Goal: Task Accomplishment & Management: Complete application form

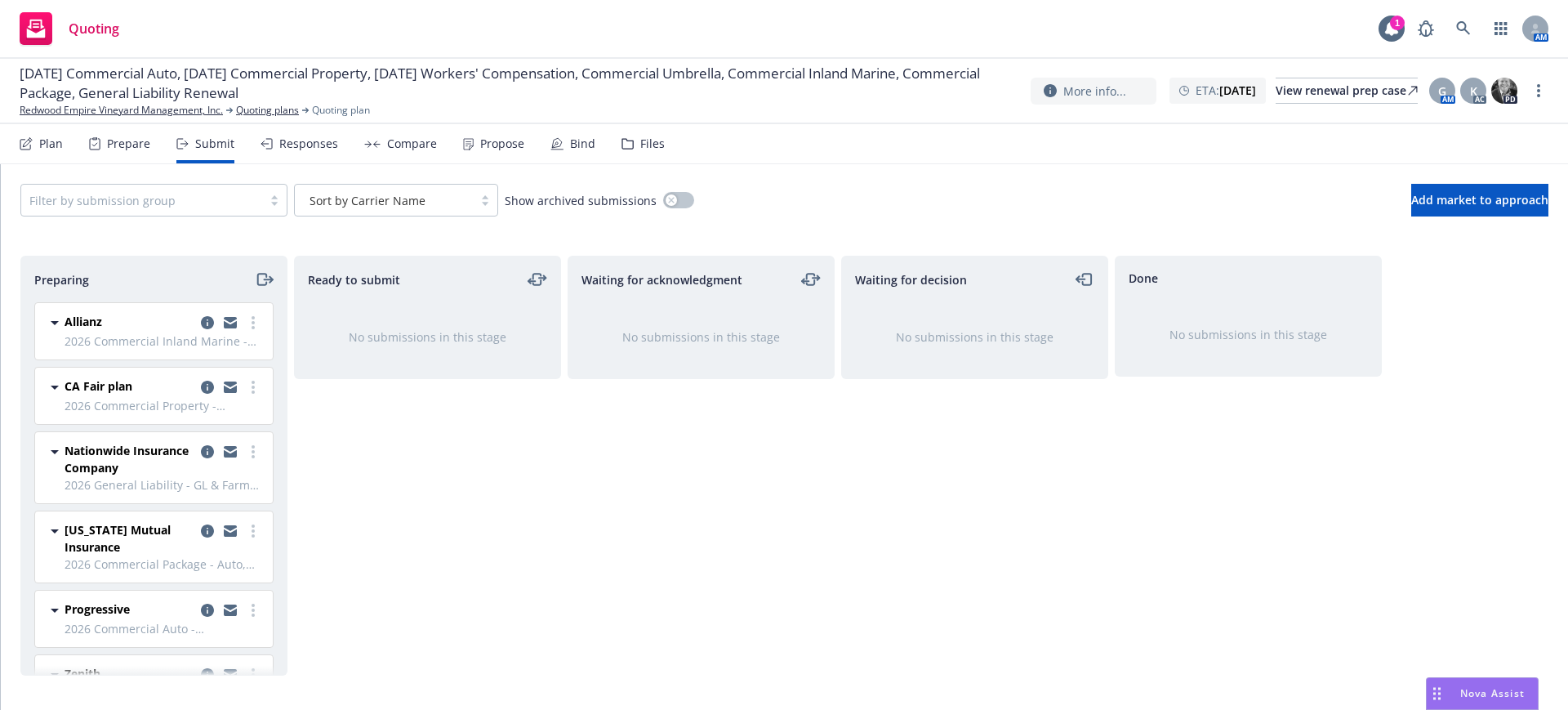
scroll to position [273, 0]
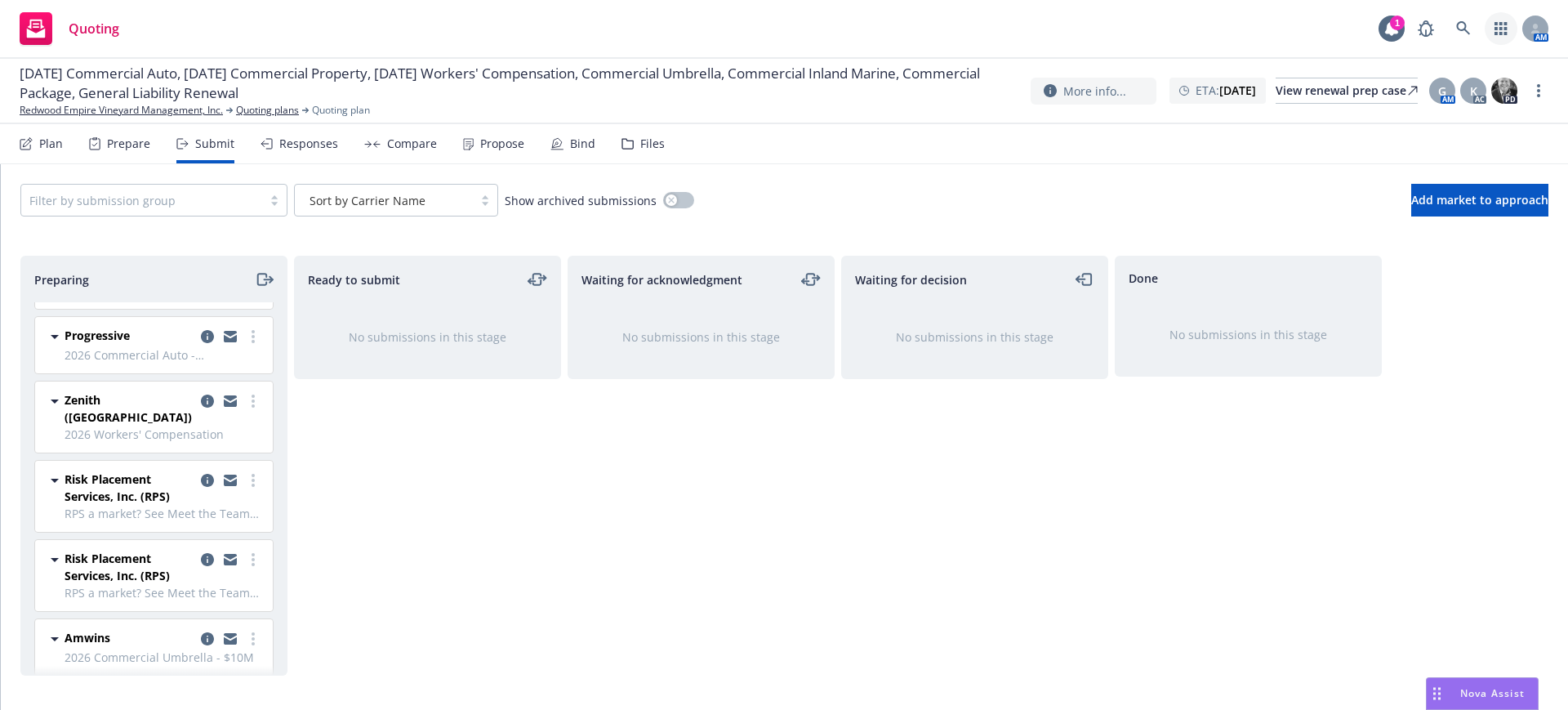
click at [1496, 27] on icon "button" at bounding box center [1501, 28] width 13 height 13
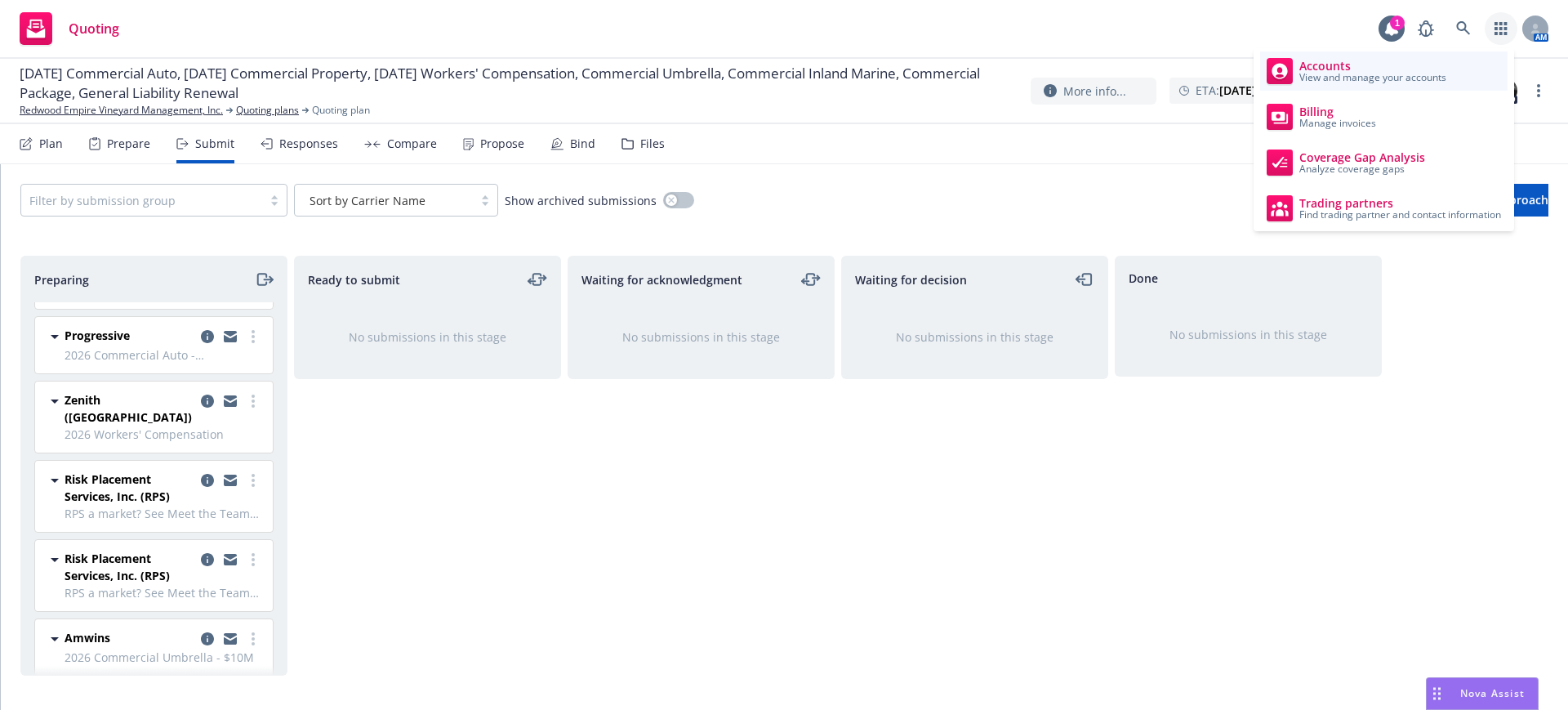
click at [1356, 72] on span "View and manage your accounts" at bounding box center [1373, 77] width 147 height 10
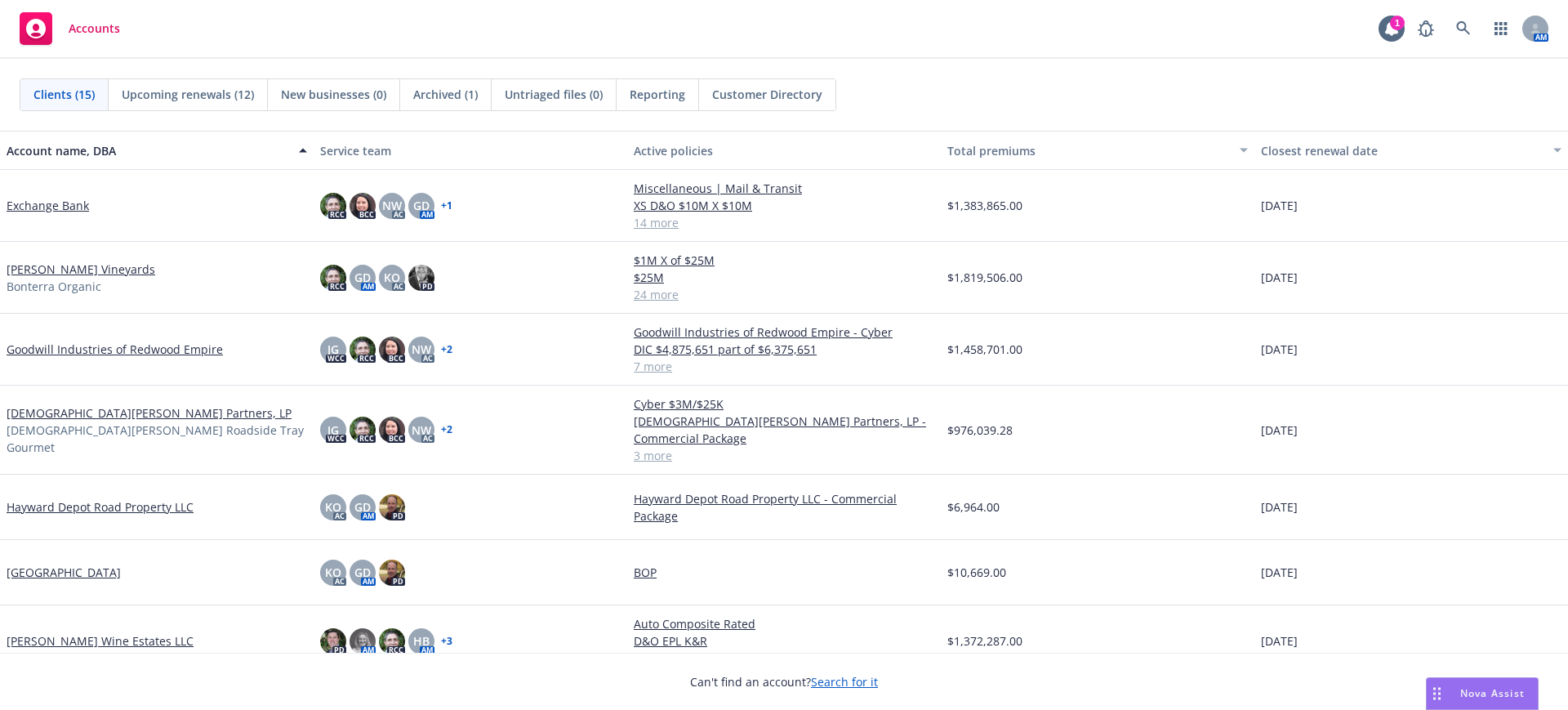
click at [108, 347] on link "Goodwill Industries of Redwood Empire" at bounding box center [115, 349] width 216 height 17
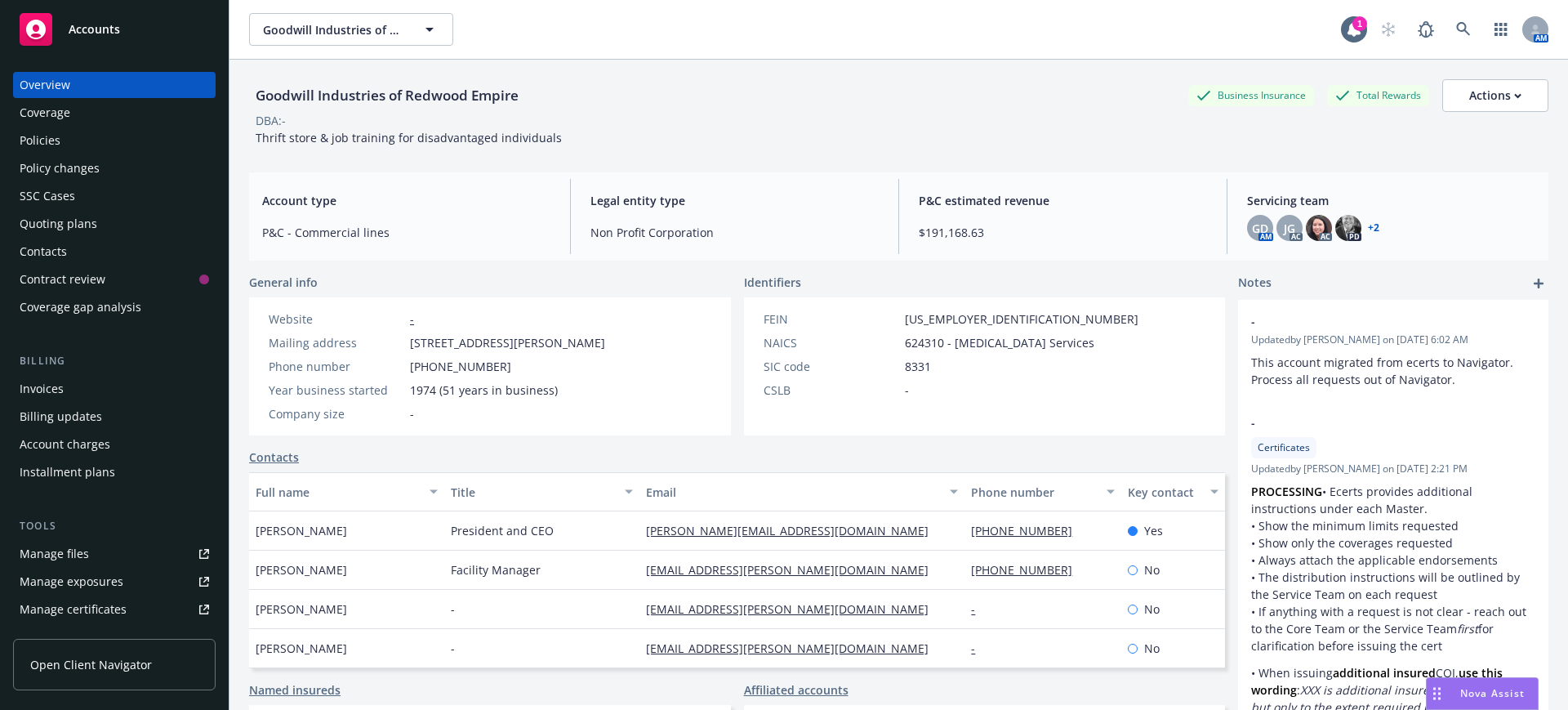
click at [63, 223] on div "Quoting plans" at bounding box center [58, 224] width 78 height 27
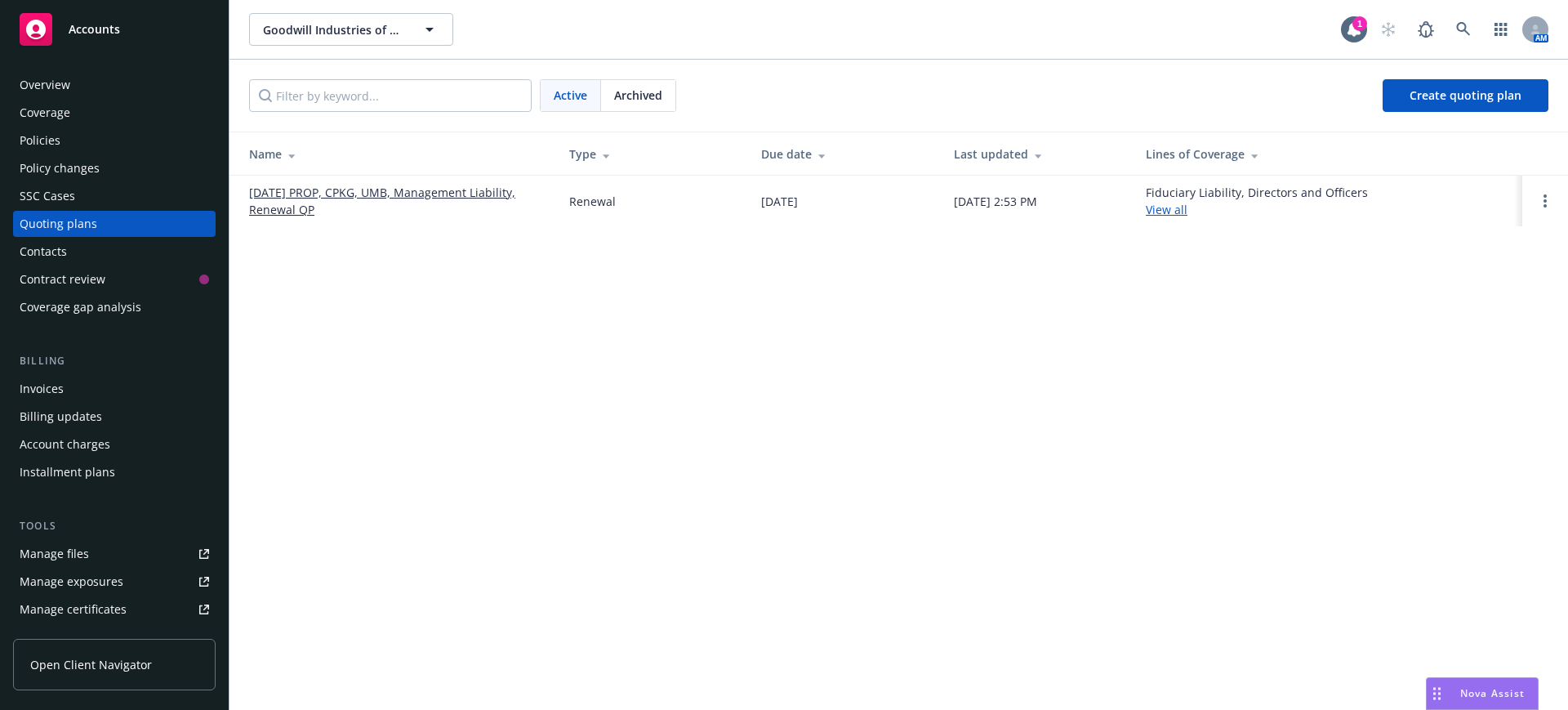
click at [474, 187] on link "[DATE] PROP, CPKG, UMB, Management Liability, Renewal QP" at bounding box center [396, 200] width 294 height 34
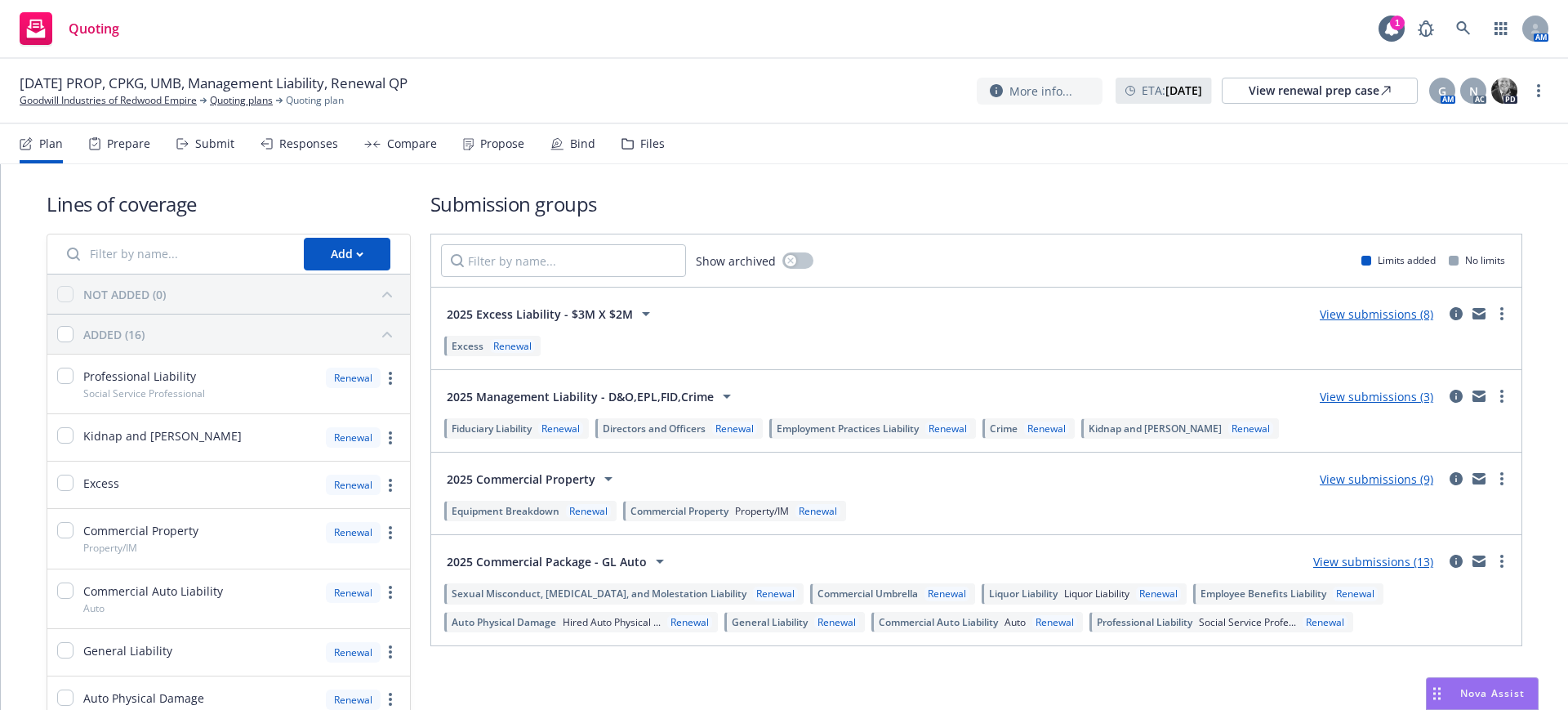
click at [647, 142] on div "Files" at bounding box center [652, 144] width 25 height 13
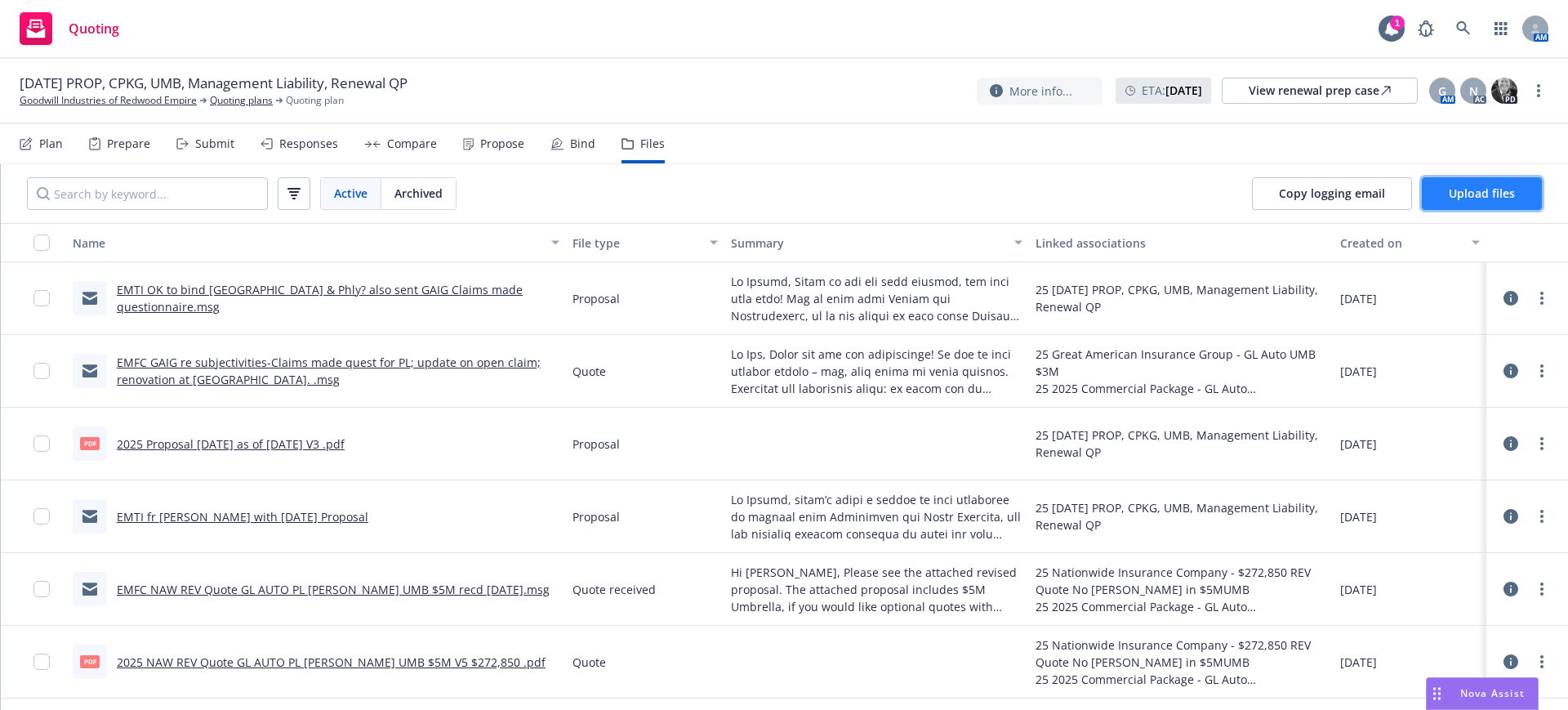
click at [1468, 195] on span "Upload files" at bounding box center [1482, 193] width 66 height 16
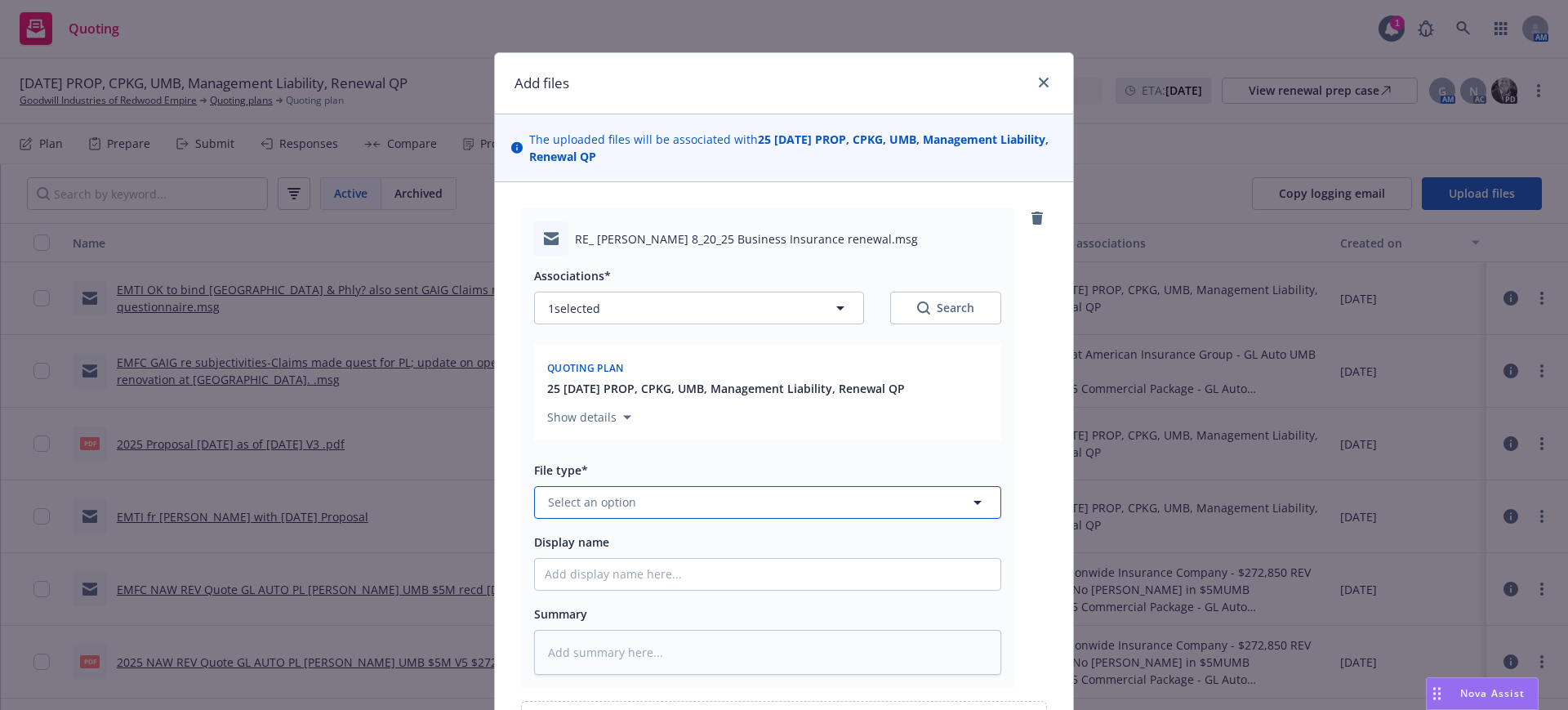
click at [602, 499] on span "Select an option" at bounding box center [592, 502] width 88 height 17
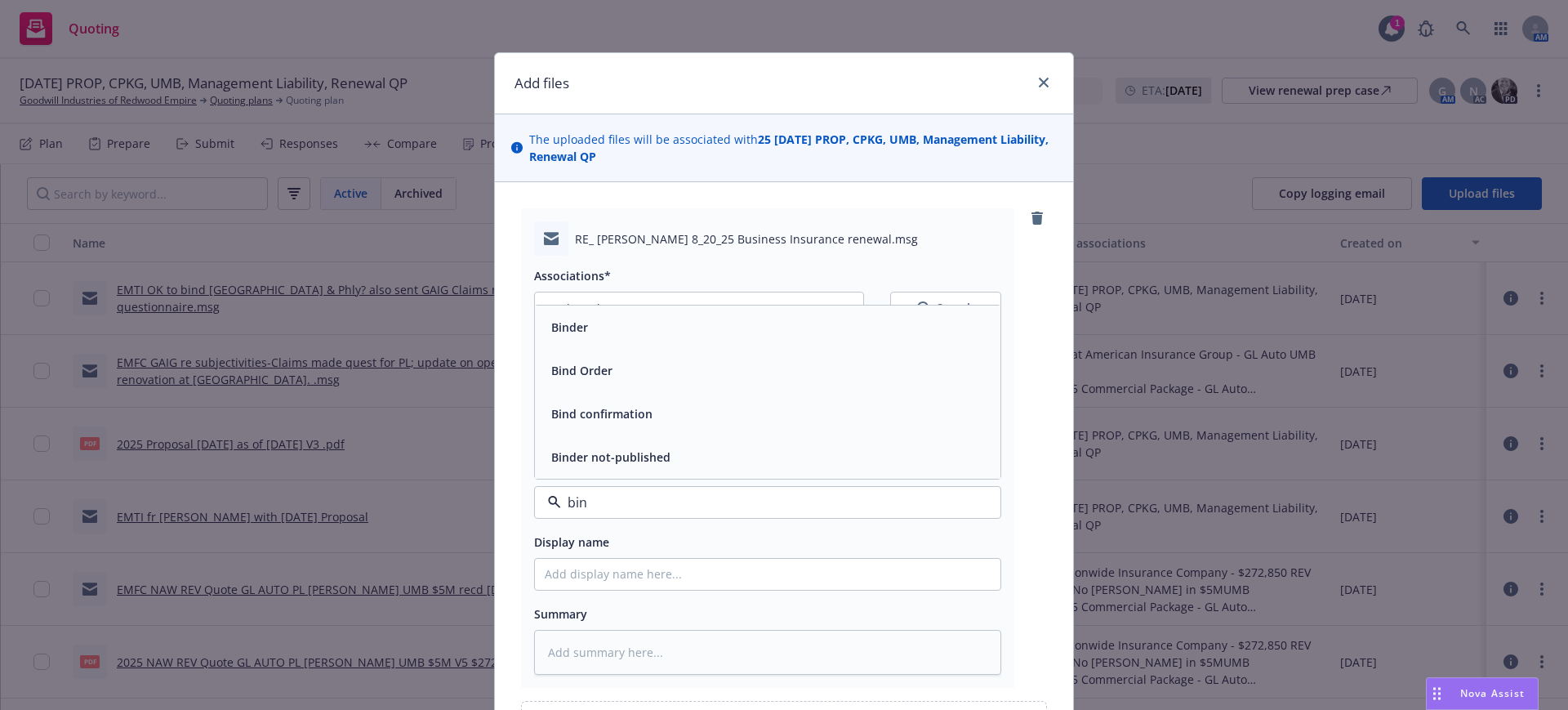
type input "bind"
click at [596, 367] on span "Bind Order" at bounding box center [581, 371] width 61 height 17
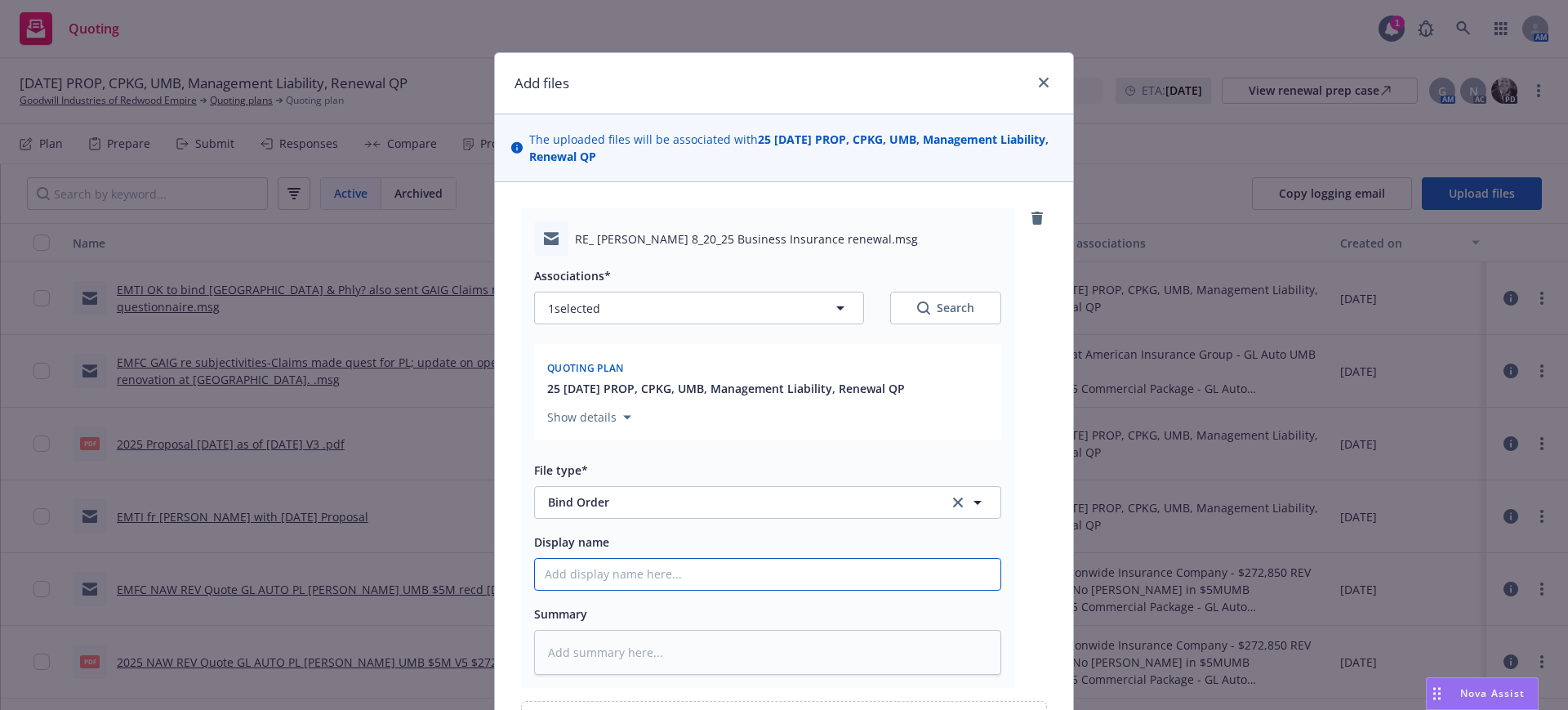
click at [535, 571] on input "Display name" at bounding box center [767, 574] width 466 height 31
type textarea "x"
type input "E"
type textarea "x"
type input "EM"
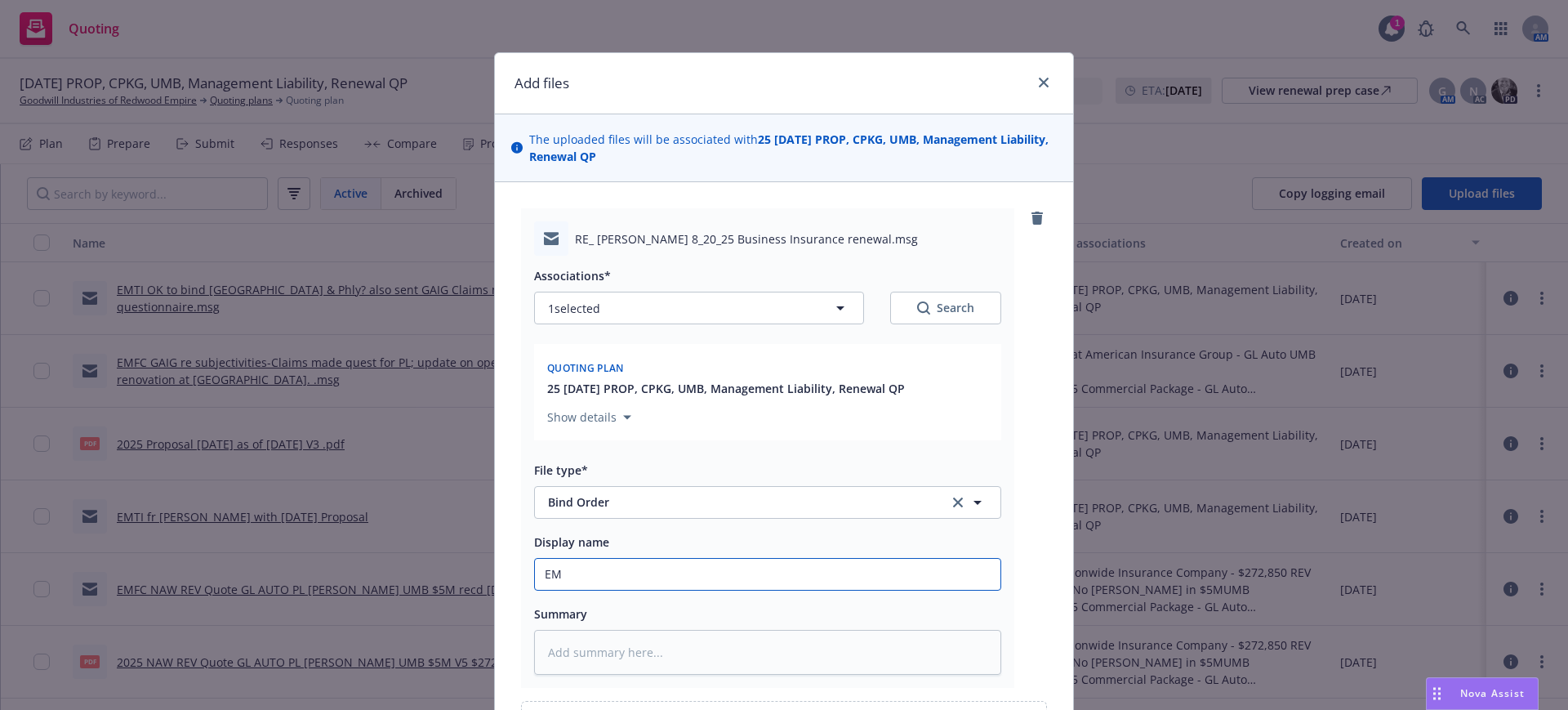
type textarea "x"
type input "EMF"
type textarea "x"
type input "EMFI"
type textarea "x"
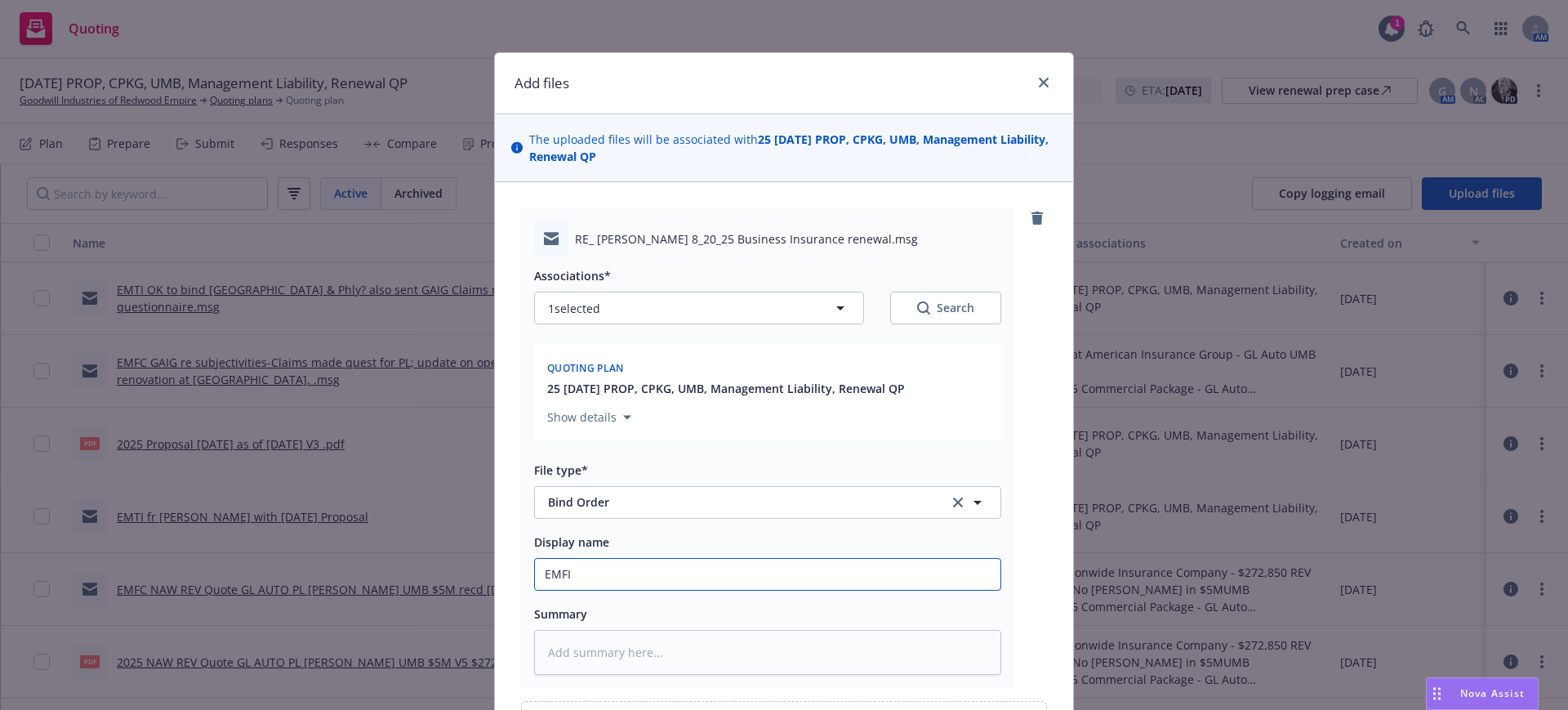
type input "EMFI"
type textarea "x"
type input "EMFI O"
type textarea "x"
type input "EMFI Or"
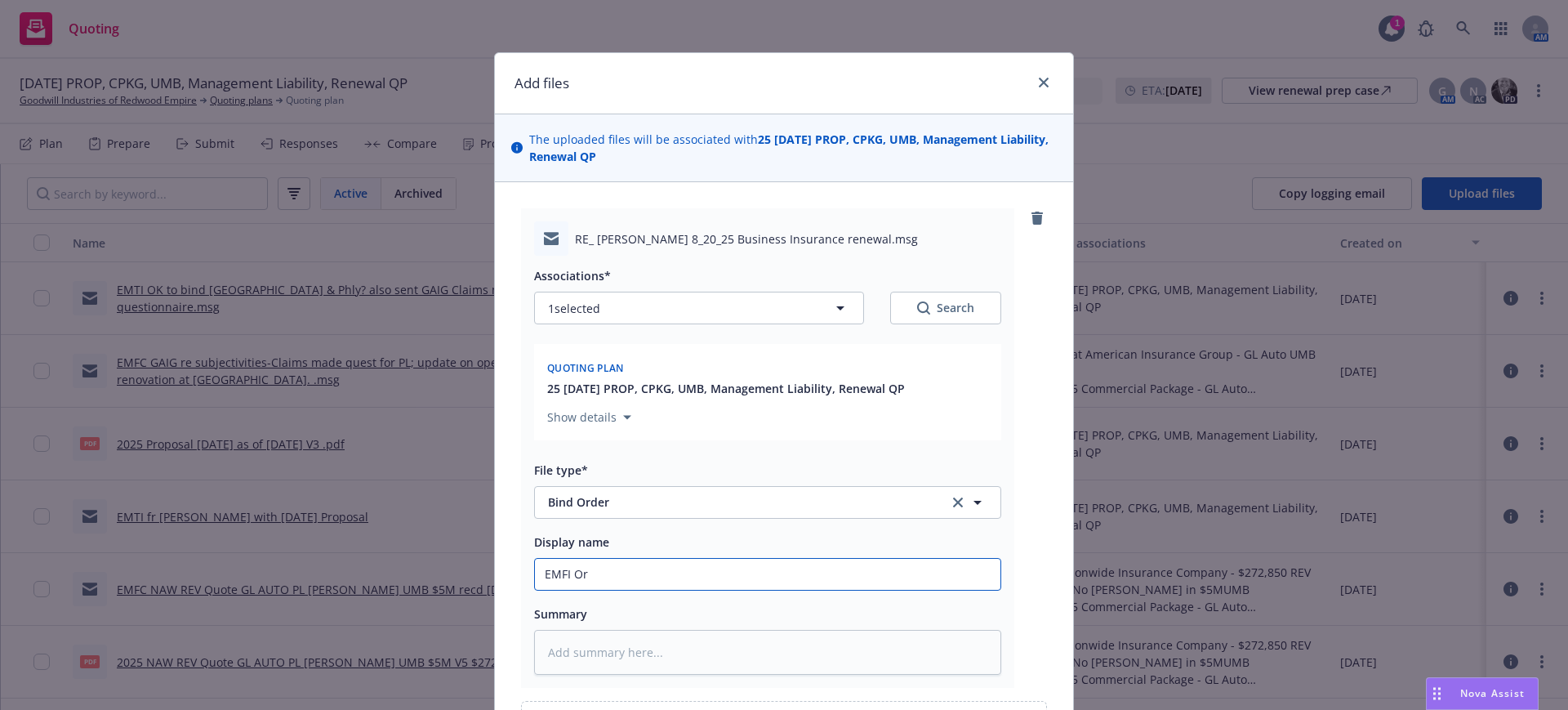
type textarea "x"
type input "EMFI Ord"
type textarea "x"
type input "EMFI Ordee"
type textarea "x"
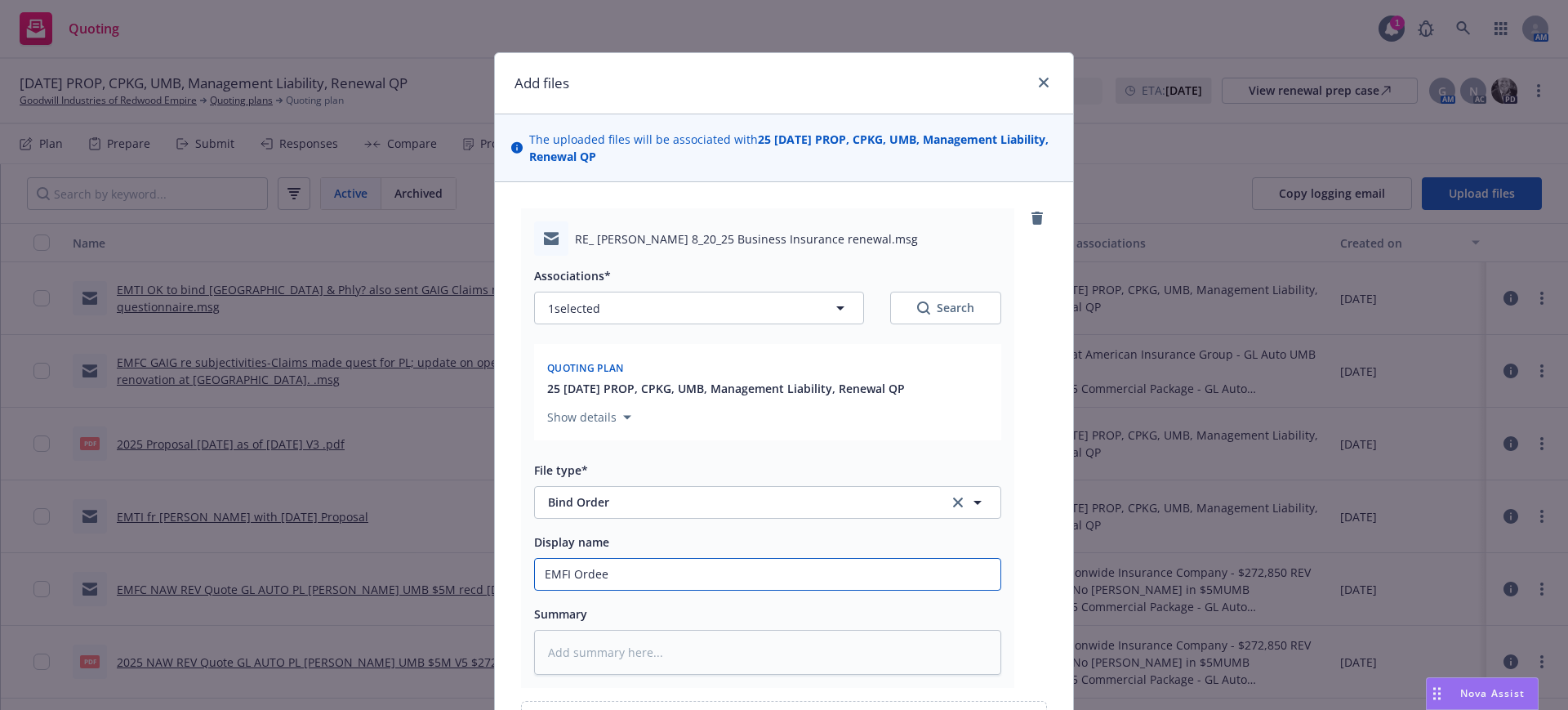
type input "EMFI Ordeer"
type textarea "x"
type input "EMFI Ordee"
type textarea "x"
type input "EMFI Orde"
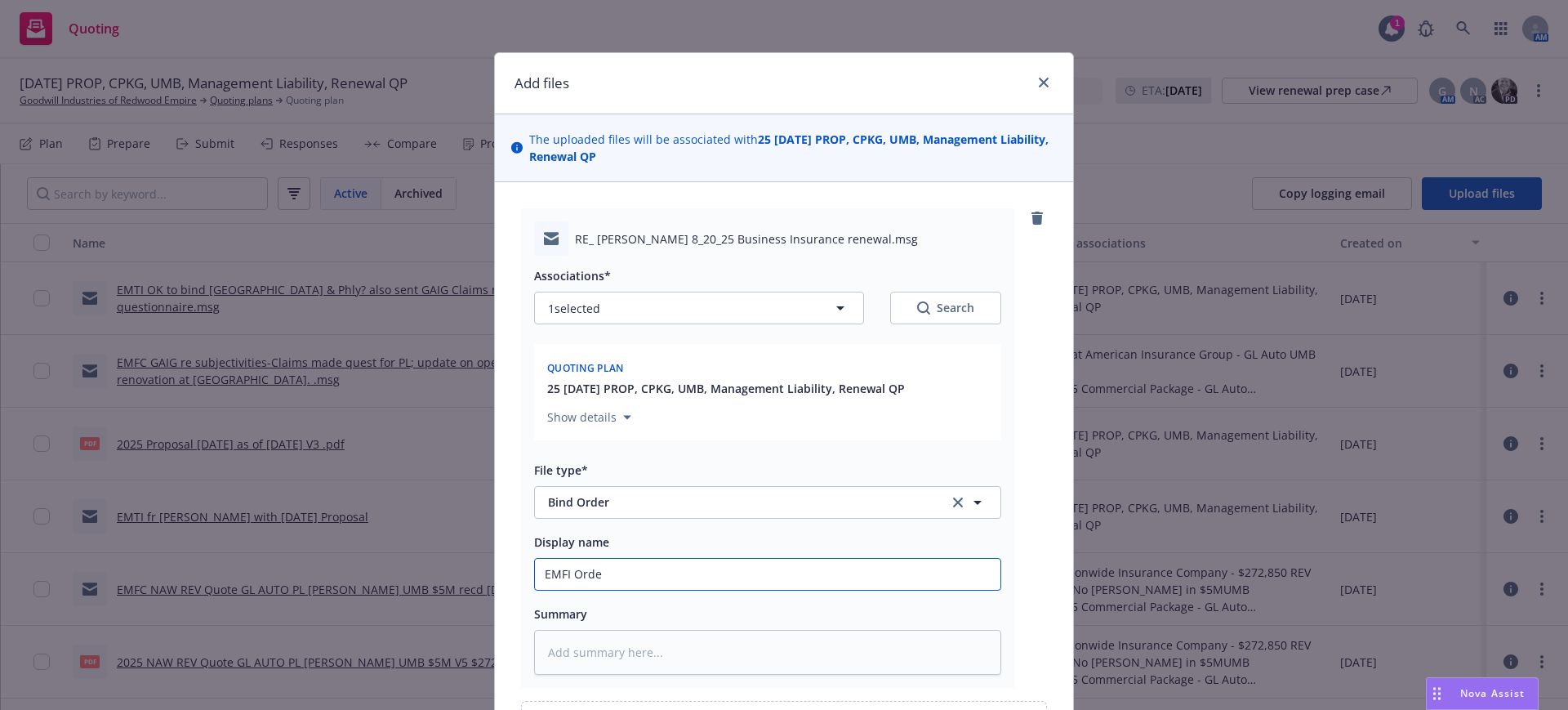
type textarea "x"
type input "EMFI Order"
type textarea "x"
type input "EMFI Order"
type textarea "x"
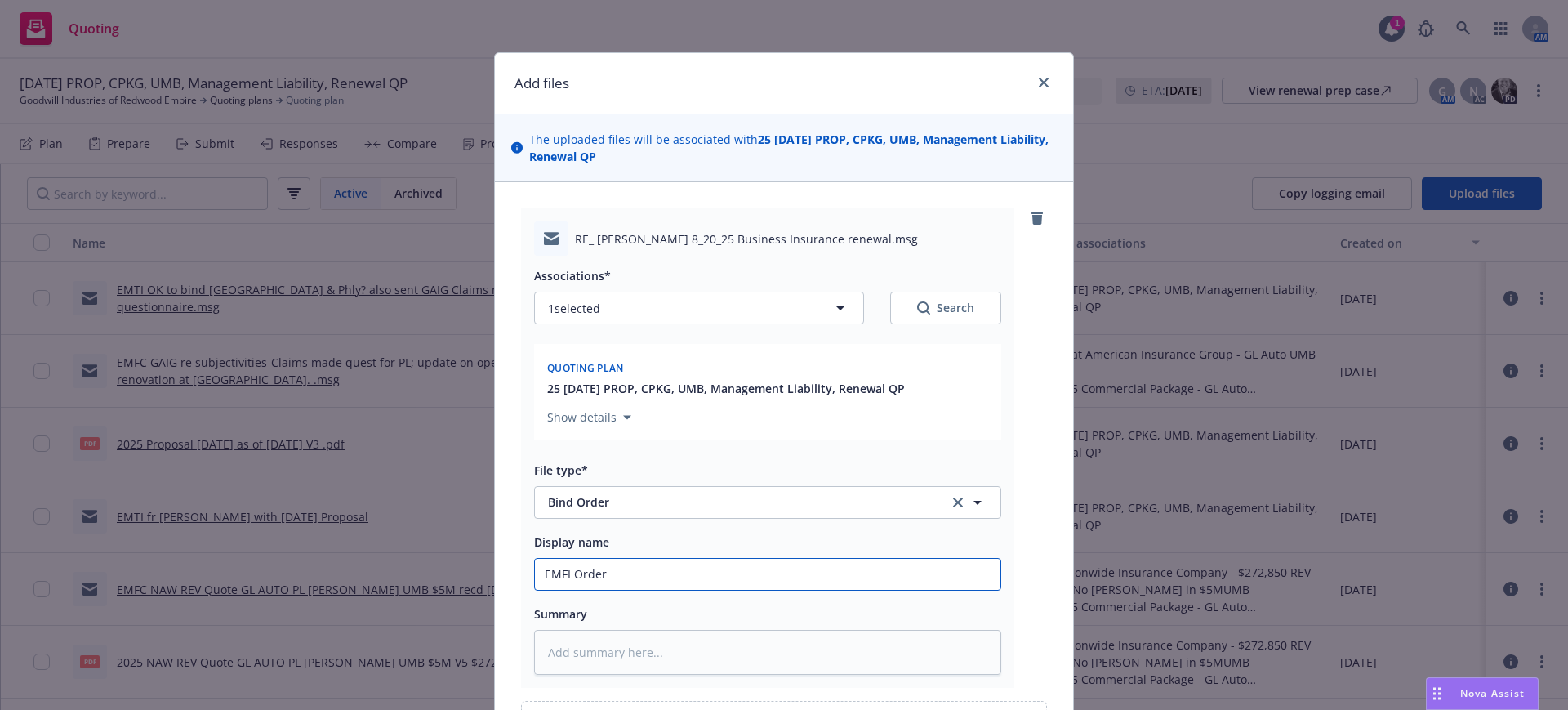
type input "EMFI Order t"
type textarea "x"
type input "EMFI Order to"
type textarea "x"
type input "EMFI Order to B"
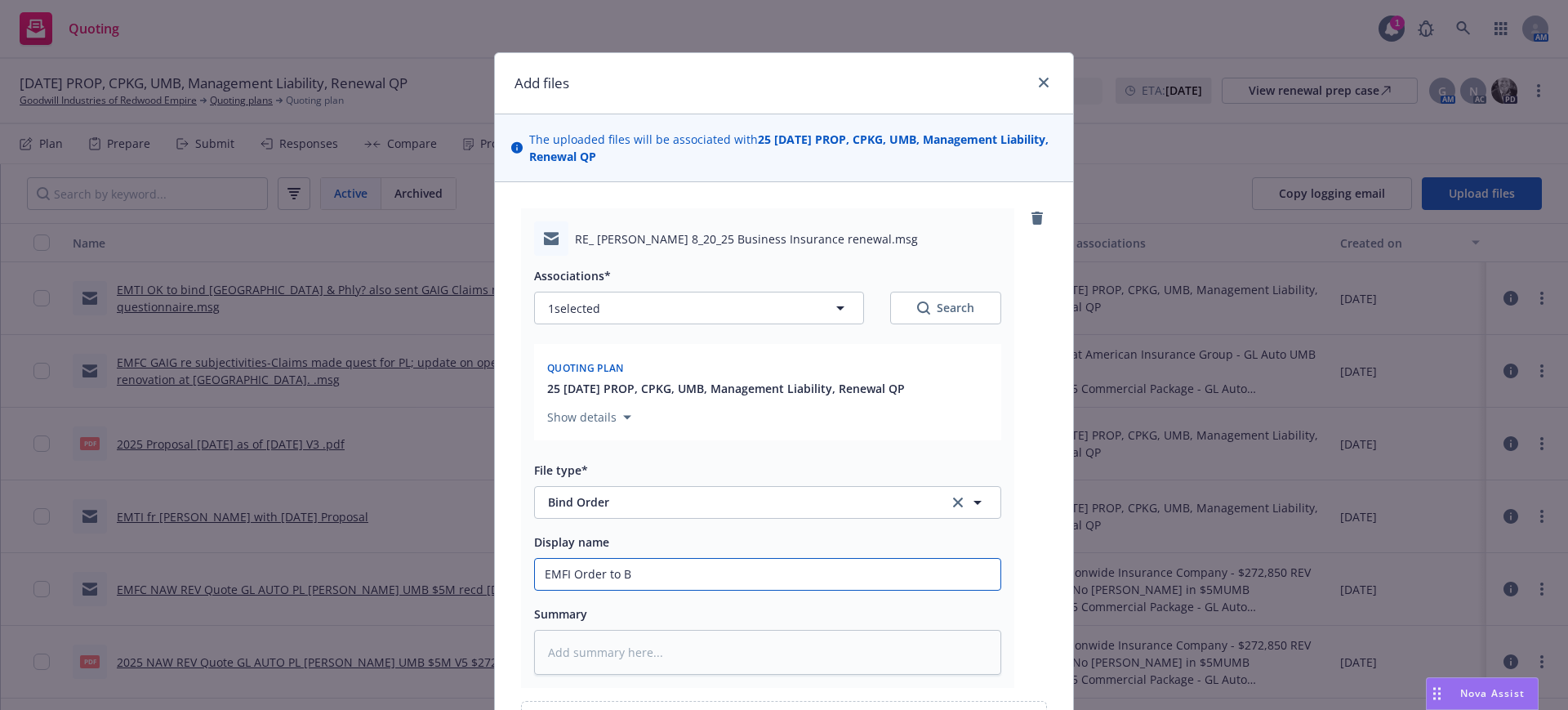
type textarea "x"
type input "EMFI Order to Bi"
type textarea "x"
type input "EMFI Order to Bin"
type textarea "x"
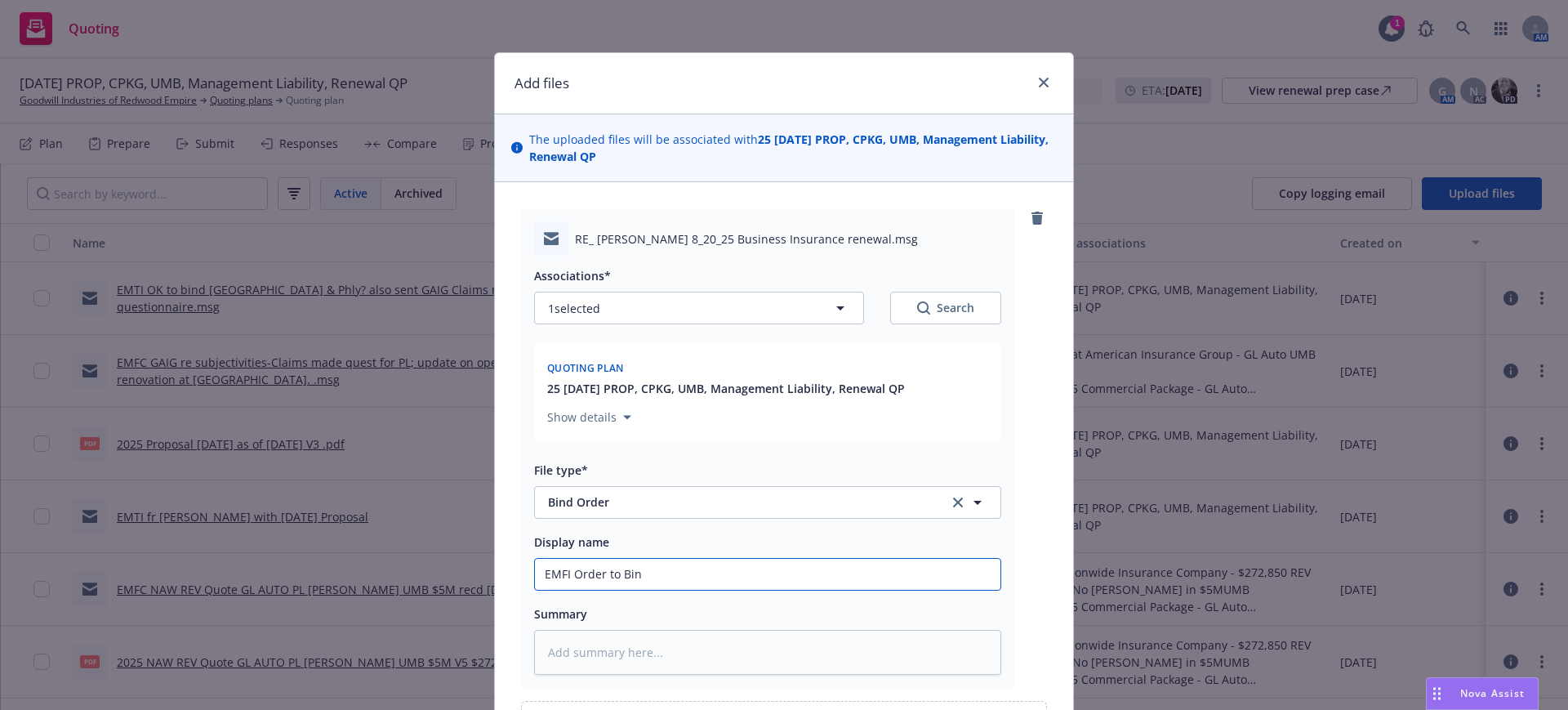
type input "EMFI Order to Bind"
type textarea "x"
type input "EMFI Order to Bind"
type textarea "x"
type input "EMFI Order to Bind {"
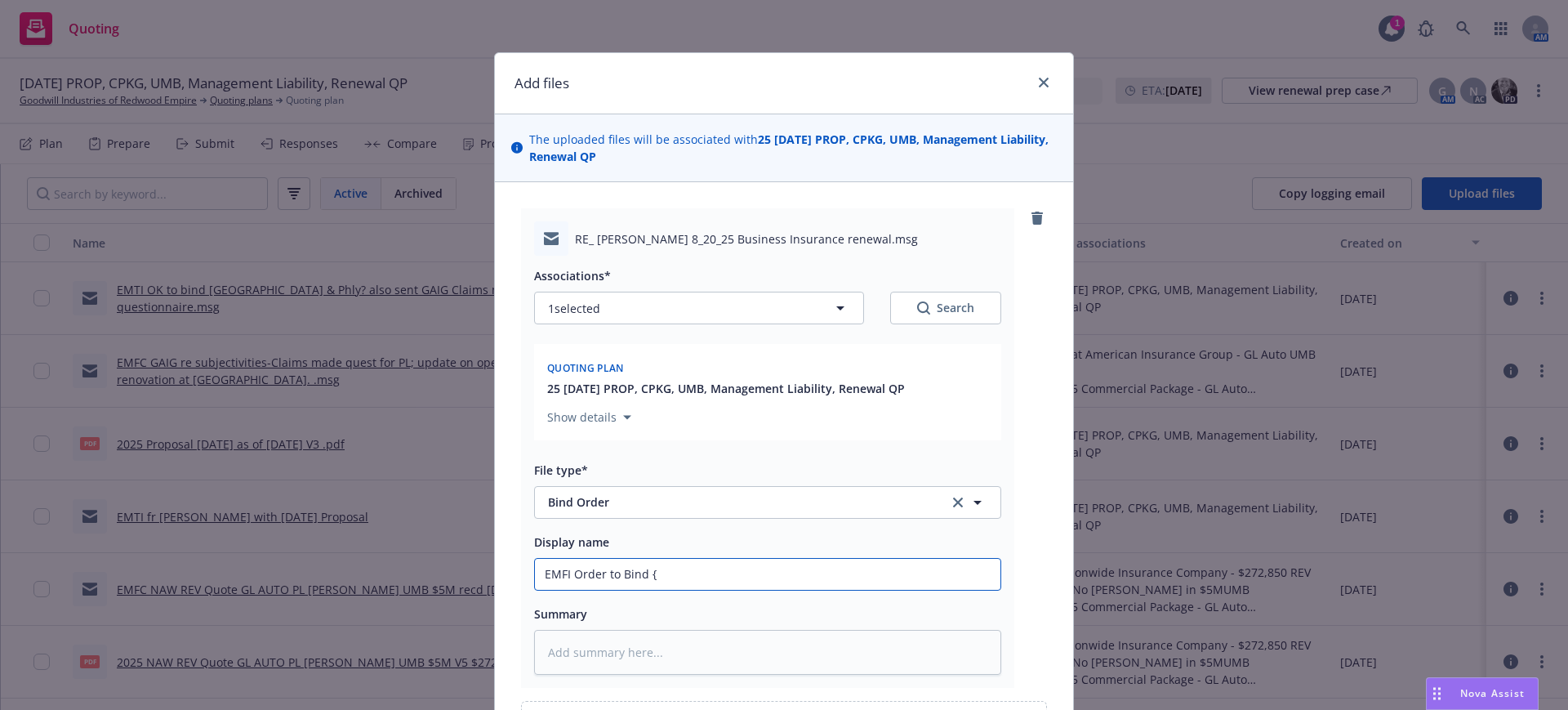
type textarea "x"
type input "EMFI Order to Bind"
type textarea "x"
type input "EMFI Order to Bind P"
type textarea "x"
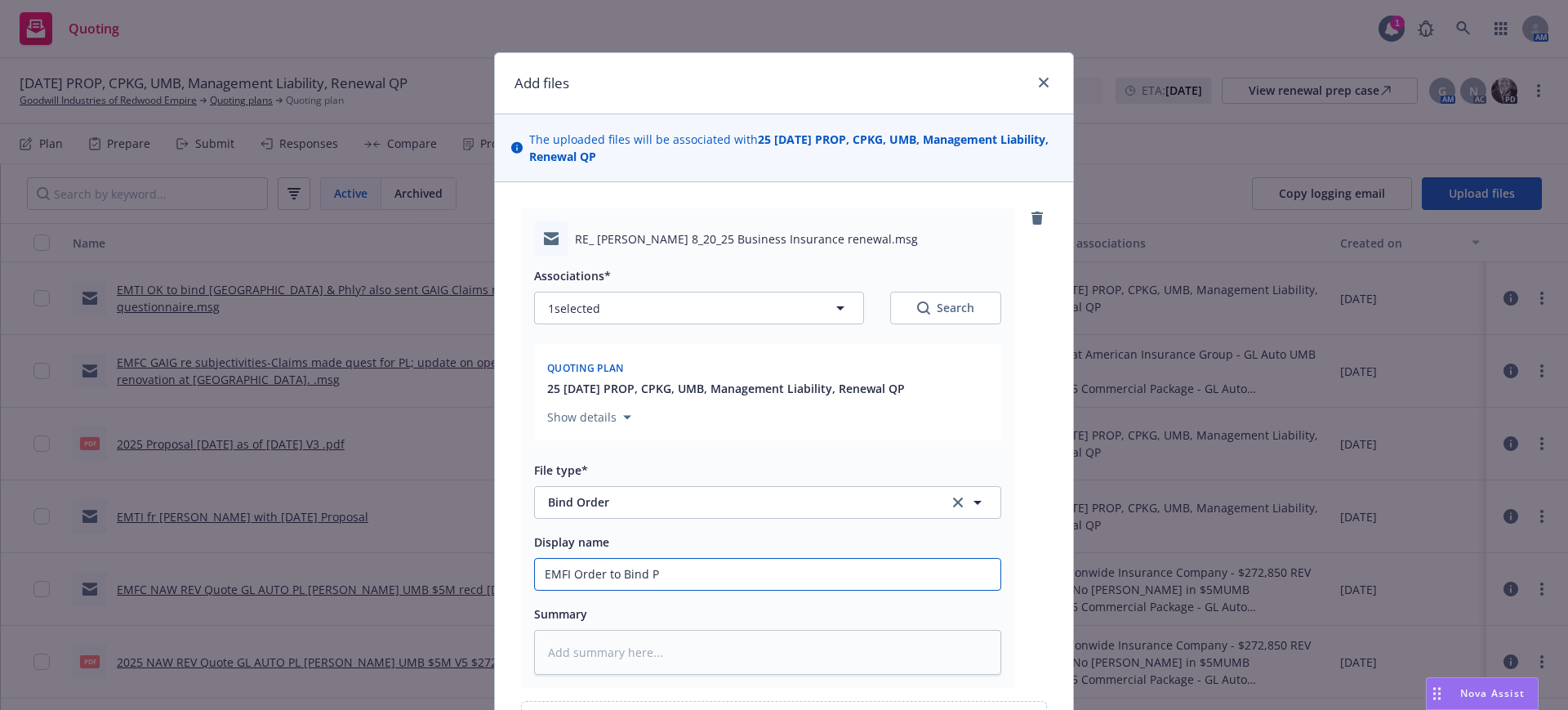
type input "EMFI Order to Bind Pr"
type textarea "x"
type input "EMFI Order to Bind Pro"
type textarea "x"
type input "EMFI Order to Bind Prop"
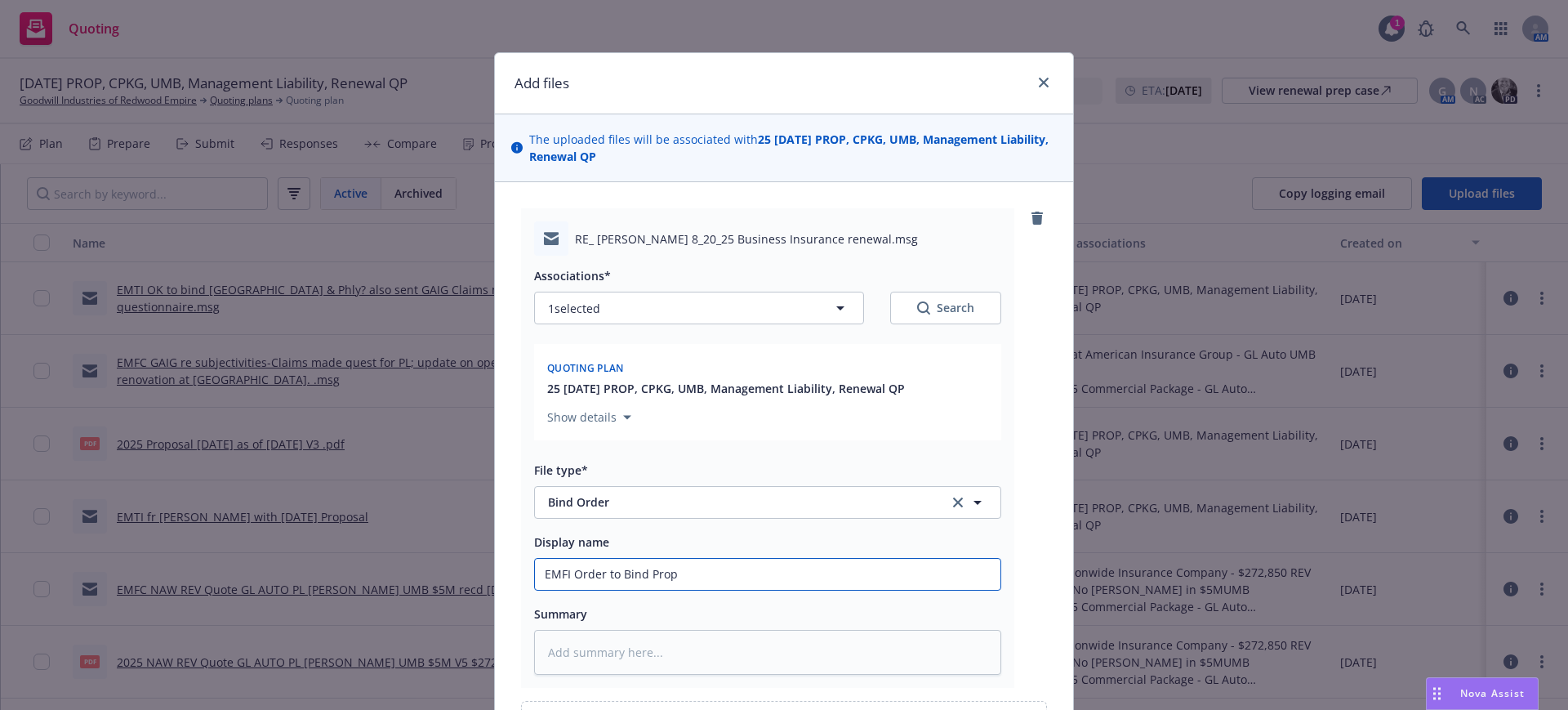
type textarea "x"
type input "EMFI Order to Bind Prope"
type textarea "x"
type input "EMFI Order to Bind Proper"
type textarea "x"
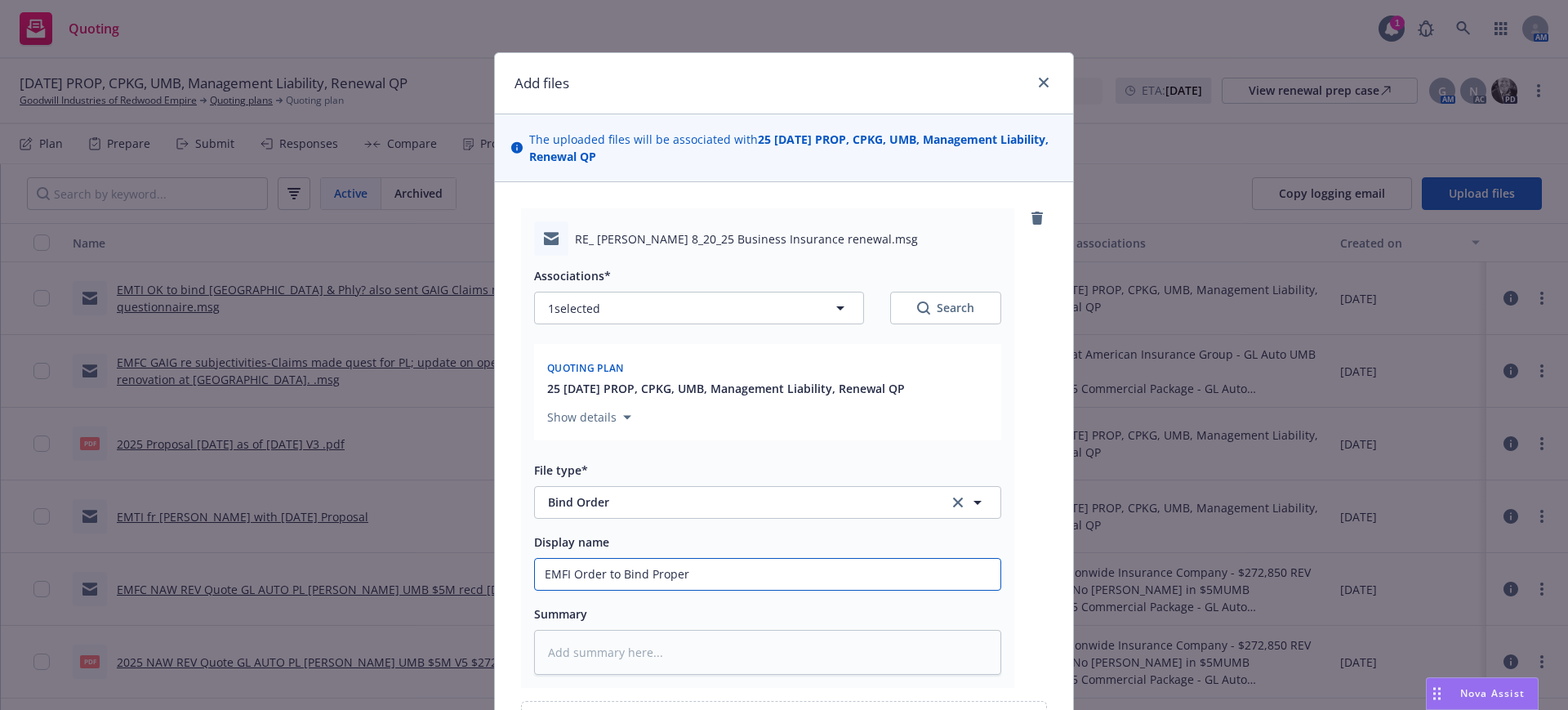
type input "EMFI Order to Bind Propert"
type textarea "x"
type input "EMFI Order to Bind Property"
type textarea "x"
type input "EMFI Order to Bind Property"
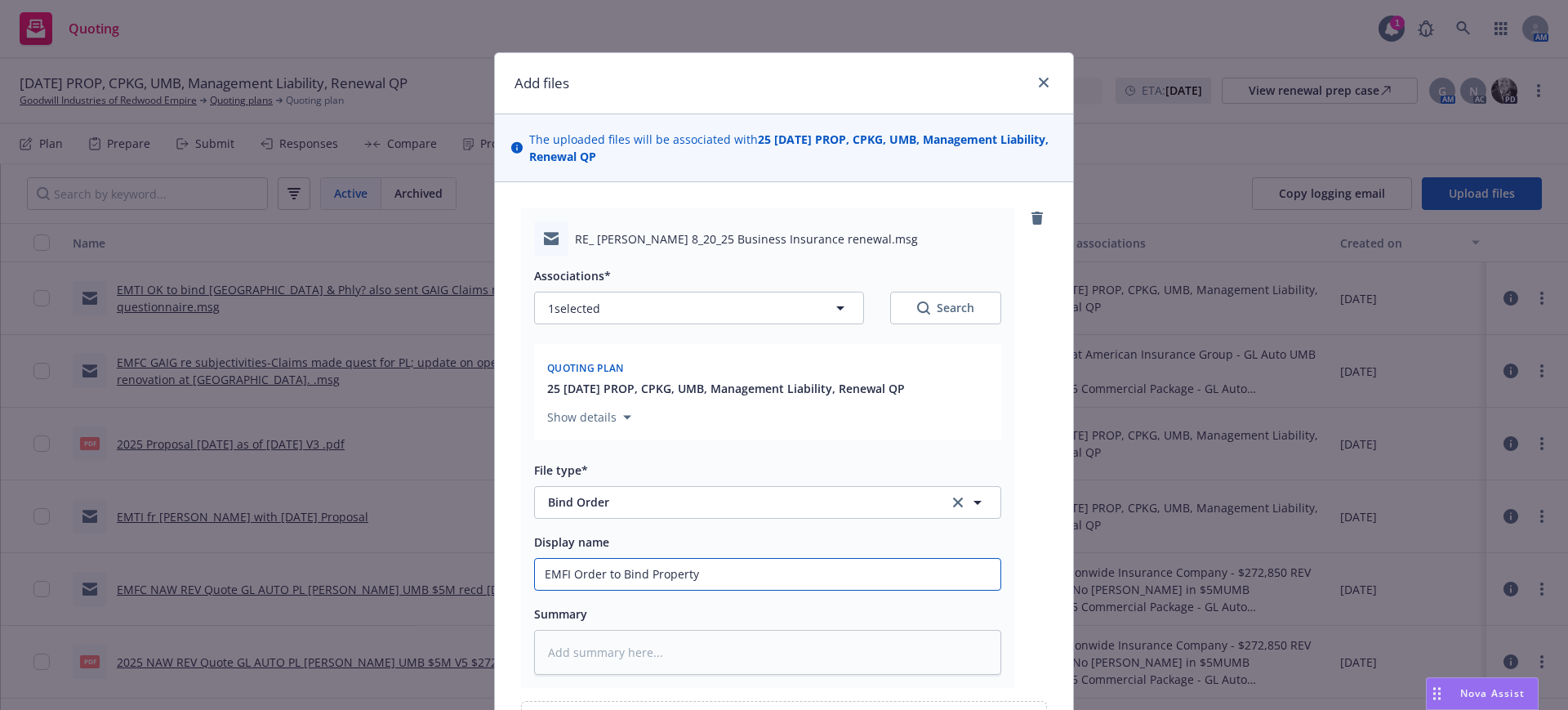
type textarea "x"
type input "EMFI Order to Bind Property Zu"
type textarea "x"
type input "EMFI Order to Bind Property Zur"
type textarea "x"
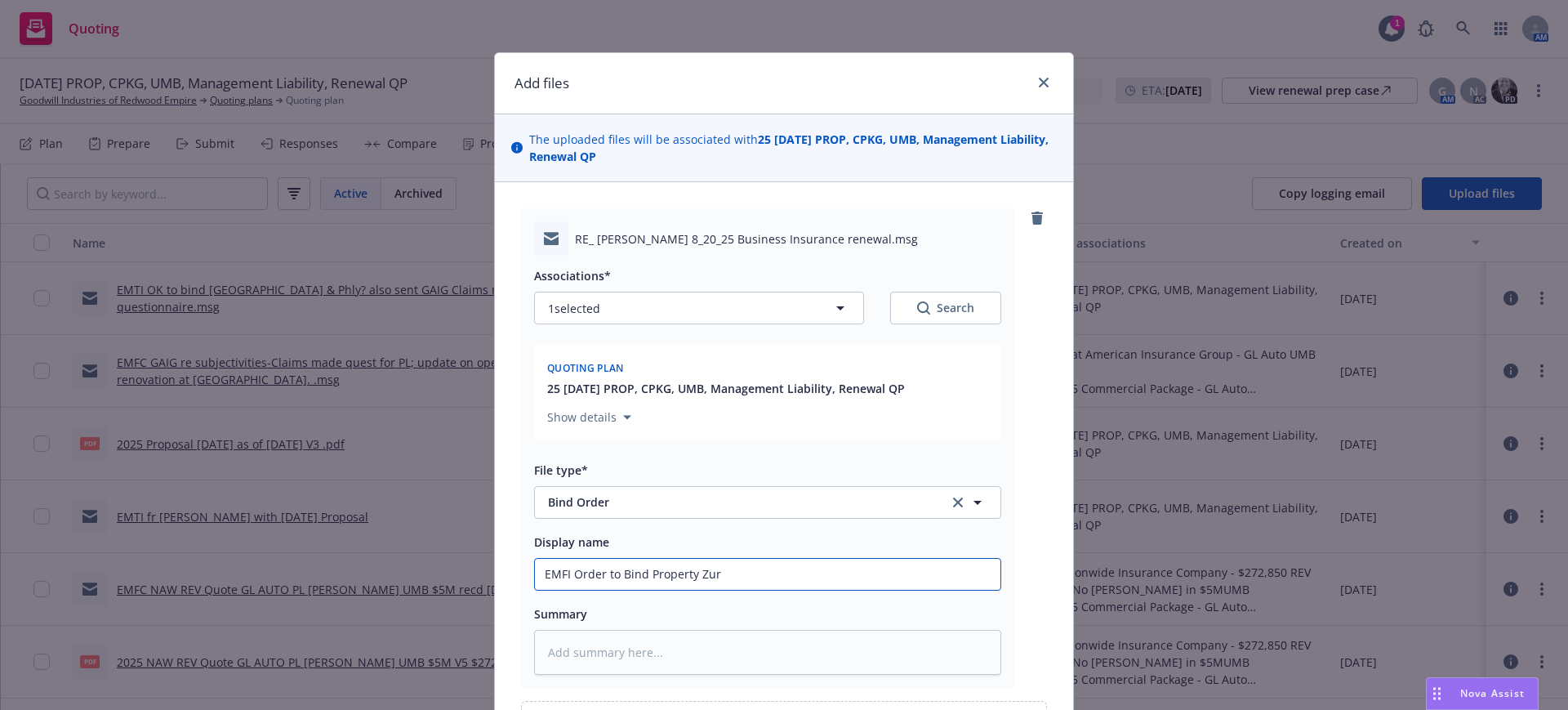
type input "EMFI Order to Bind Property Zuri"
type textarea "x"
type input "EMFI Order to Bind Property Zuric"
type textarea "x"
type input "EMFI Order to Bind Property Zurich"
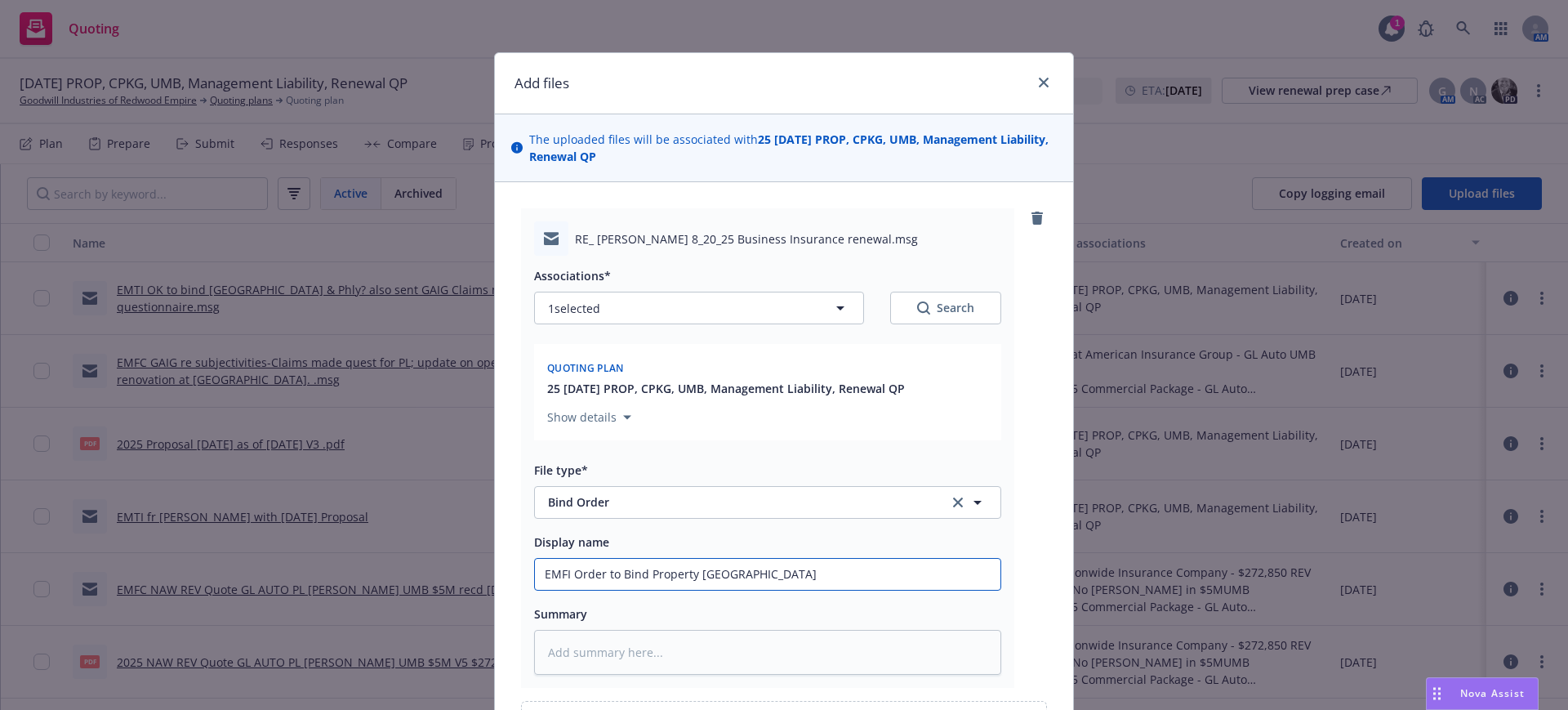
type textarea "x"
type input "EMFI Order to Bind Property Zurich,"
type textarea "x"
type input "EMFI Order to Bind Property Zurich,"
type textarea "x"
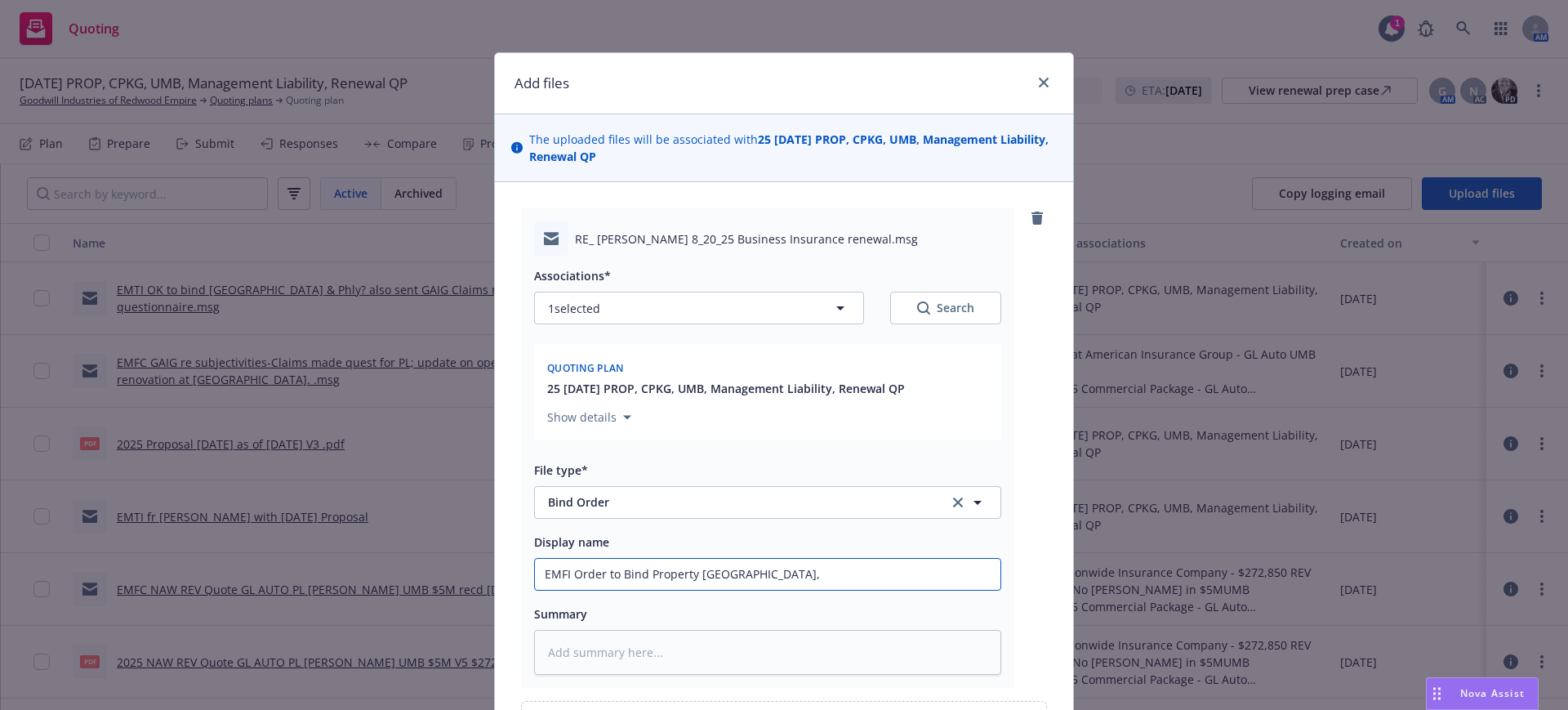
type input "EMFI Order to Bind Property Zurich, G"
type textarea "x"
type input "EMFI Order to Bind Property Zurich, GL"
type textarea "x"
type input "EMFI Order to Bind Property Zurich, GL,"
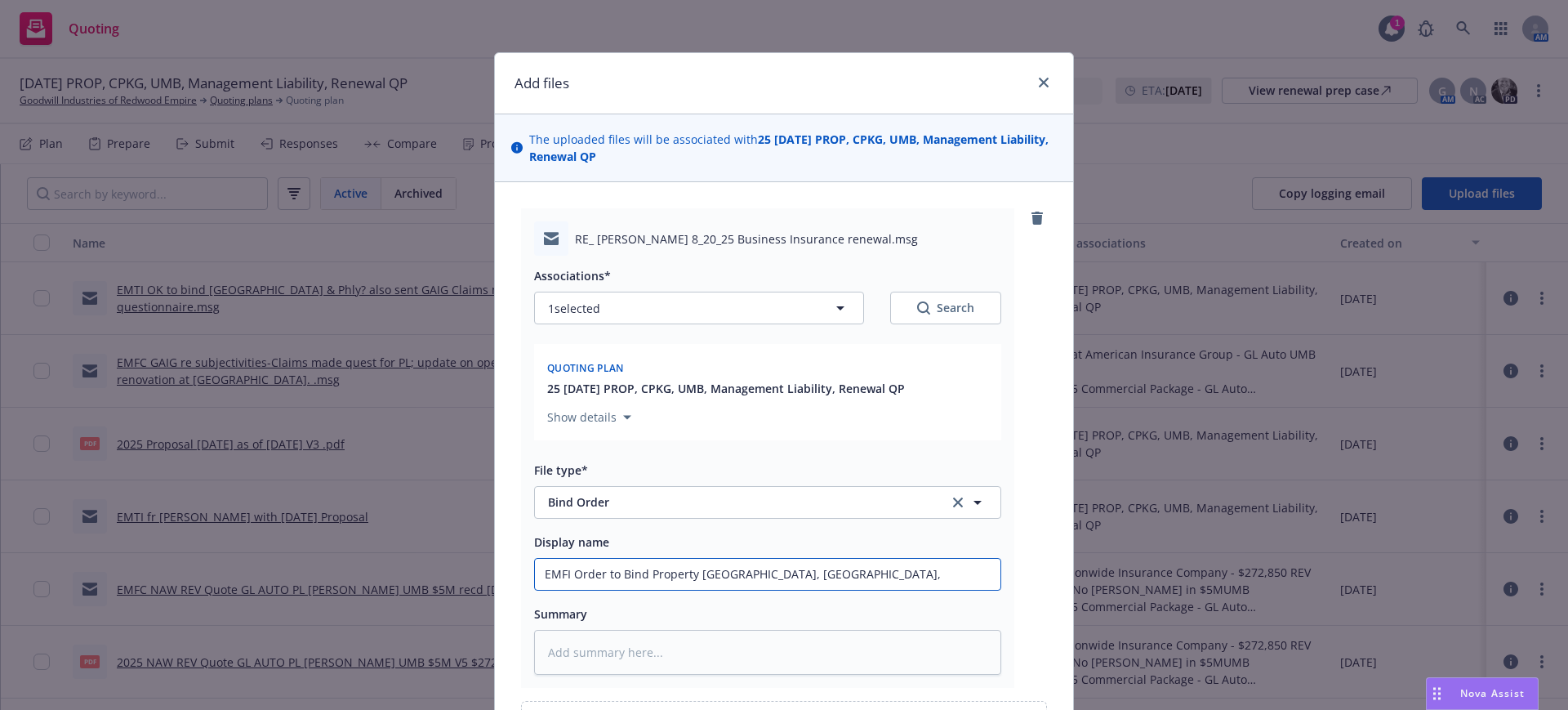
type textarea "x"
type input "EMFI Order to Bind Property Zurich, GL,"
type textarea "x"
type input "EMFI Order to Bind Property Zurich, GL, A"
type textarea "x"
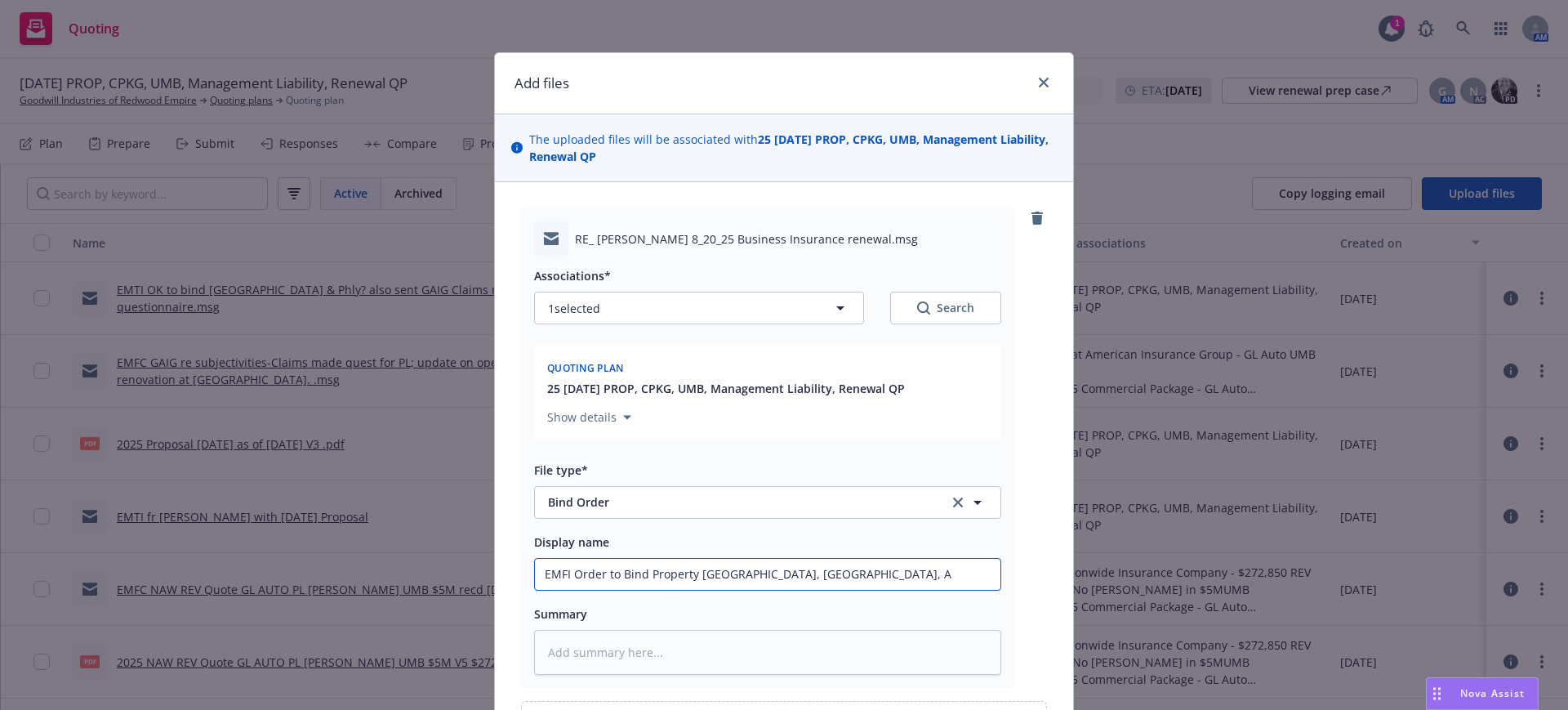
type input "EMFI Order to Bind Property Zurich, GL, Au"
type textarea "x"
type input "EMFI Order to Bind Property Zurich, GL, Aut"
type textarea "x"
type input "EMFI Order to Bind Property Zurich, GL, Auto"
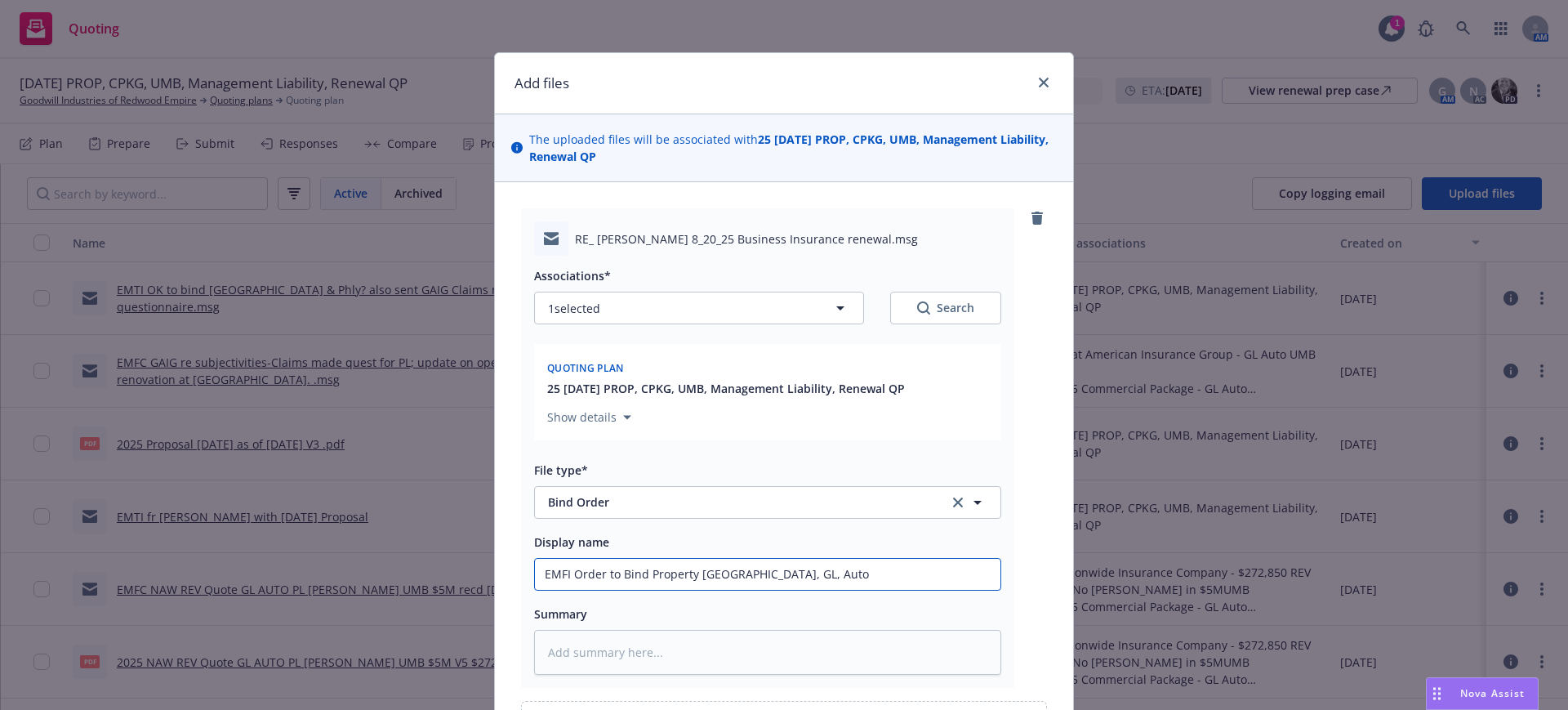
type textarea "x"
type input "EMFI Order to Bind Property Zurich, GL, Auto"
type textarea "x"
type input "EMFI Order to Bind Property Zurich, GL, Auto U"
type textarea "x"
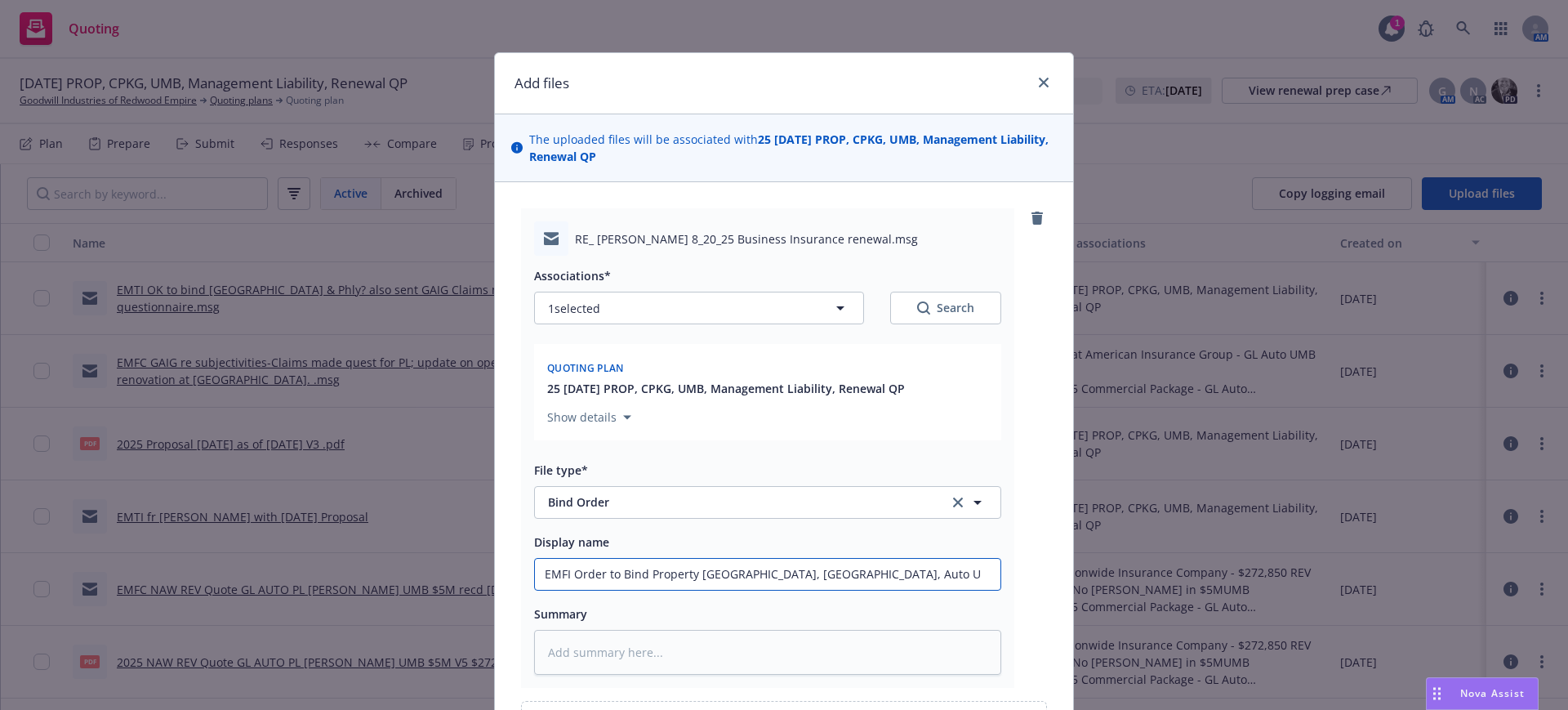
type input "EMFI Order to Bind Property Zurich, GL, Auto UM"
type textarea "x"
type input "EMFI Order to Bind Property Zurich, GL, Auto UMB"
type textarea "x"
type input "EMFI Order to Bind Property Zurich, GL, Auto UMB"
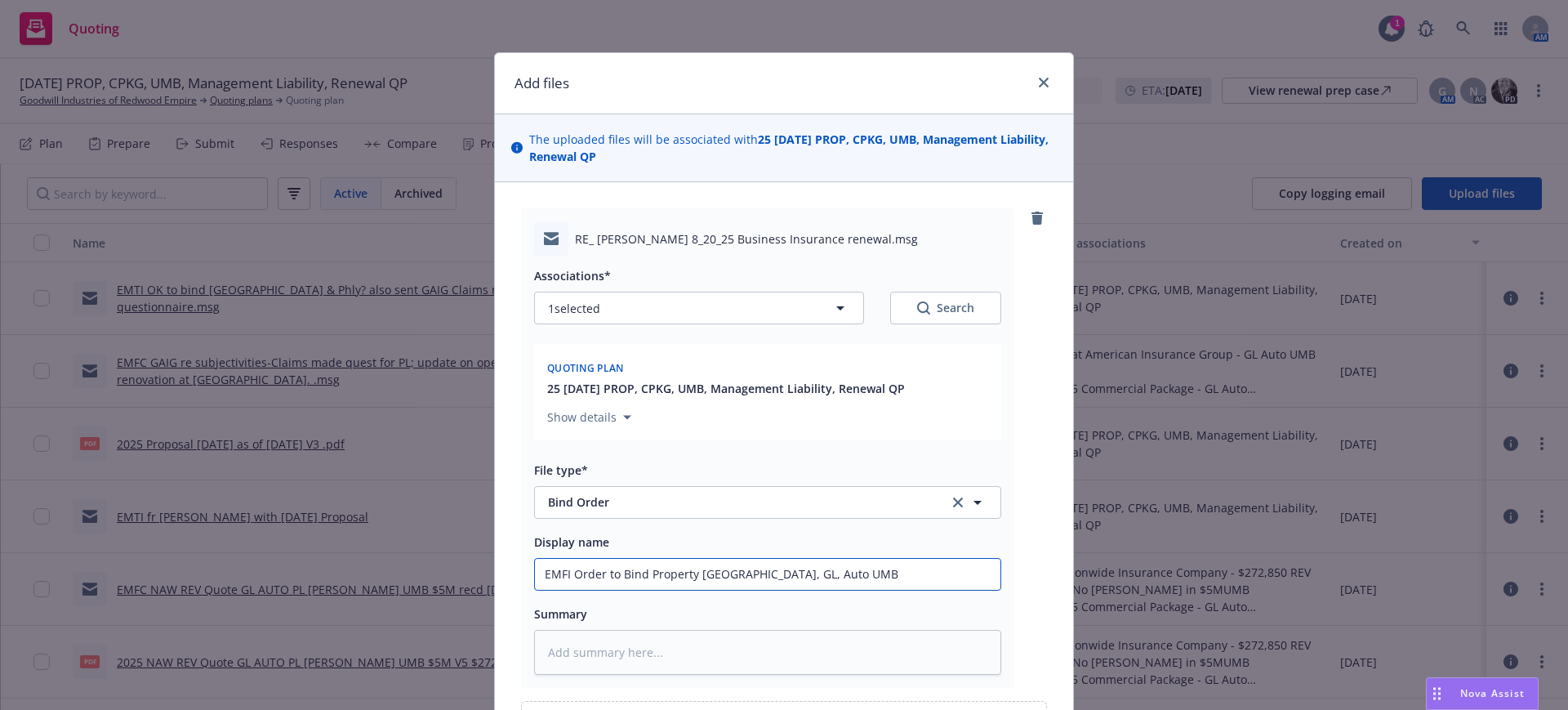
type textarea "x"
type input "EMFI Order to Bind Property Zurich., GL, Auto UMB"
type textarea "x"
type input "EMFI Order to Bind Property Zurich. , GL, Auto UMB"
type textarea "x"
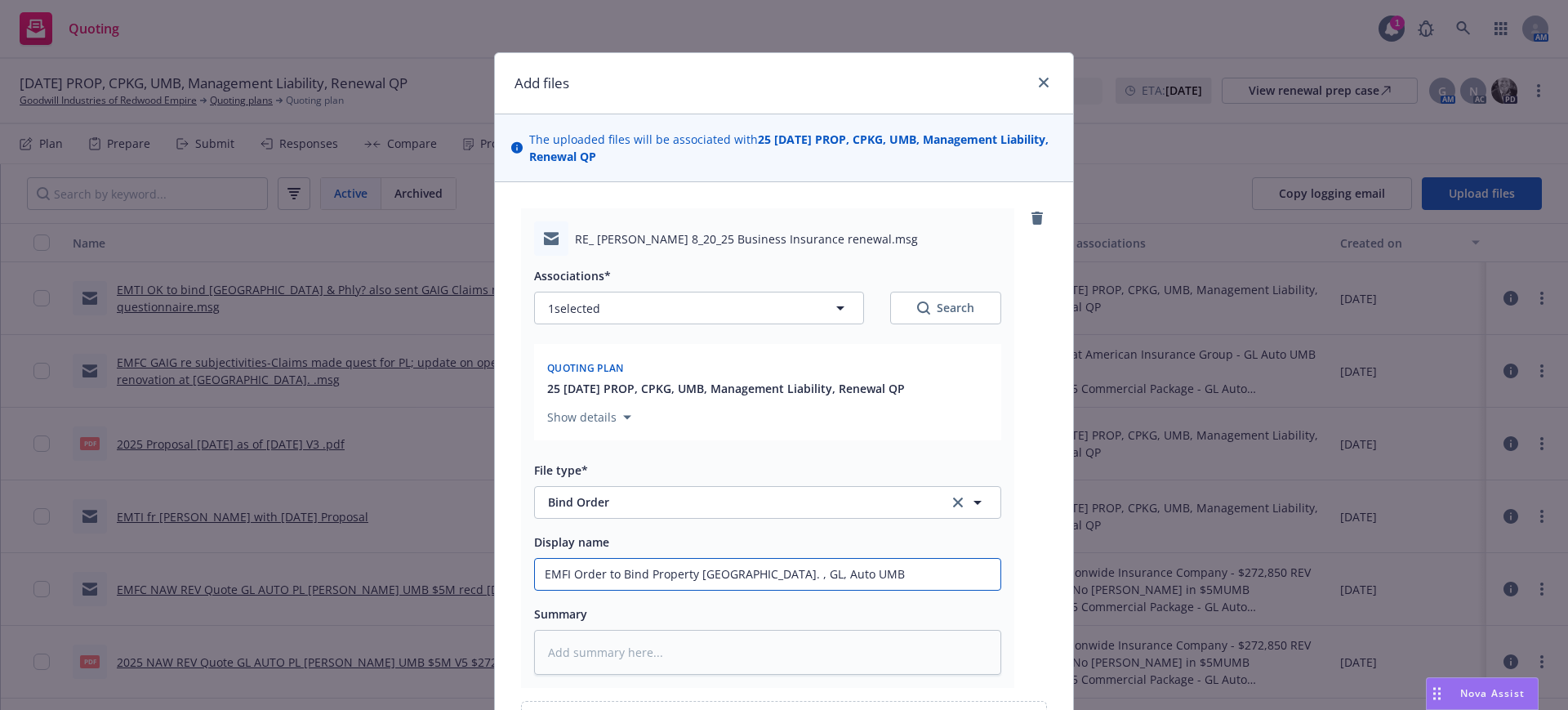
type input "EMFI Order to Bind Property Zurich. , GL, Auto UMB"
type textarea "x"
type input "EMFI Order to Bind Property Zurich. GL, Auto UMB"
type textarea "x"
type input "EMFI Order to Bind Property Zurich. GL, Auto UMB"
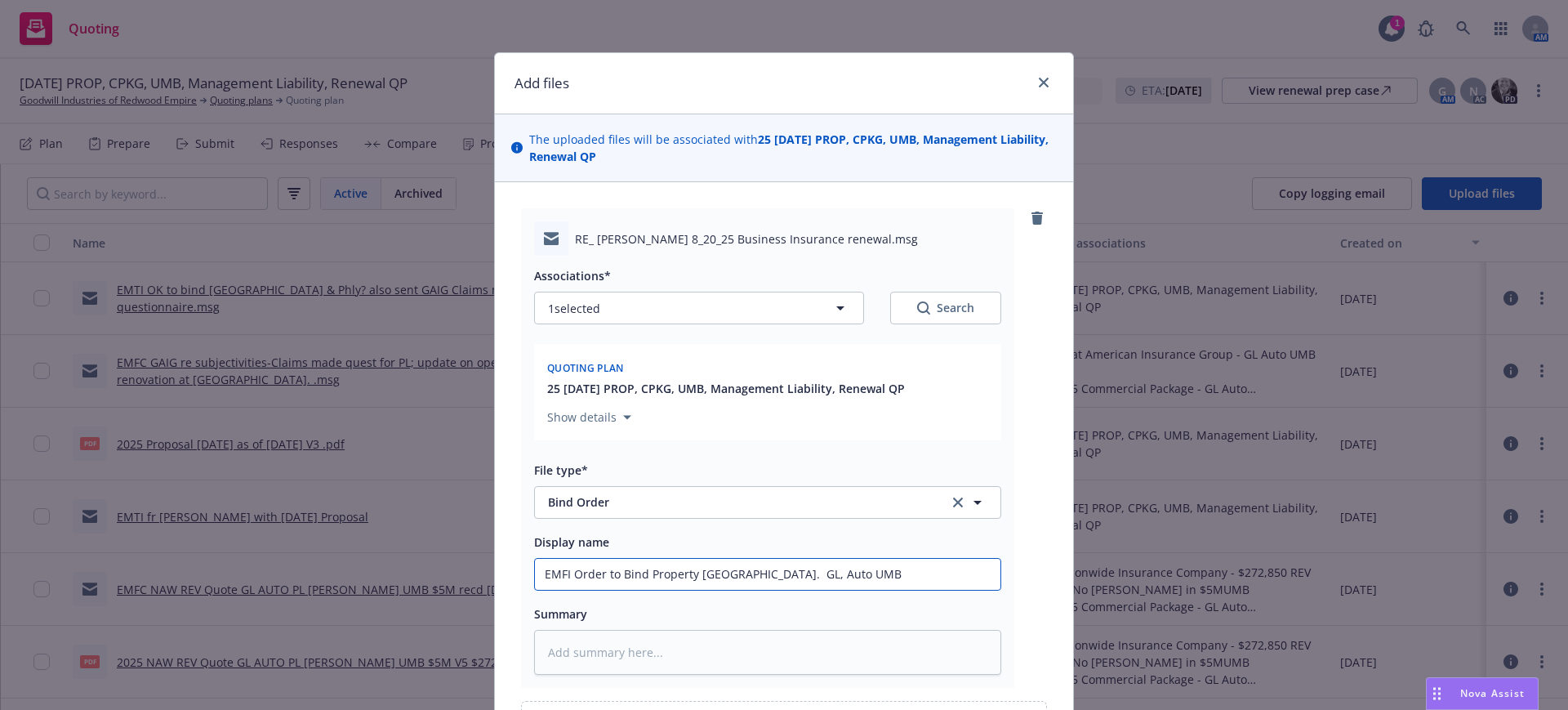
type textarea "x"
type input "EMFI Order to Bind Property Zurich. GL, Auto UMB G"
type textarea "x"
type input "EMFI Order to Bind Property Zurich. GL, Auto UMB Gr"
type textarea "x"
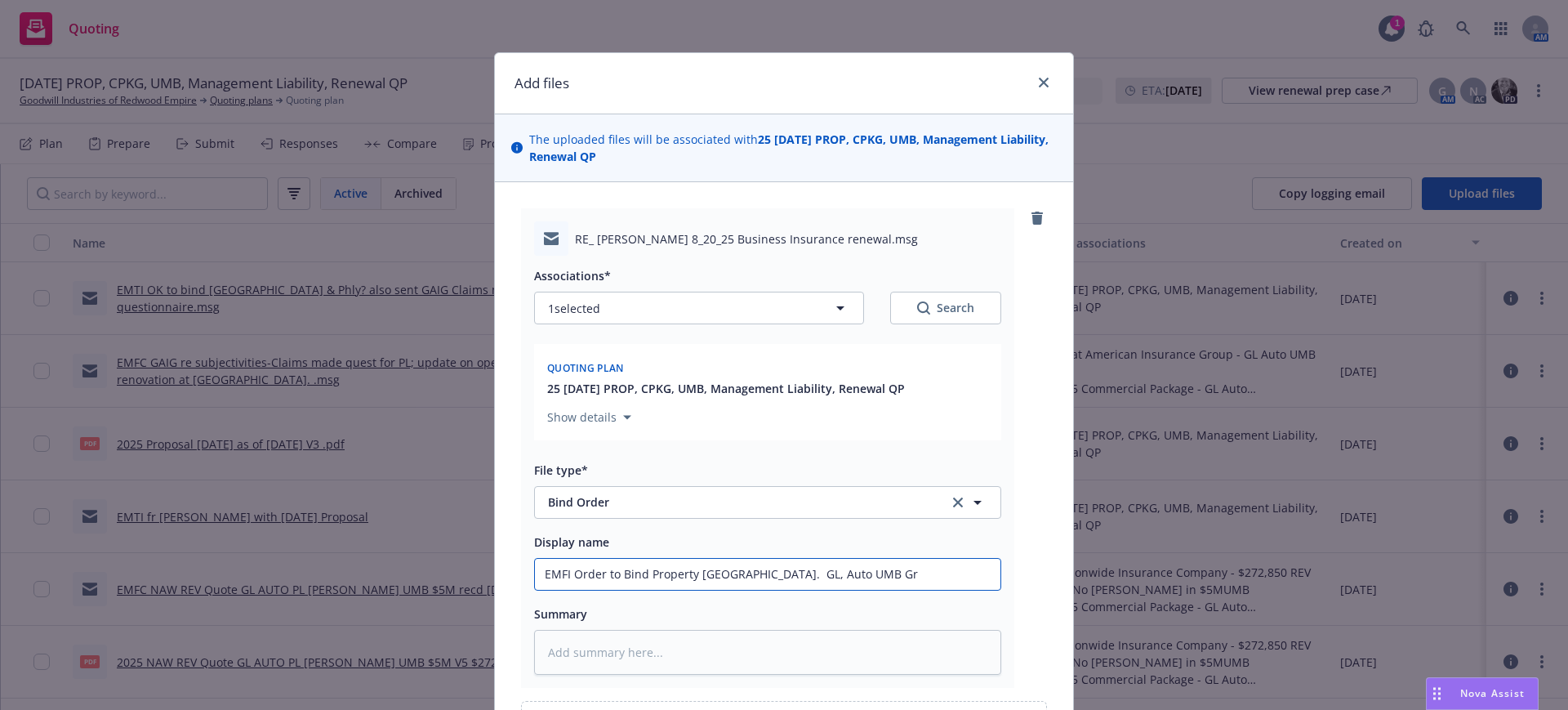
type input "EMFI Order to Bind Property Zurich. GL, Auto UMB Gre"
type textarea "x"
type input "EMFI Order to Bind Property Zurich. GL, Auto UMB Grea"
type textarea "x"
type input "EMFI Order to Bind Property Zurich. GL, Auto UMB Great"
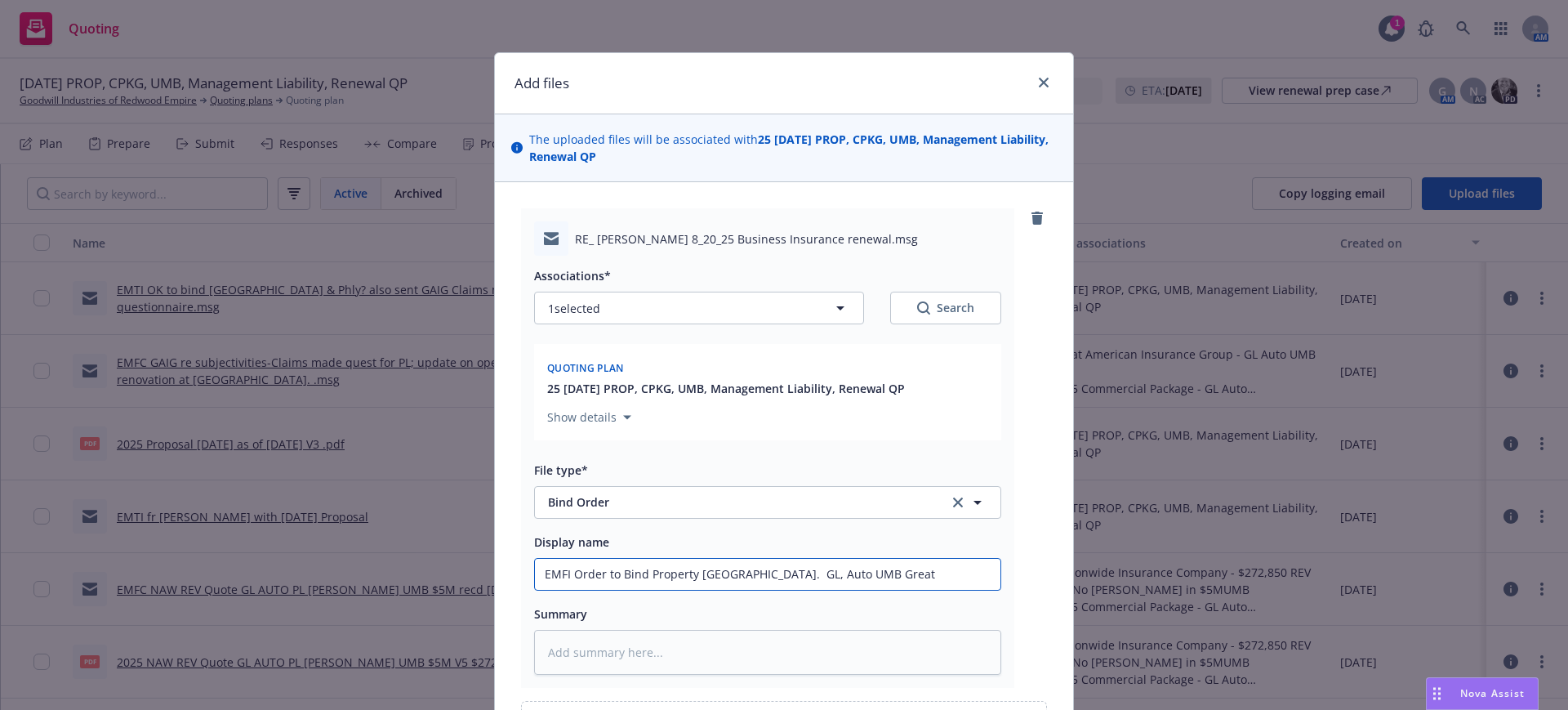
type textarea "x"
type input "EMFI Order to Bind Property Zurich. GL, Auto UMB Great"
type textarea "x"
type input "EMFI Order to Bind Property Zurich. GL, Auto UMB Great A"
type textarea "x"
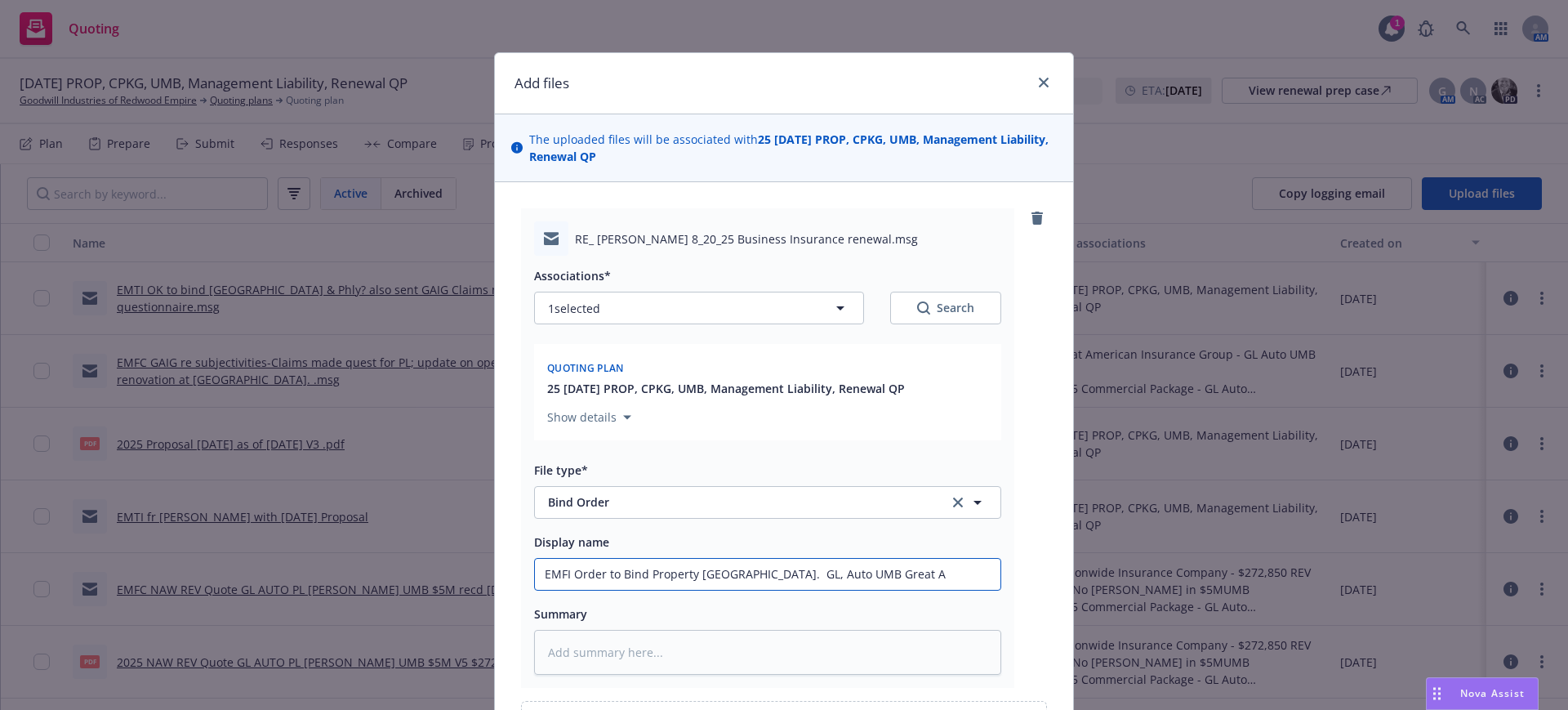
type input "EMFI Order to Bind Property Zurich. GL, Auto UMB Great Am"
type textarea "x"
type input "EMFI Order to Bind Property Zurich. GL, Auto UMB Great Ame"
type textarea "x"
type input "EMFI Order to Bind Property Zurich. GL, Auto UMB Great Amer"
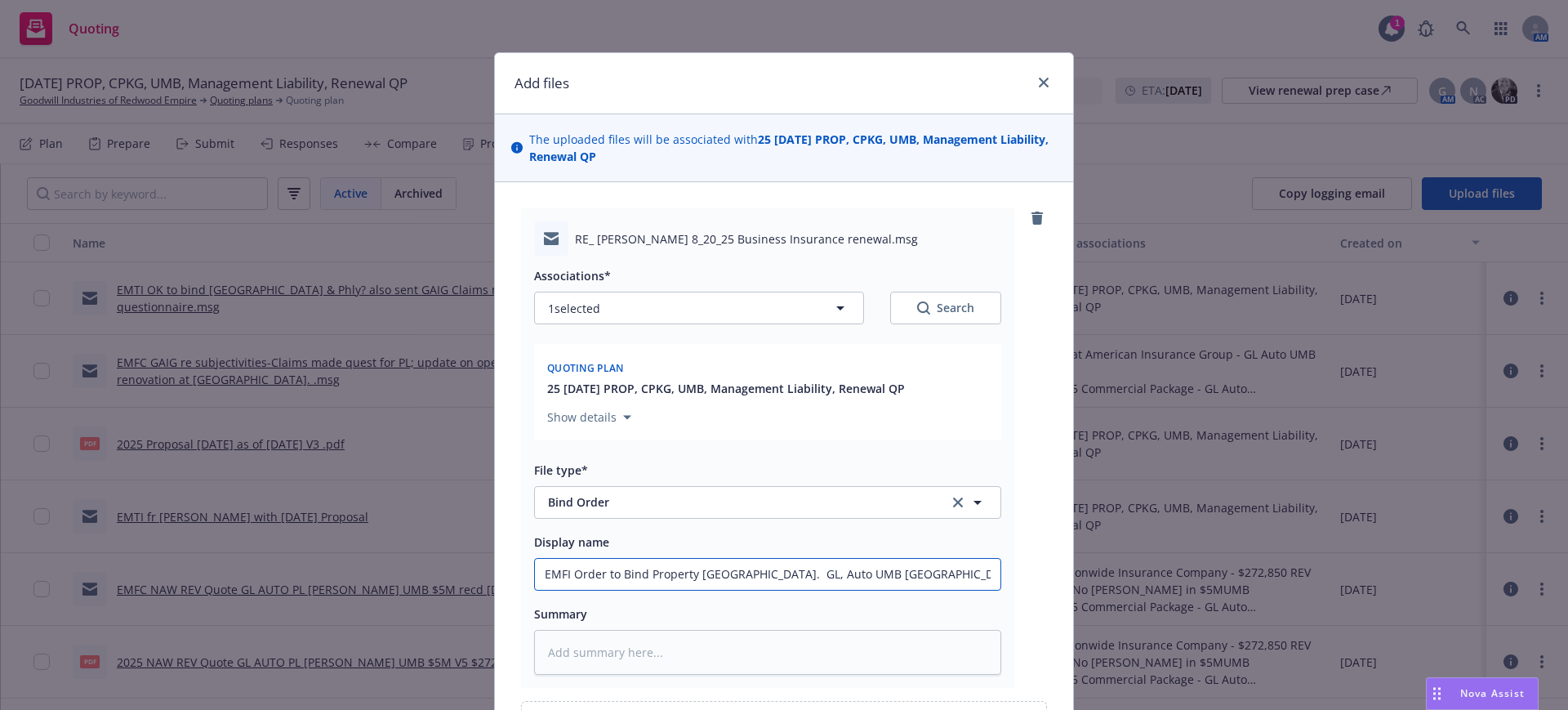
type textarea "x"
type input "EMFI Order to Bind Property Zurich. GL, Auto UMB Great Ameri"
type textarea "x"
type input "EMFI Order to Bind Property Zurich. GL, Auto UMB Great Americ"
type textarea "x"
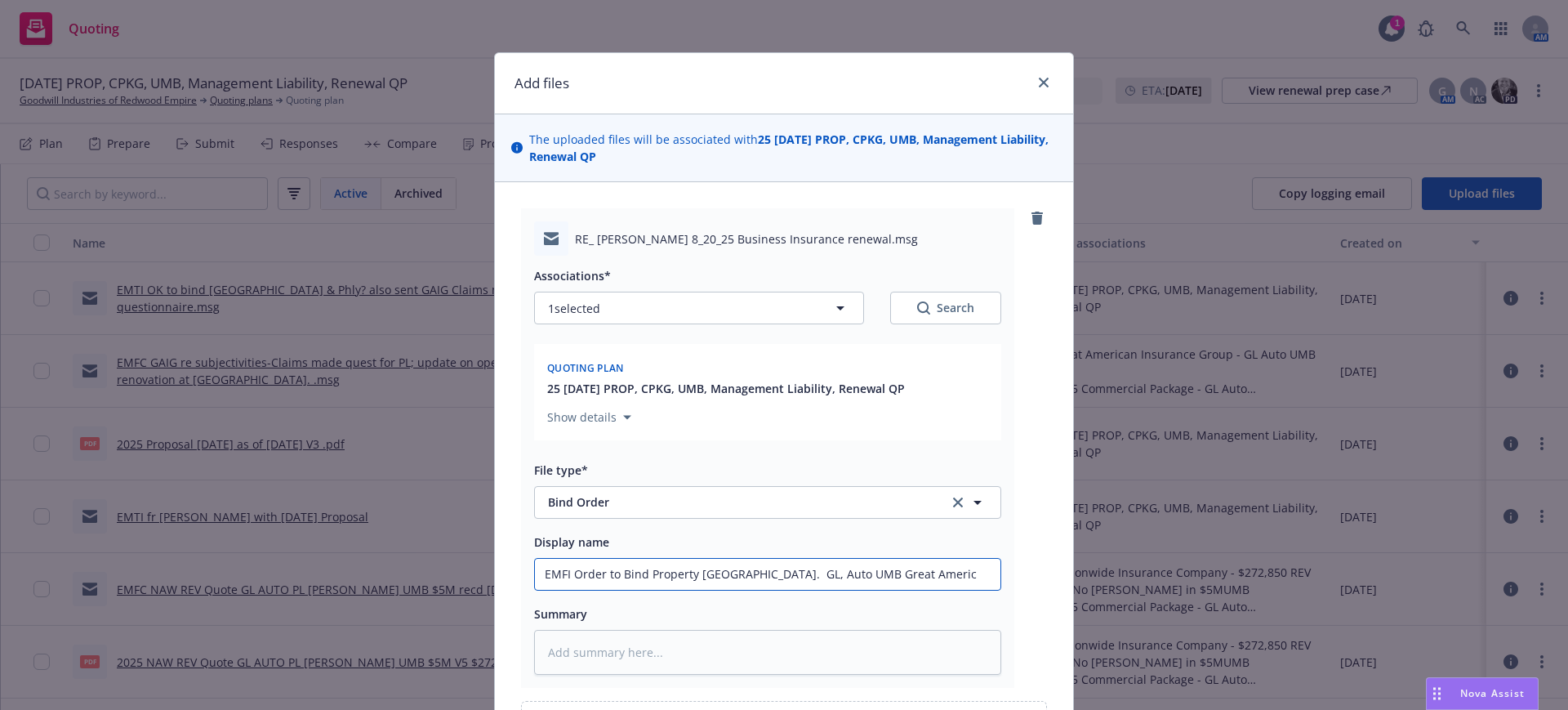
type input "EMFI Order to Bind Property Zurich. GL, Auto UMB Great America"
type textarea "x"
type input "EMFI Order to Bind Property Zurich. GL, Auto UMB Great American"
type textarea "x"
type input "EMFI Order to Bind Property Zurich. GL, Auto UMB Great American."
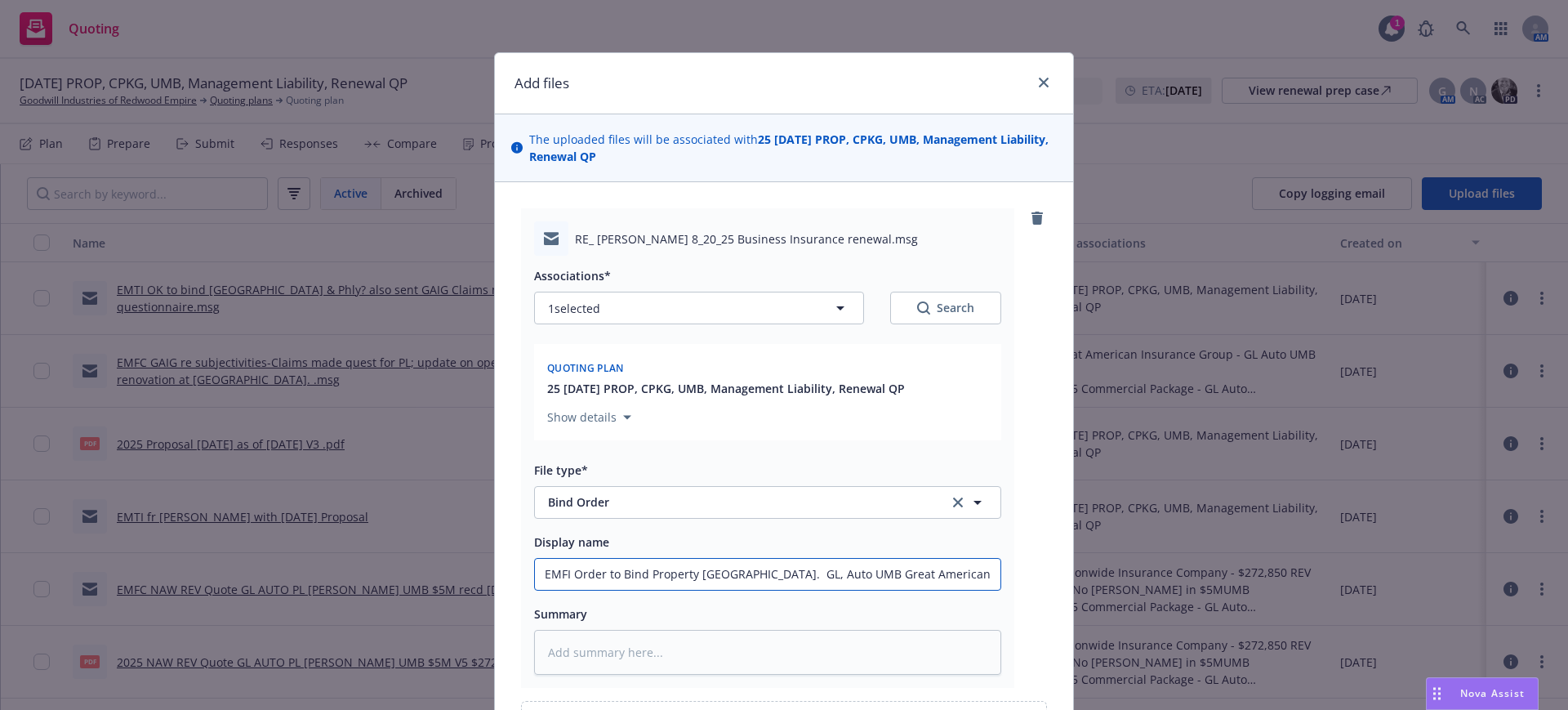
type textarea "x"
type input "EMFI Order to Bind Property Zurich. GL, Auto UMB Great American."
type textarea "x"
type input "EMFI Order to Bind Property Zurich. GL, Auto UMB Great American."
type textarea "x"
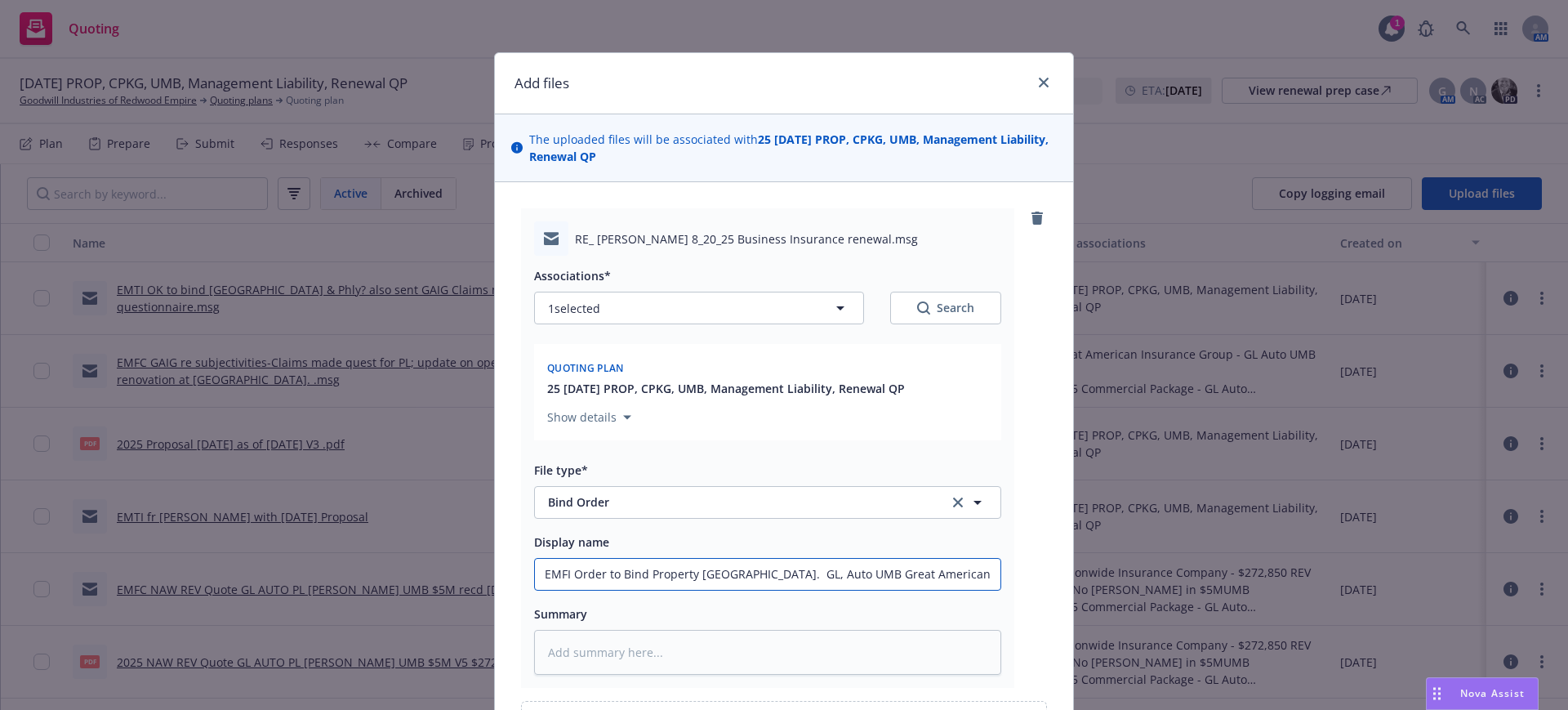
type input "EMFI Order to Bind Property Zurich. GL, Auto UMB Great American. $"
type textarea "x"
type input "EMFI Order to Bind Property Zurich. GL, Auto UMB Great American. $2"
type textarea "x"
type input "EMFI Order to Bind Property Zurich. GL, Auto UMB Great American. $2M"
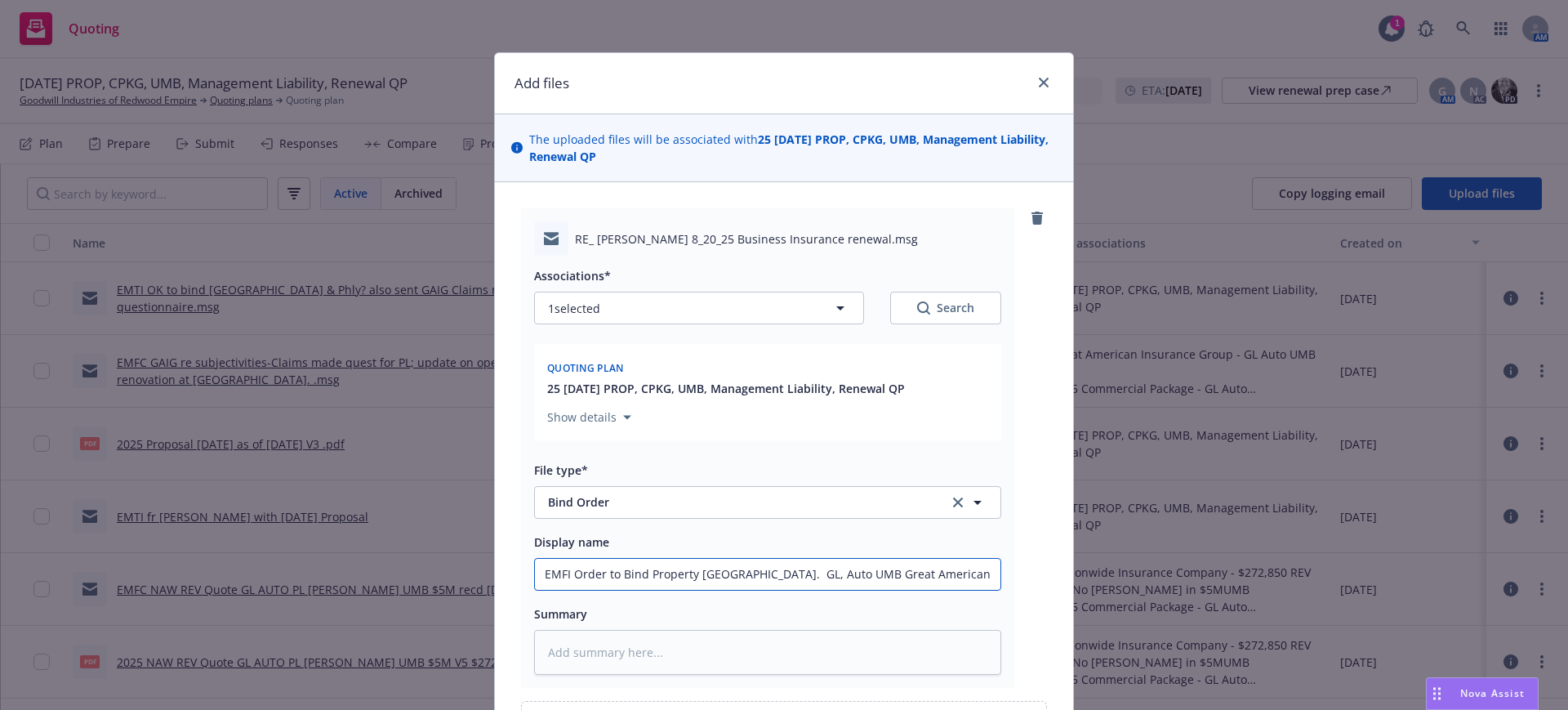
type textarea "x"
type input "EMFI Order to Bind Property Zurich. GL, Auto UMB Great American. $2M"
type textarea "x"
type input "EMFI Order to Bind Property Zurich. GL, Auto UMB Great American. $2M X"
type textarea "x"
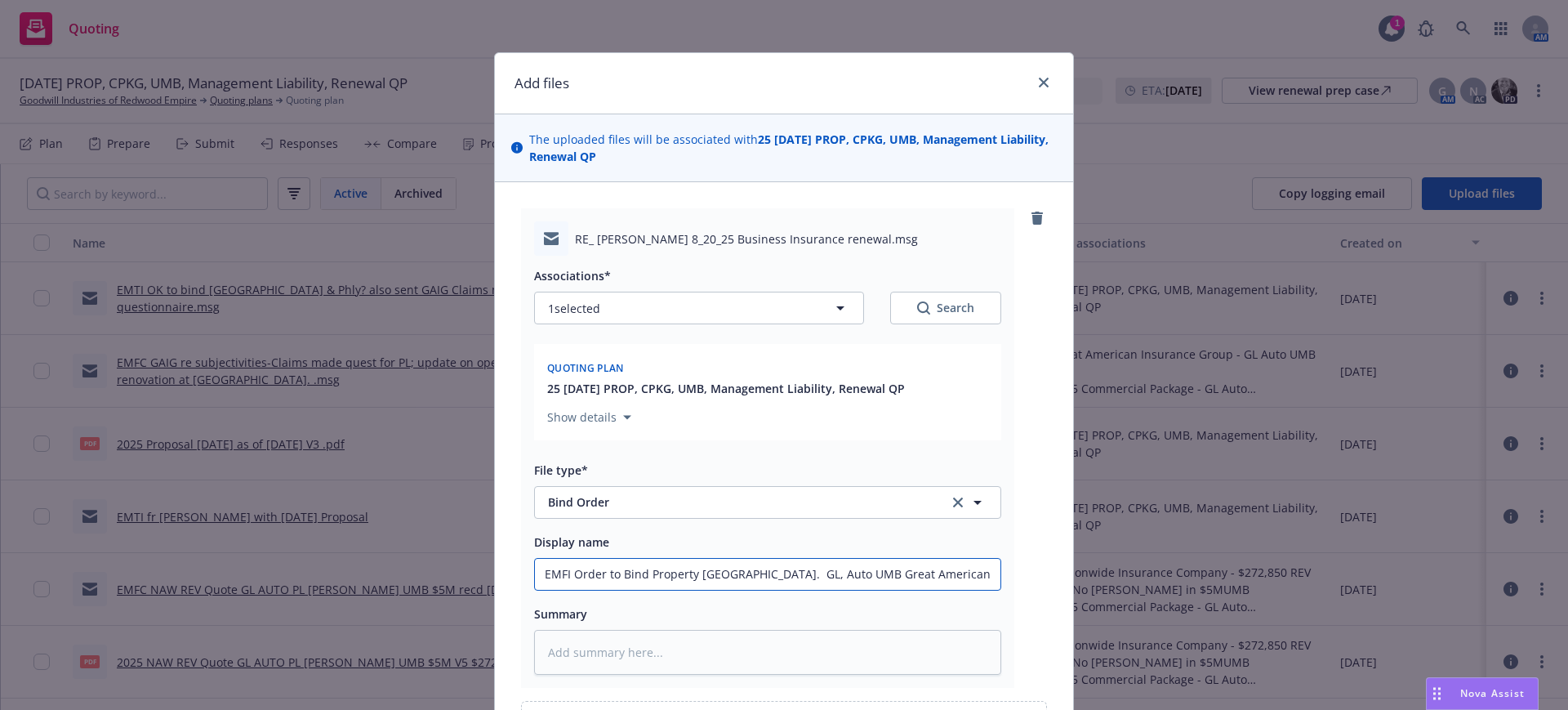
type input "EMFI Order to Bind Property Zurich. GL, Auto UMB Great American. $2M XS"
type textarea "x"
type input "EMFI Order to Bind Property Zurich. GL, Auto UMB Great American. $2M XS"
type textarea "x"
type input "EMFI Order to Bind Property Zurich. GL, Auto UMB Great American. $2M XS t"
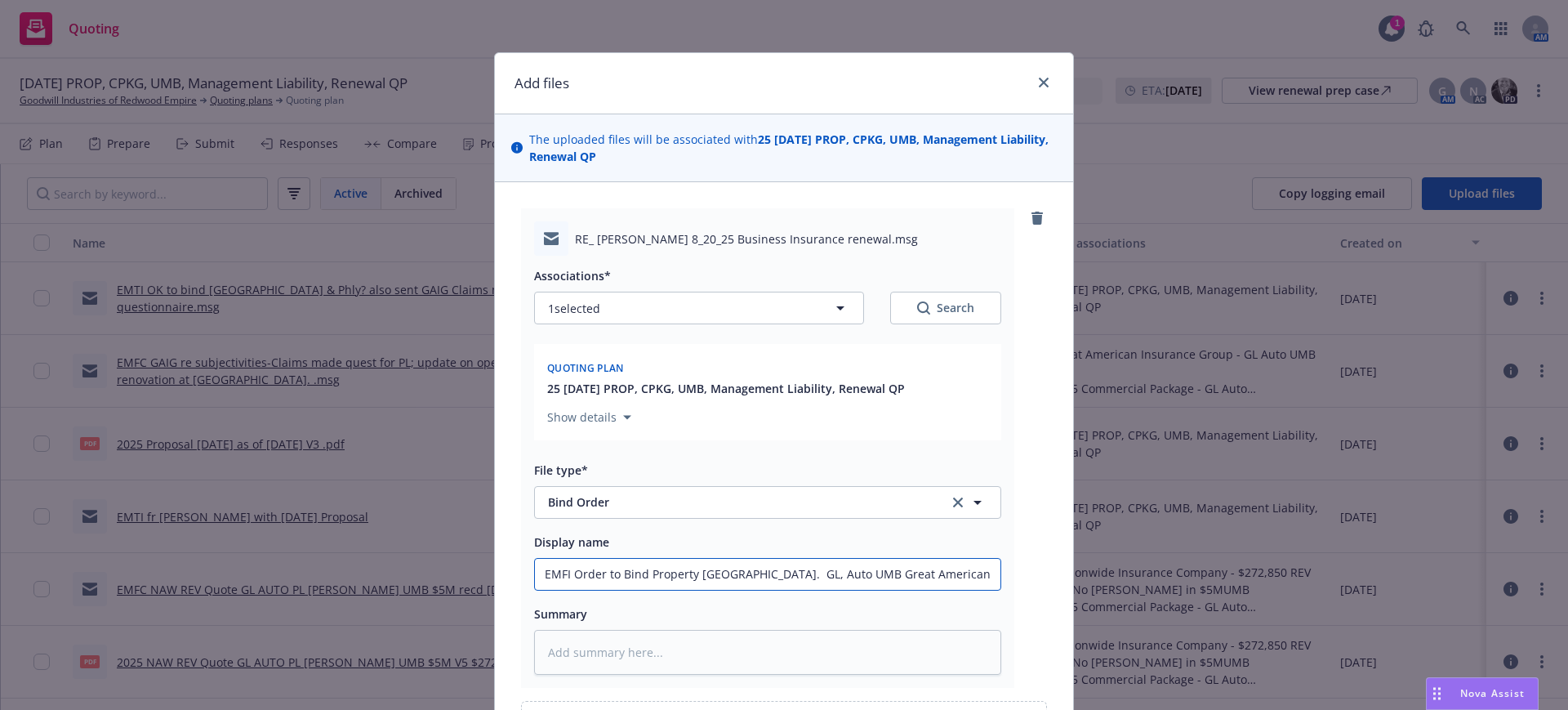
type textarea "x"
type input "EMFI Order to Bind Property Zurich. GL, Auto UMB Great American. $2M XS th"
type textarea "x"
type input "EMFI Order to Bind Property Zurich. GL, Auto UMB Great American. $2M XS thr"
type textarea "x"
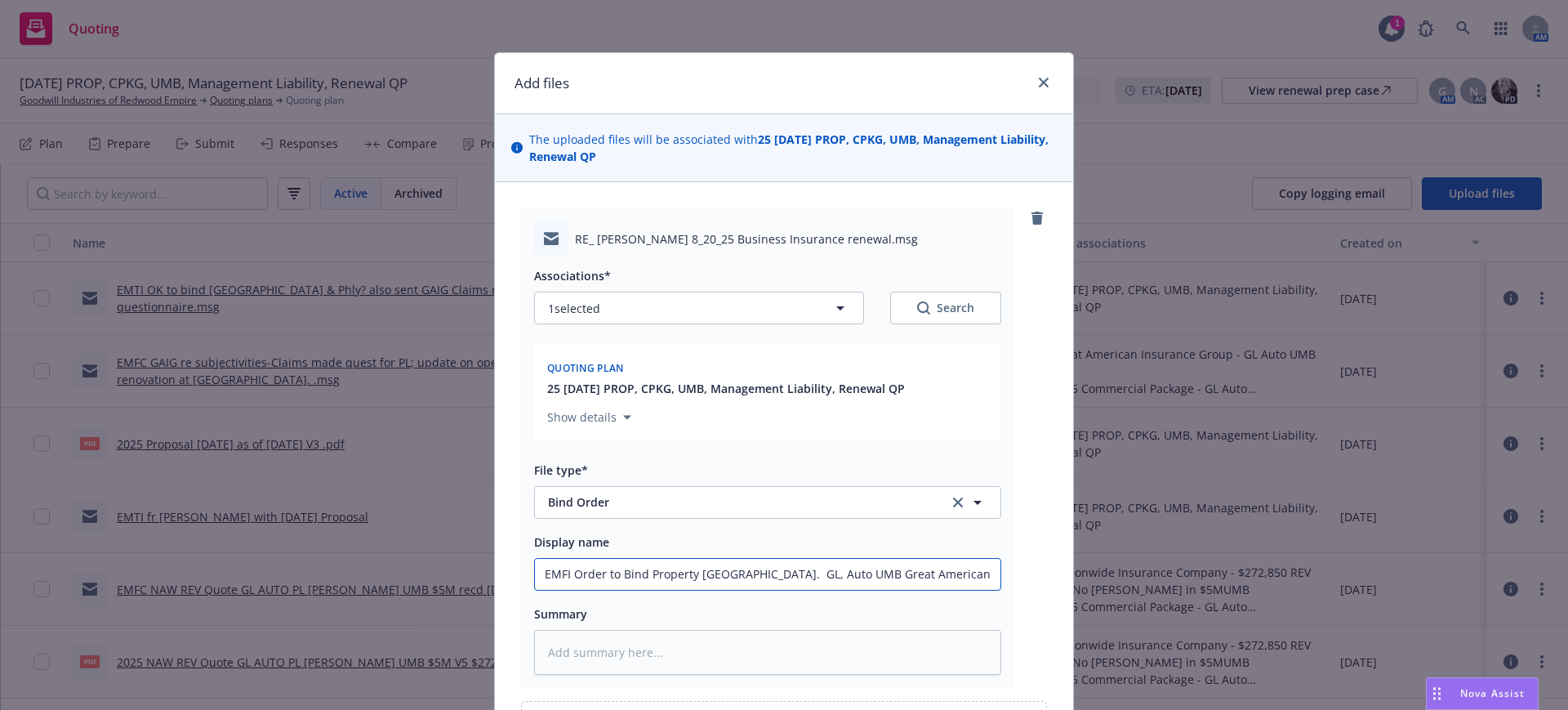
type input "EMFI Order to Bind Property Zurich. GL, Auto UMB Great American. $2M XS thru"
type textarea "x"
type input "EMFI Order to Bind Property Zurich. GL, Auto UMB Great American. $2M XS thru"
type textarea "x"
type input "EMFI Order to Bind Property Zurich. GL, Auto UMB Great American. $2M XS thru C"
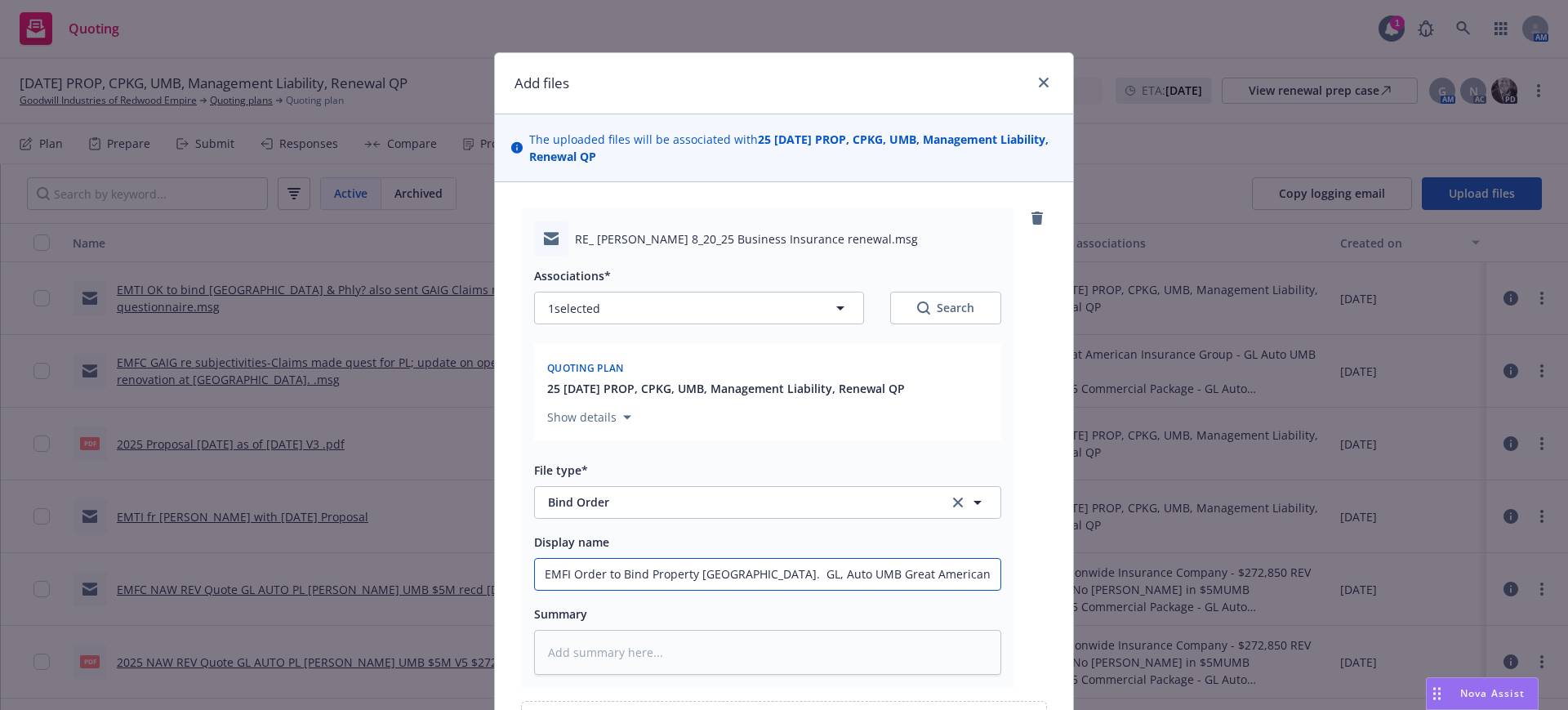
type textarea "x"
type input "EMFI Order to Bind Property Zurich. GL, Auto UMB Great American. $2M XS thru CR"
type textarea "x"
type input "EMFI Order to Bind Property Zurich. GL, Auto UMB Great American. $2M XS thru C"
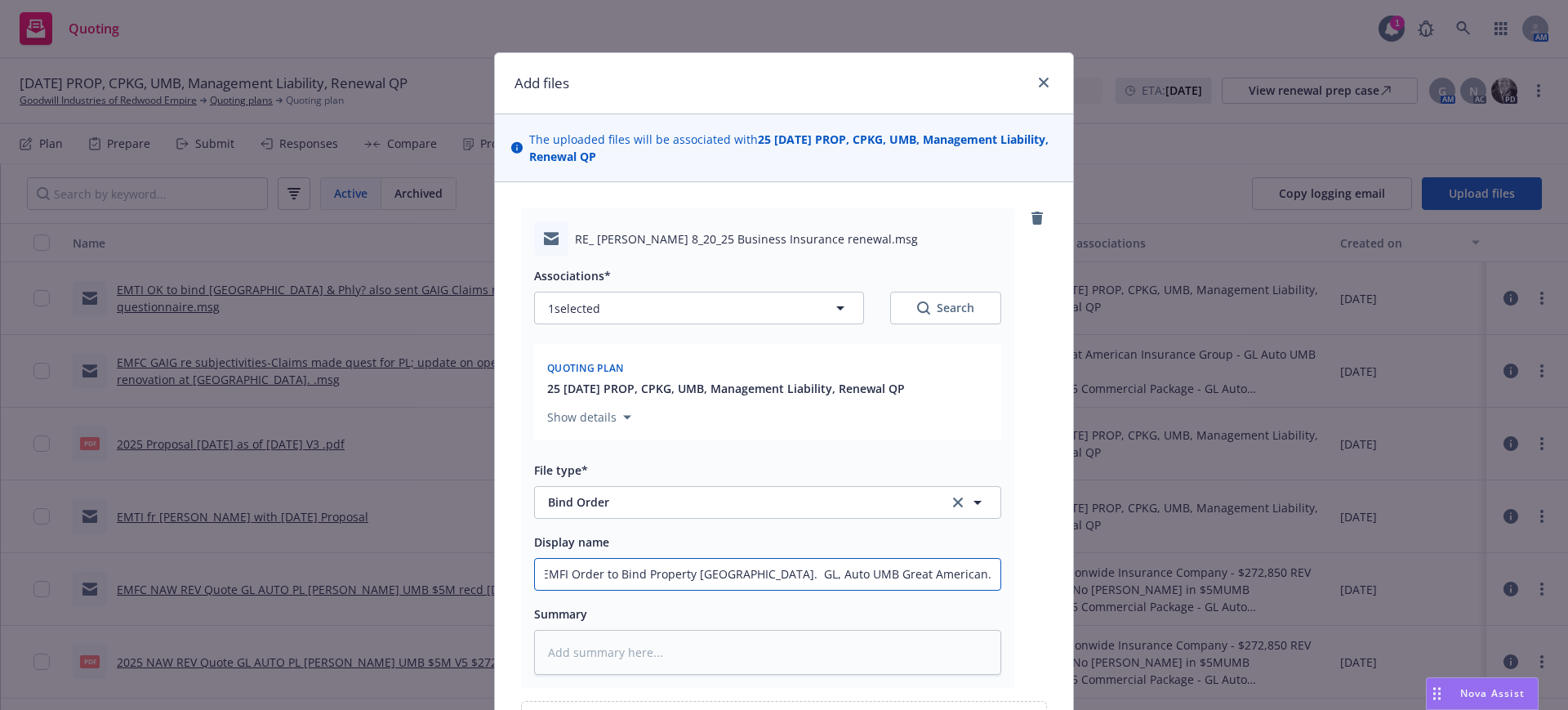
scroll to position [0, 0]
type textarea "x"
type input "EMFI Order to Bind Property Zurich. GL, Auto UMB Great American. $2M XS thru CC"
type textarea "x"
type input "EMFI Order to Bind Property Zurich. GL, Auto UMB Great American. $2M XS thru CCR"
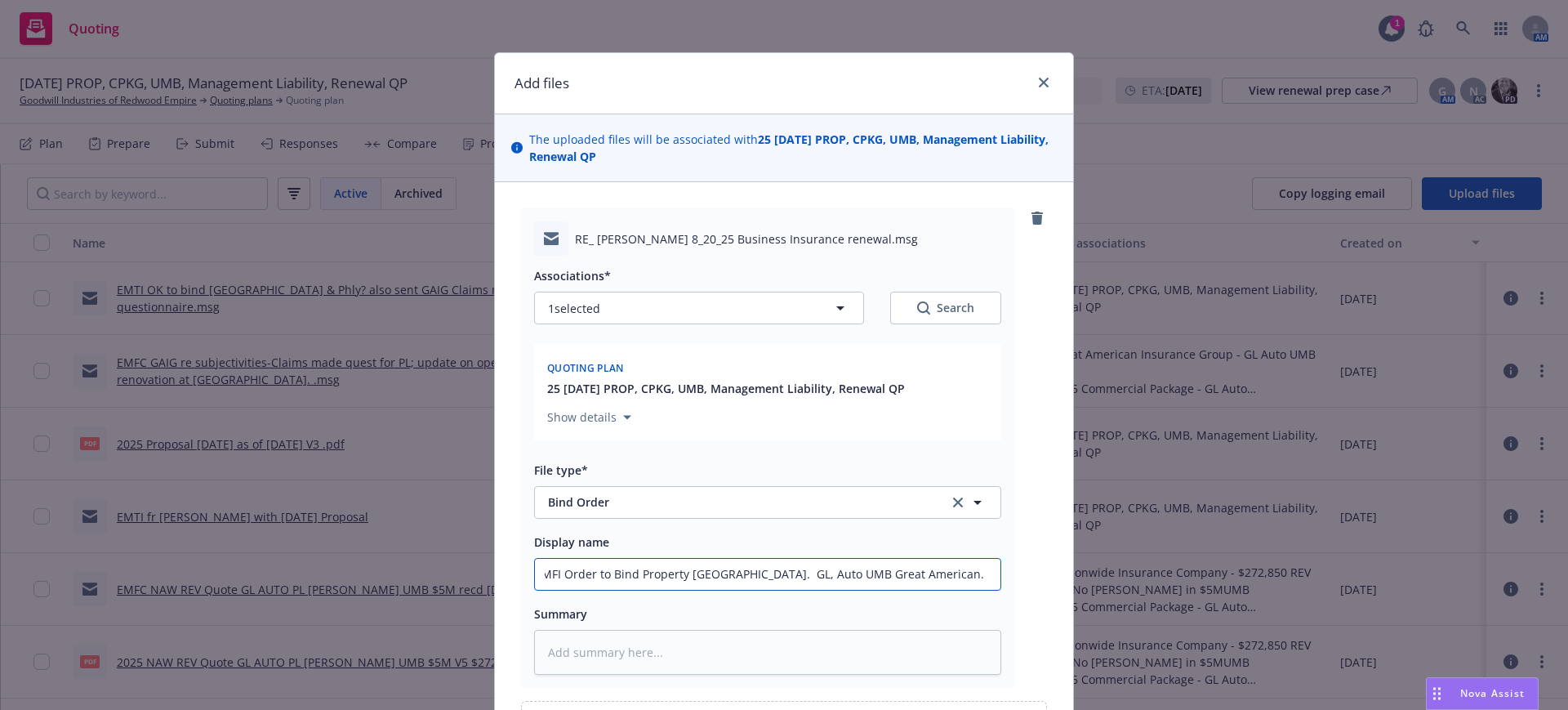
type textarea "x"
type input "EMFI Order to Bind Property Zurich. GL, Auto UMB Great American. $2M XS thru CC"
type textarea "x"
type input "EMFI Order to Bind Property Zurich. GL, Auto UMB Great American. $2M XS thru C"
type textarea "x"
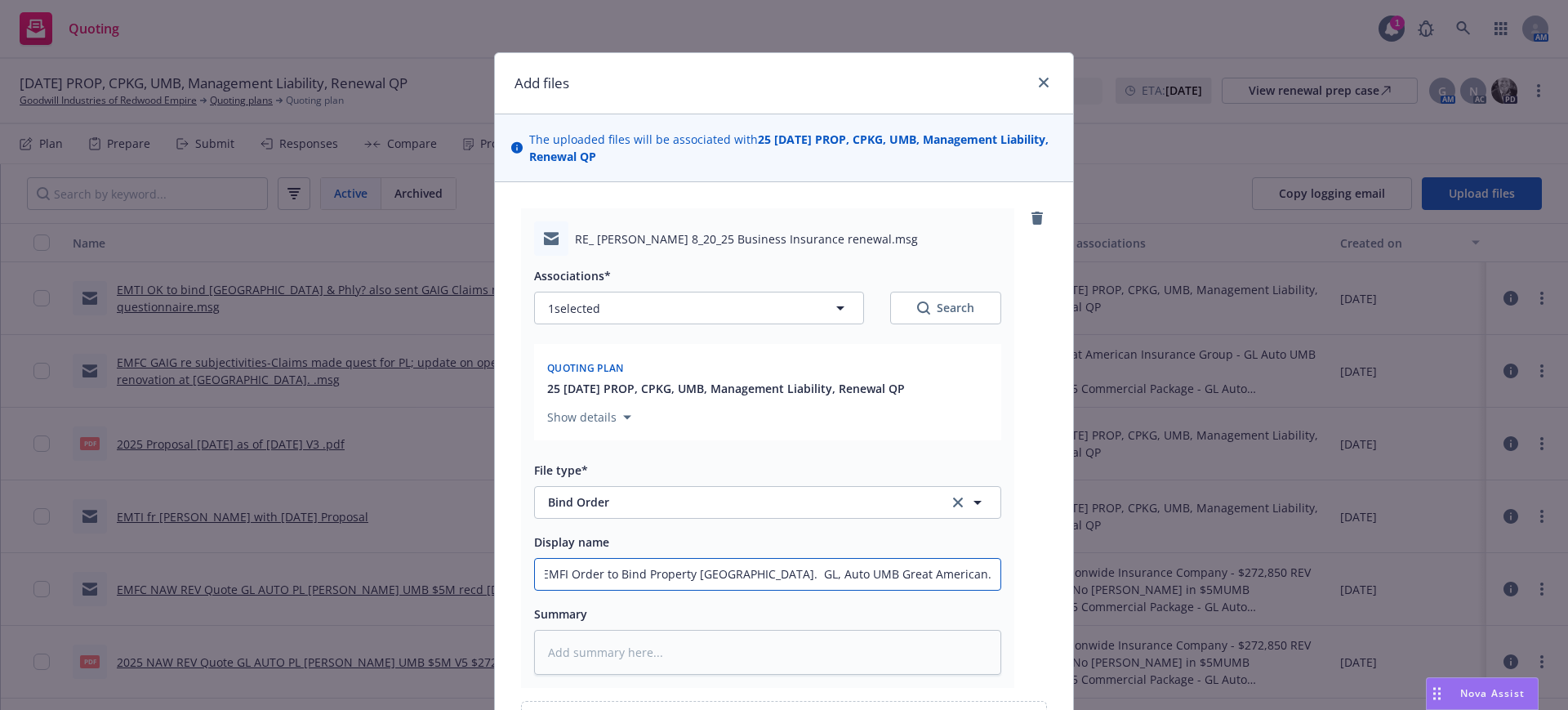
type input "EMFI Order to Bind Property Zurich. GL, Auto UMB Great American. $2M XS thru CR"
type textarea "x"
type input "EMFI Order to Bind Property Zurich. GL, Auto UMB Great American. $2M XS thru CRC"
type textarea "x"
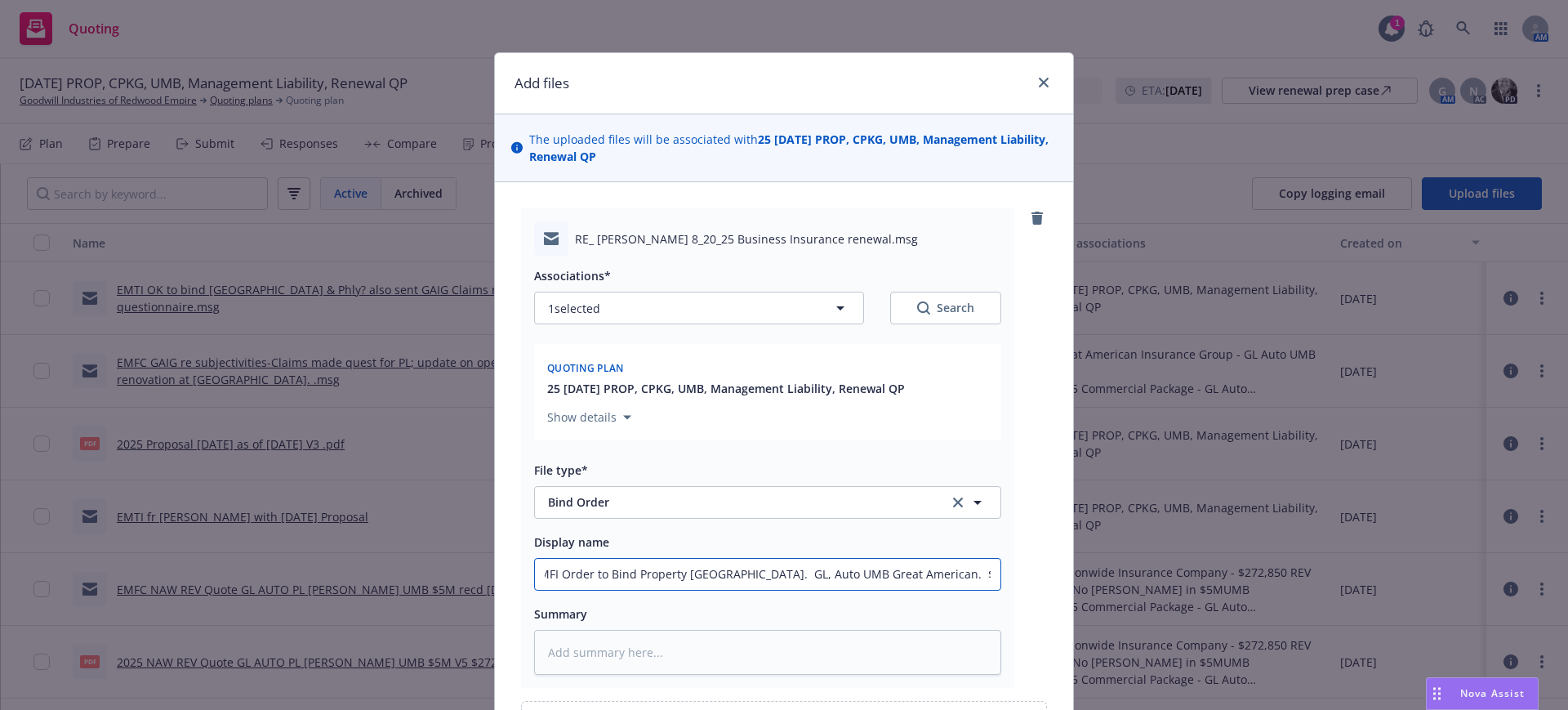
type input "EMFI Order to Bind Property Zurich. GL, Auto UMB Great American. $2M XS thru CRC"
click at [540, 649] on textarea at bounding box center [767, 652] width 467 height 45
paste textarea "[EXTERNAL] Hi Gail, So thrilled to receive such positive news. Yes, please bind…"
type textarea "x"
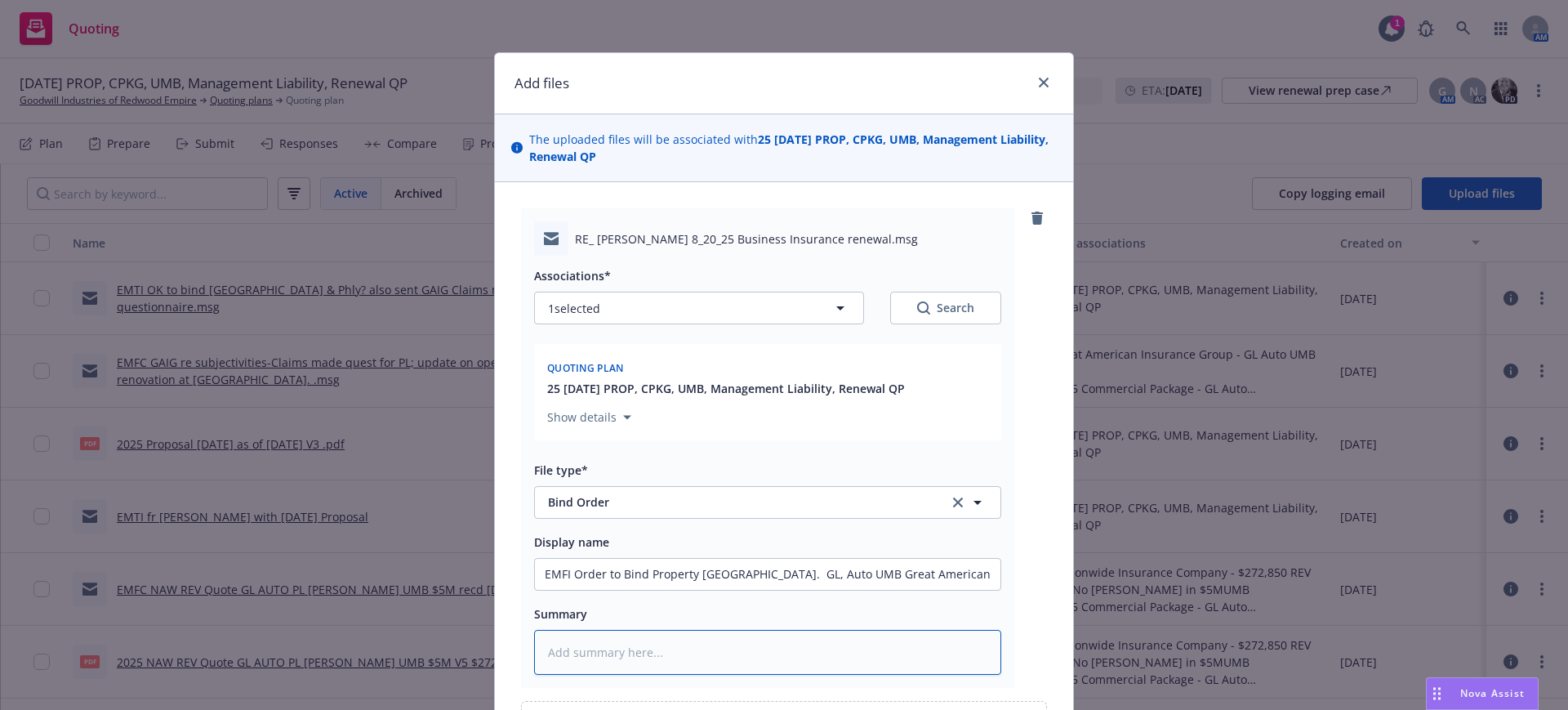
type textarea "[EXTERNAL] Hi Gail, So thrilled to receive such positive news. Yes, please bind…"
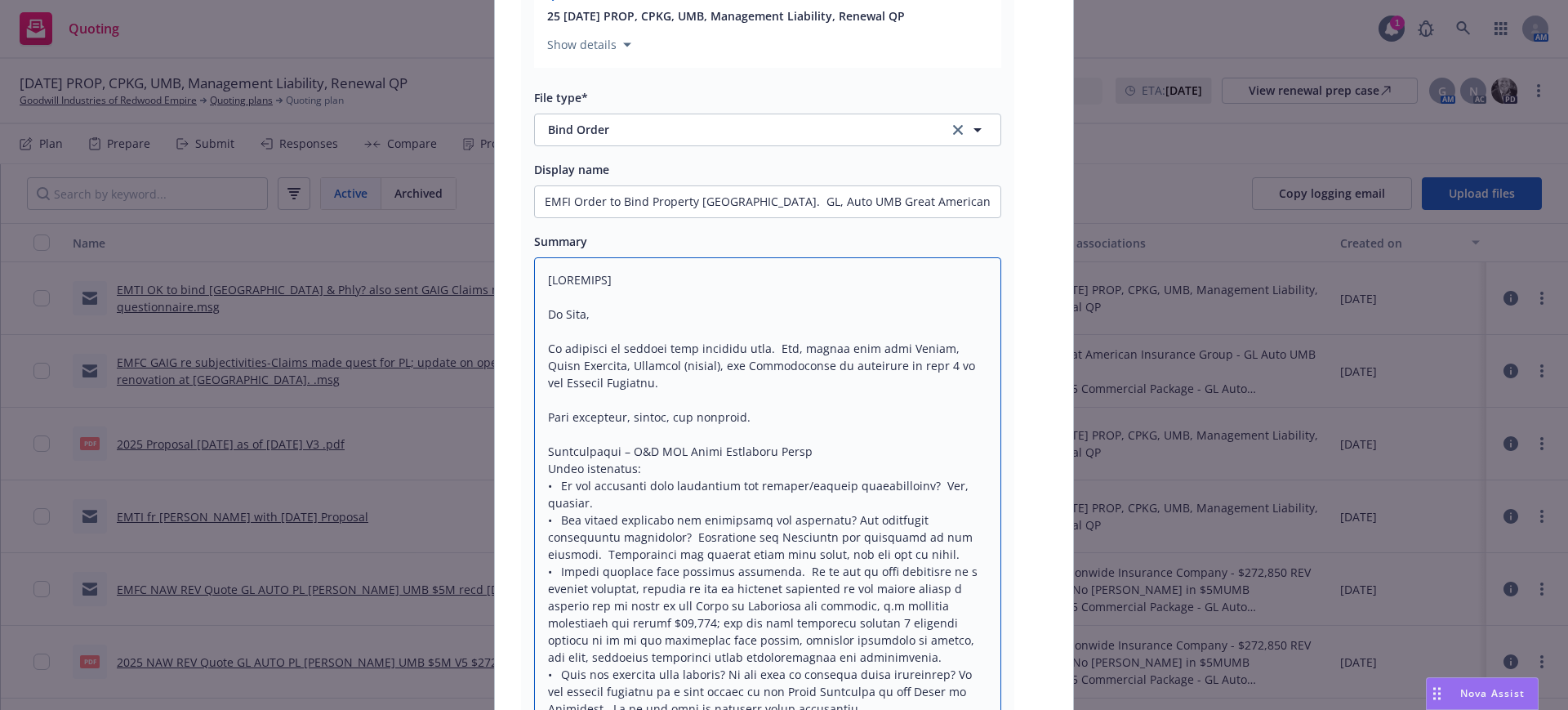
scroll to position [408, 0]
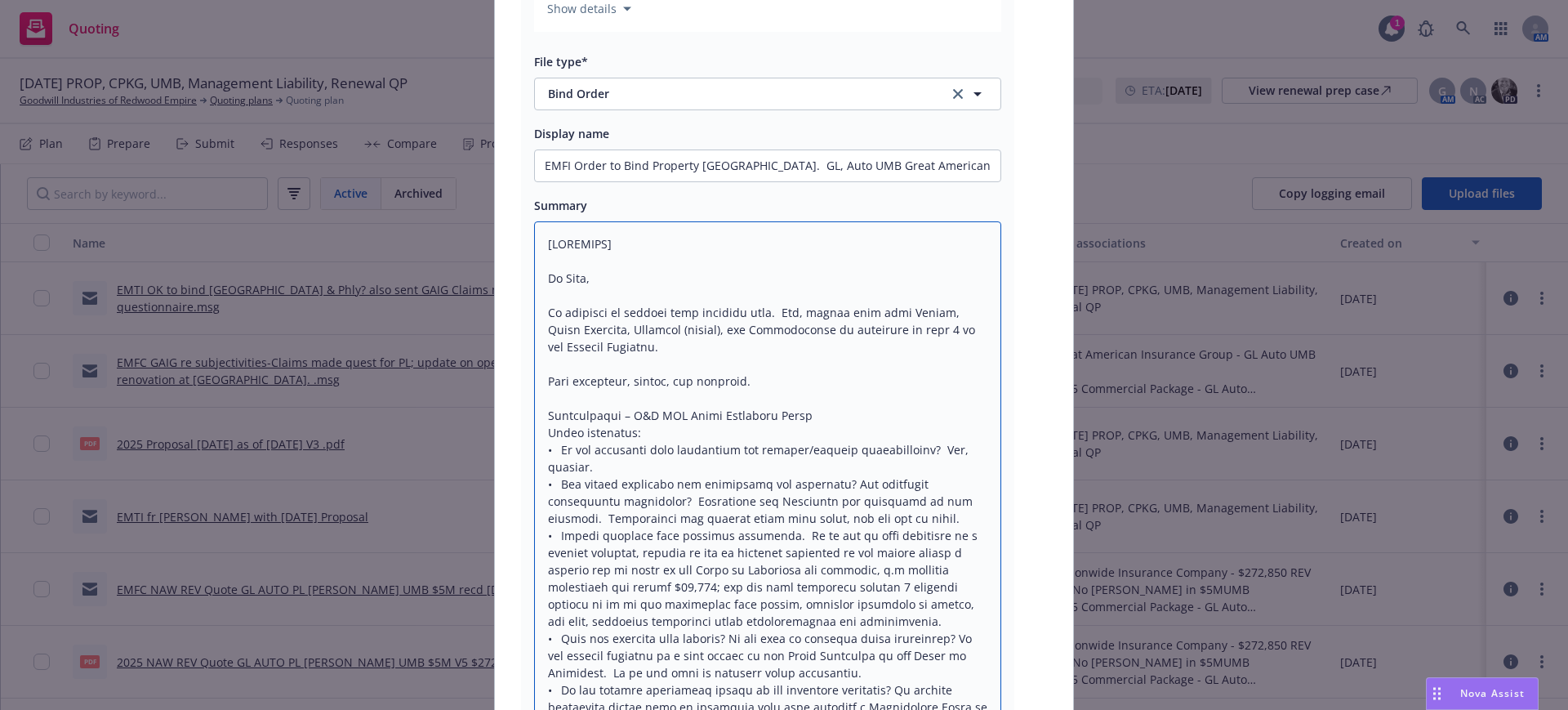
drag, startPoint x: 534, startPoint y: 245, endPoint x: 654, endPoint y: 245, distance: 120.0
type textarea "x"
type textarea "Hi Gail, So thrilled to receive such positive news. Yes, please bind with Zuric…"
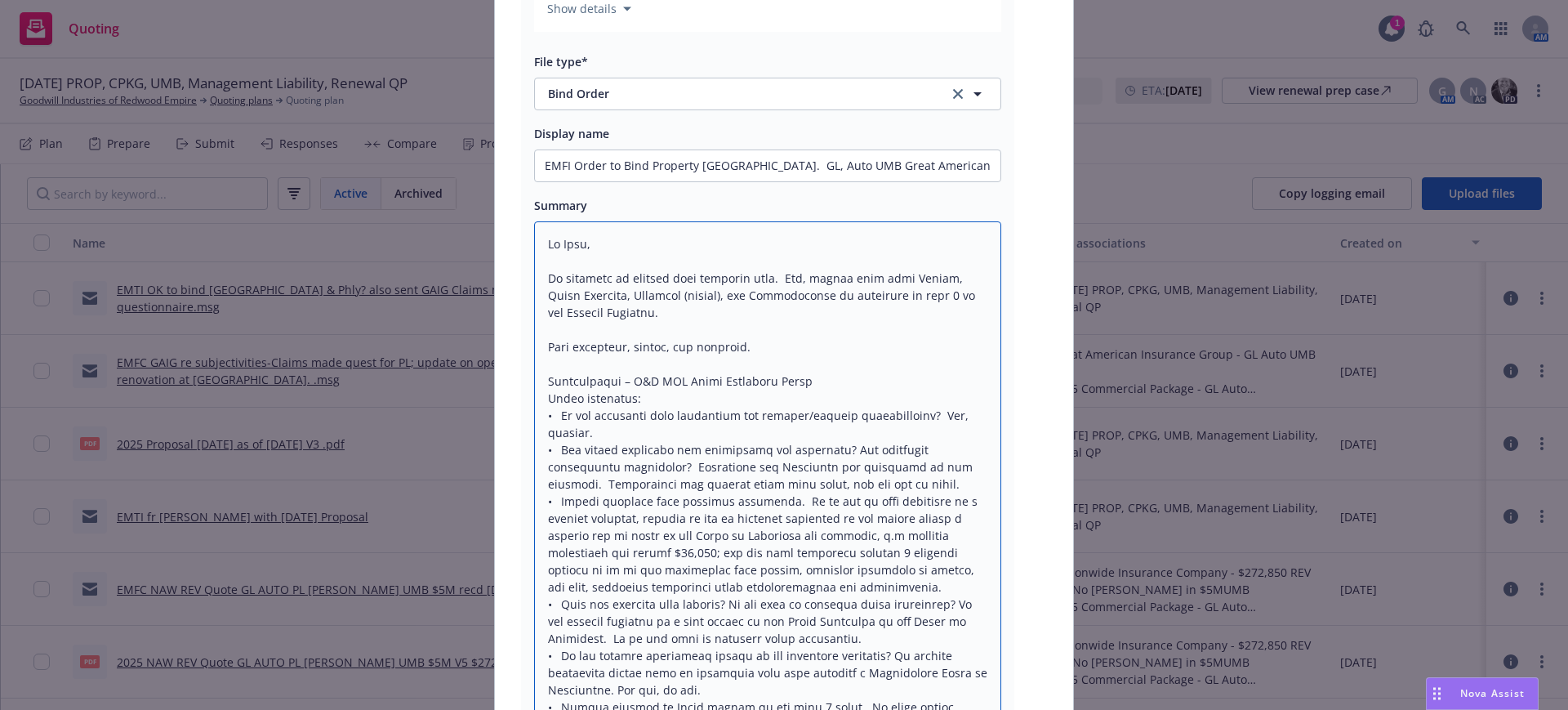
type textarea "x"
type textarea "Hi Gail, So thrilled to receive such positive news. Yes, please bind with Zuric…"
type textarea "x"
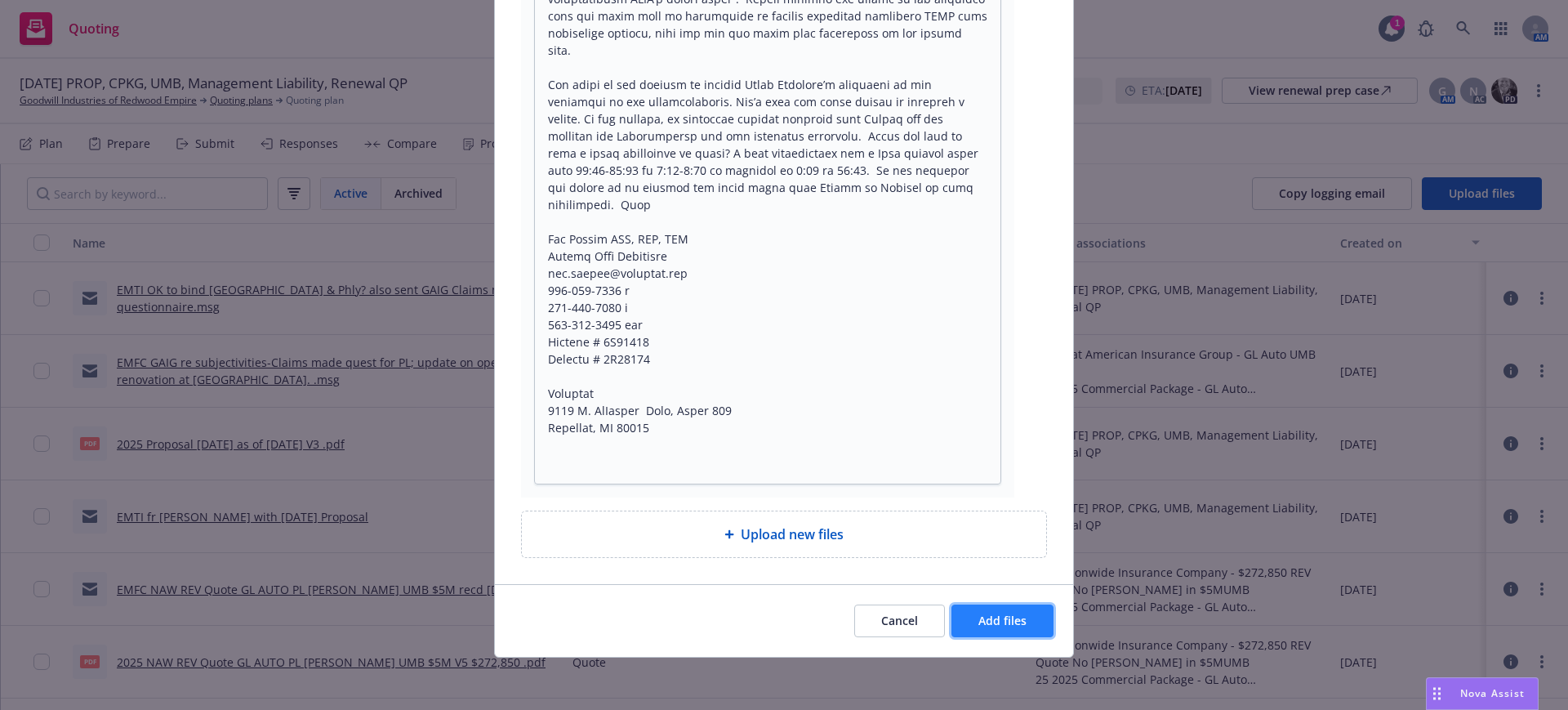
click at [1019, 622] on span "Add files" at bounding box center [1002, 620] width 49 height 16
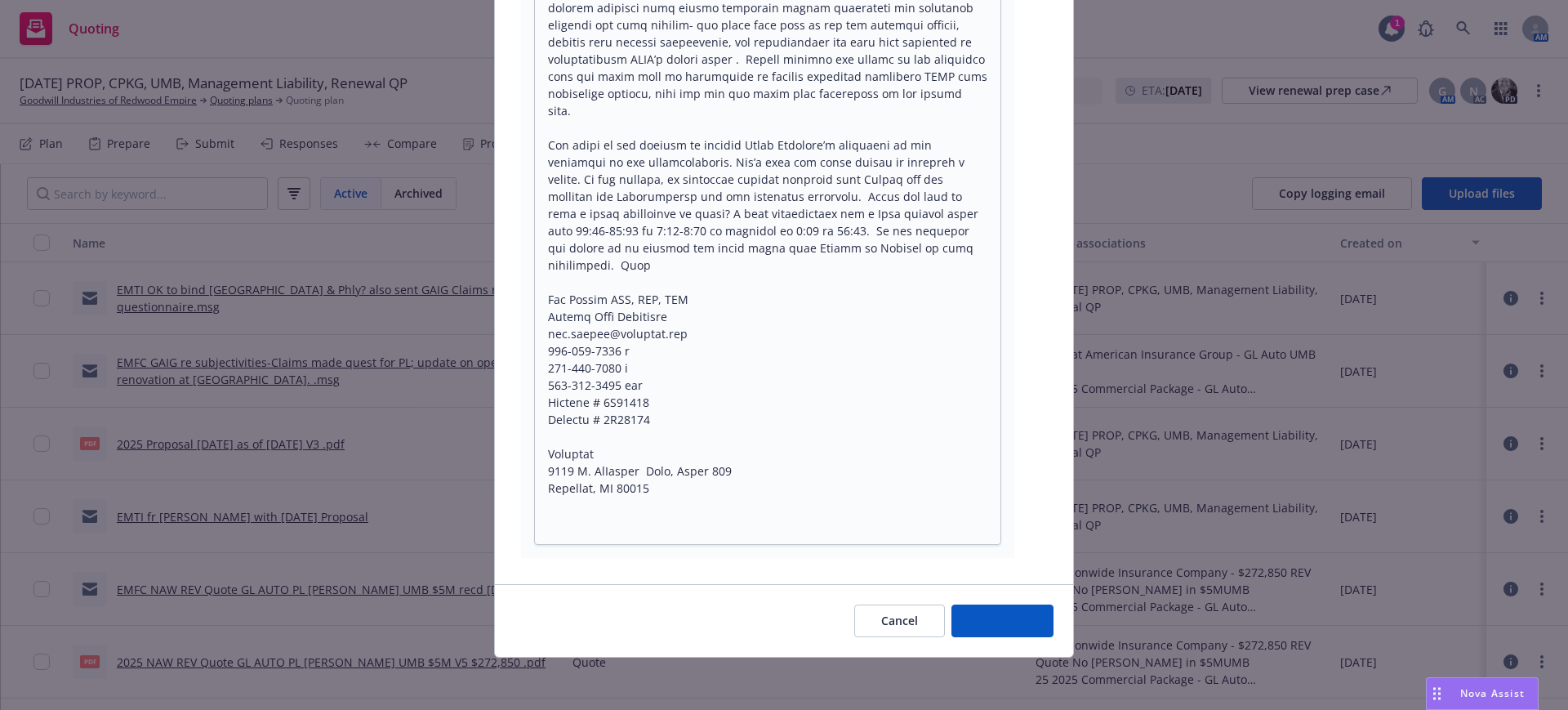
scroll to position [2498, 0]
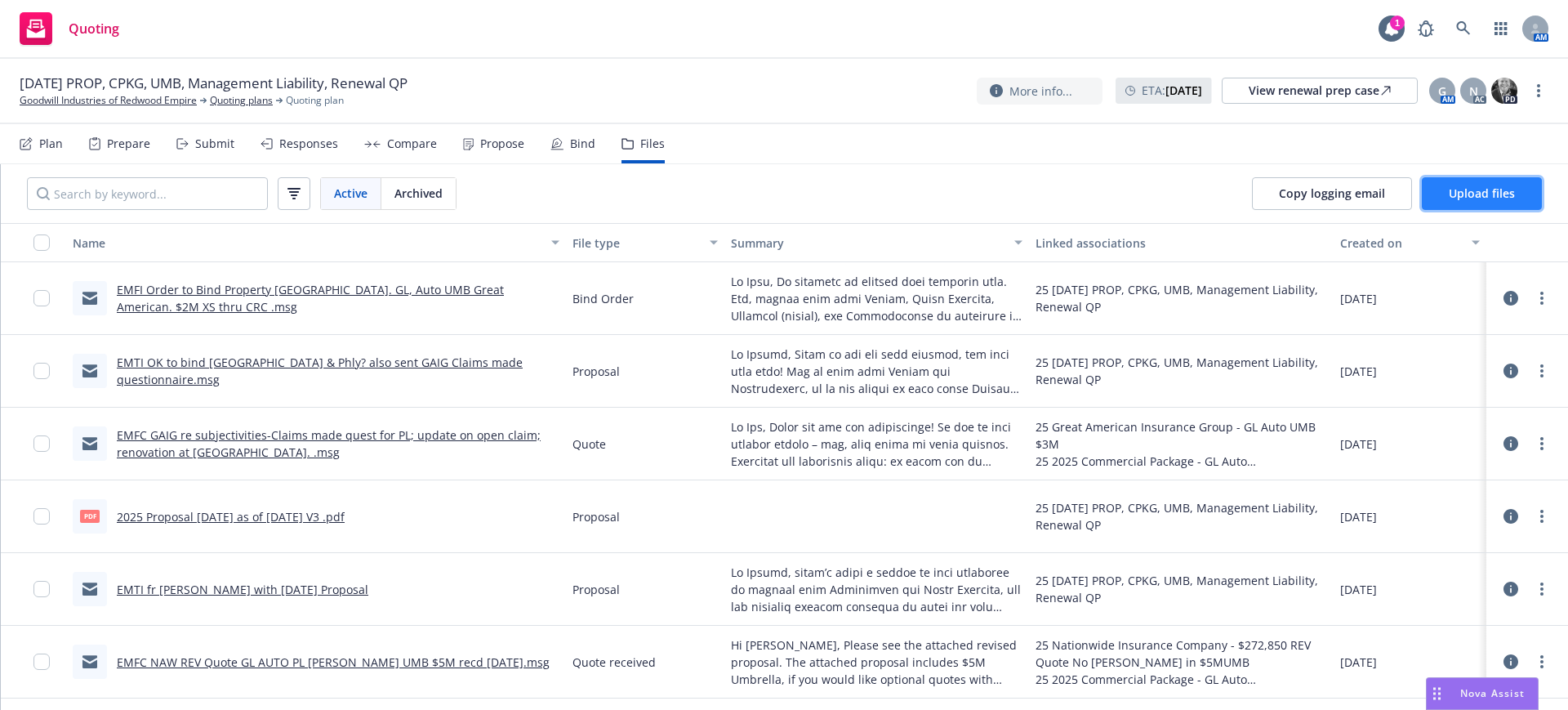
click at [1499, 191] on span "Upload files" at bounding box center [1482, 193] width 66 height 16
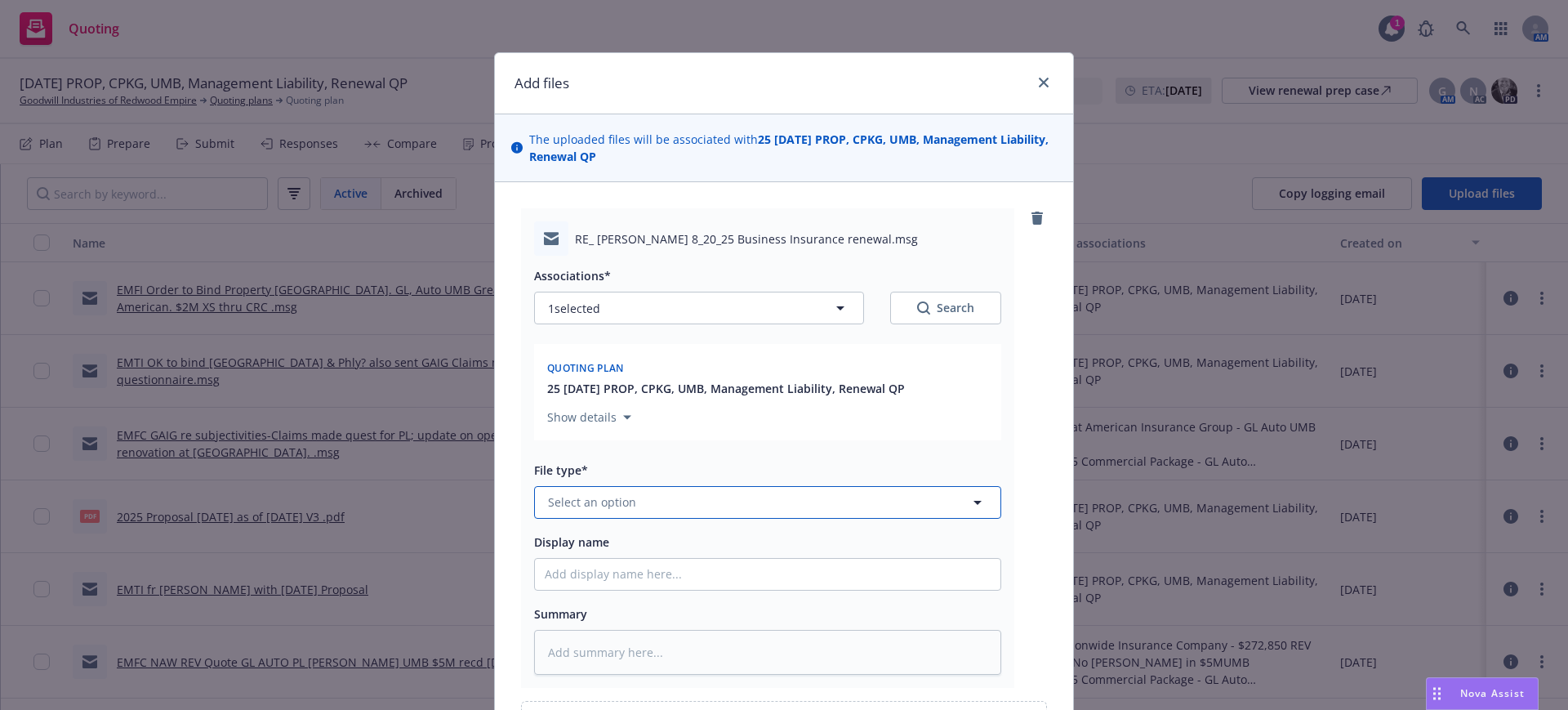
click at [558, 500] on span "Select an option" at bounding box center [592, 502] width 88 height 17
click at [609, 455] on span "Update from client" at bounding box center [603, 457] width 105 height 17
click at [535, 566] on input "Display name" at bounding box center [767, 574] width 466 height 31
click at [537, 654] on textarea at bounding box center [767, 652] width 467 height 45
paste textarea "Hi Gail, So thrilled to receive such positive news. Yes, please bind with Zuric…"
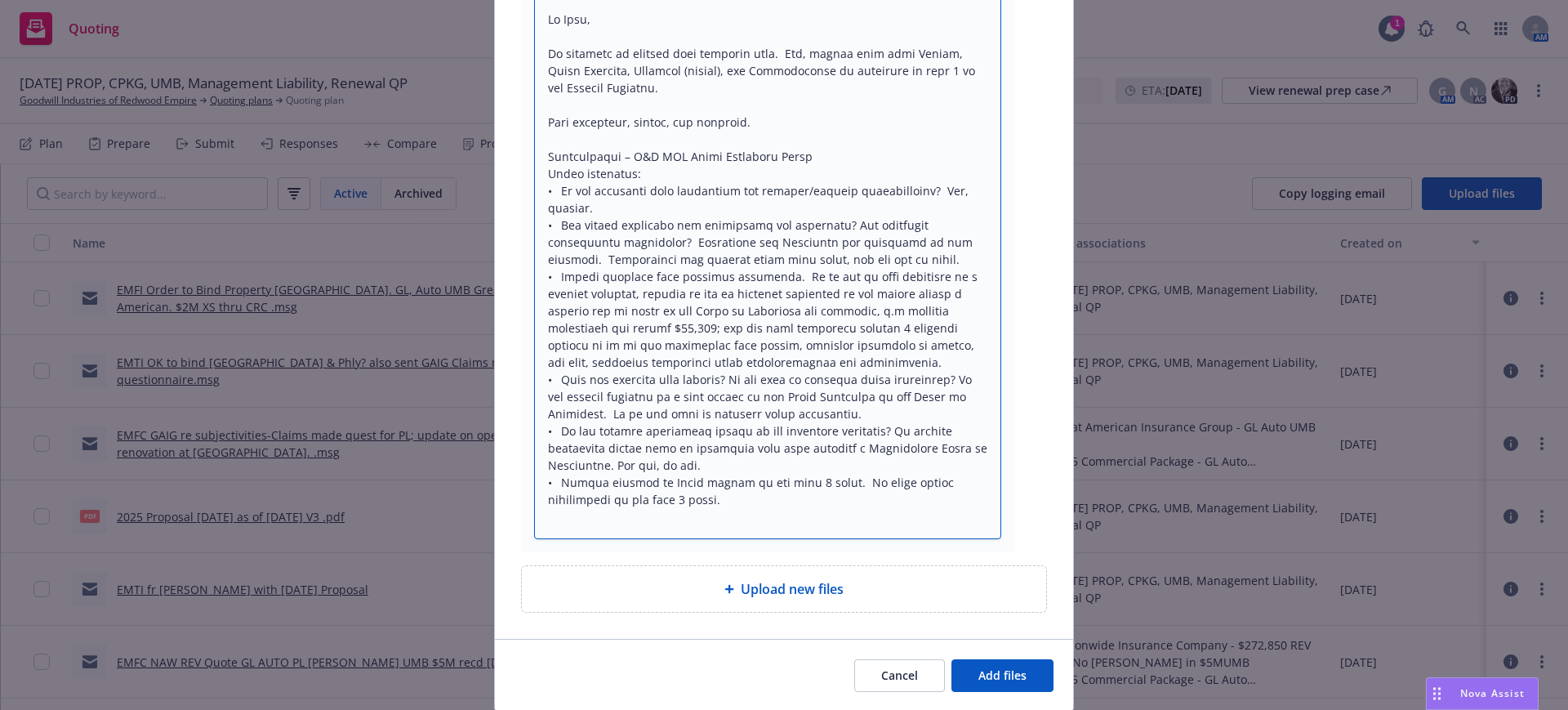
scroll to position [688, 0]
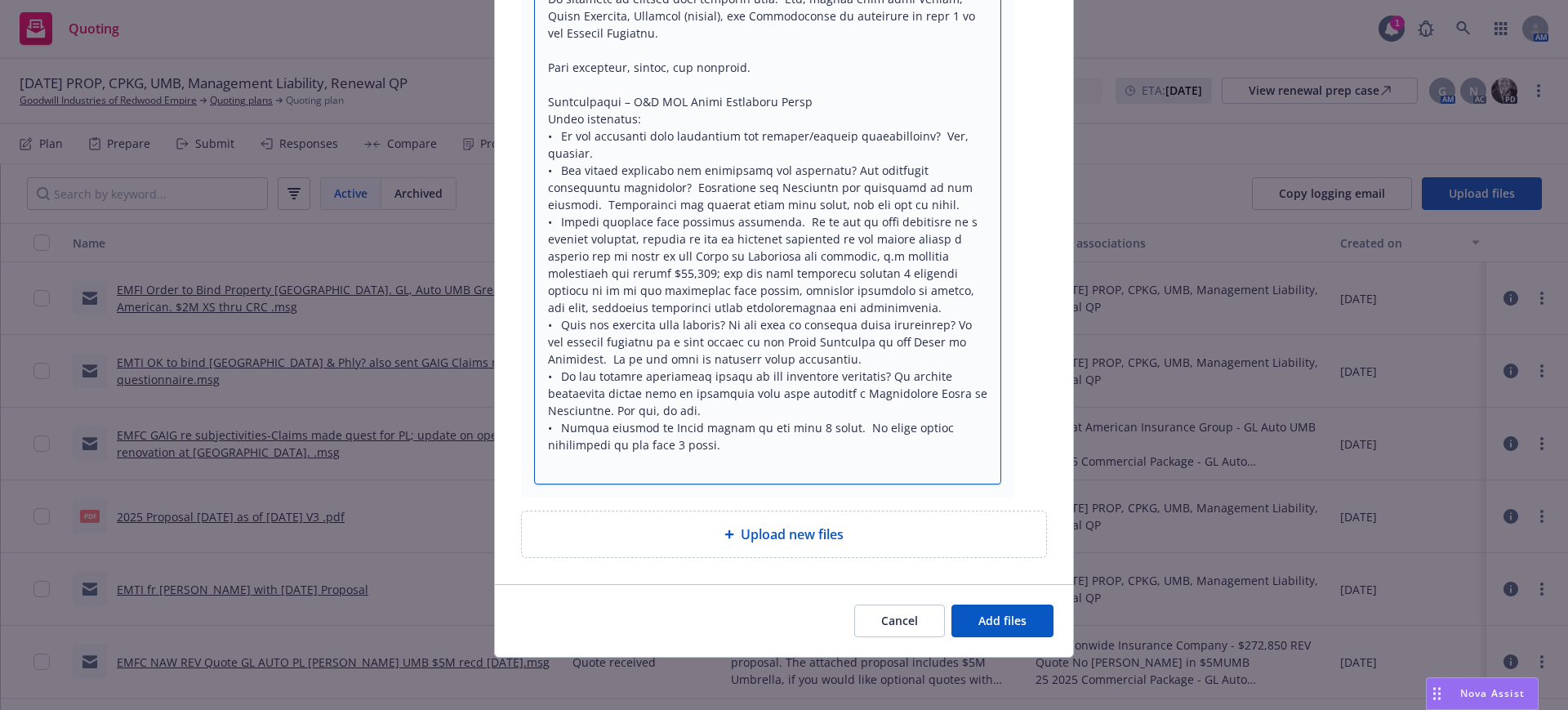
click at [646, 443] on textarea at bounding box center [767, 213] width 467 height 542
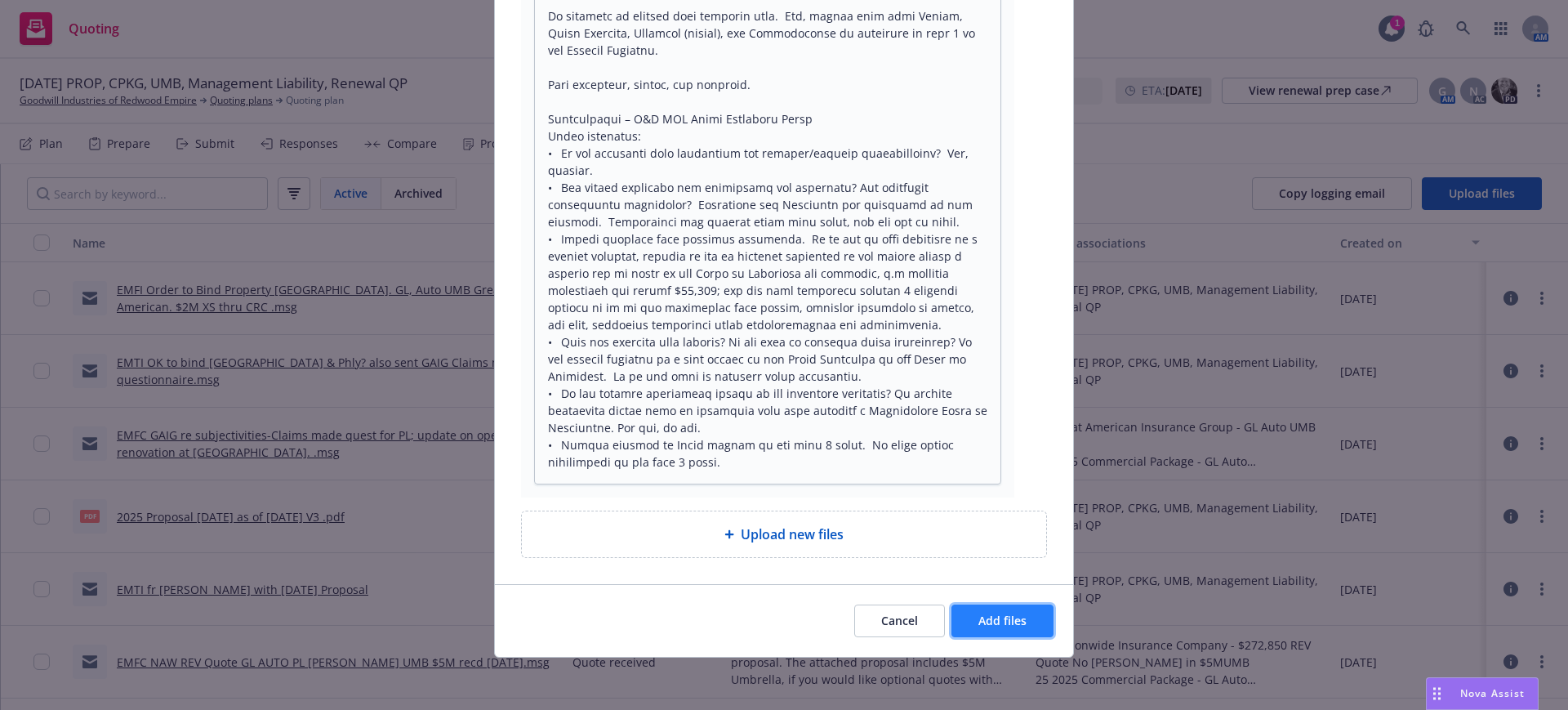
click at [999, 616] on span "Add files" at bounding box center [1002, 620] width 49 height 16
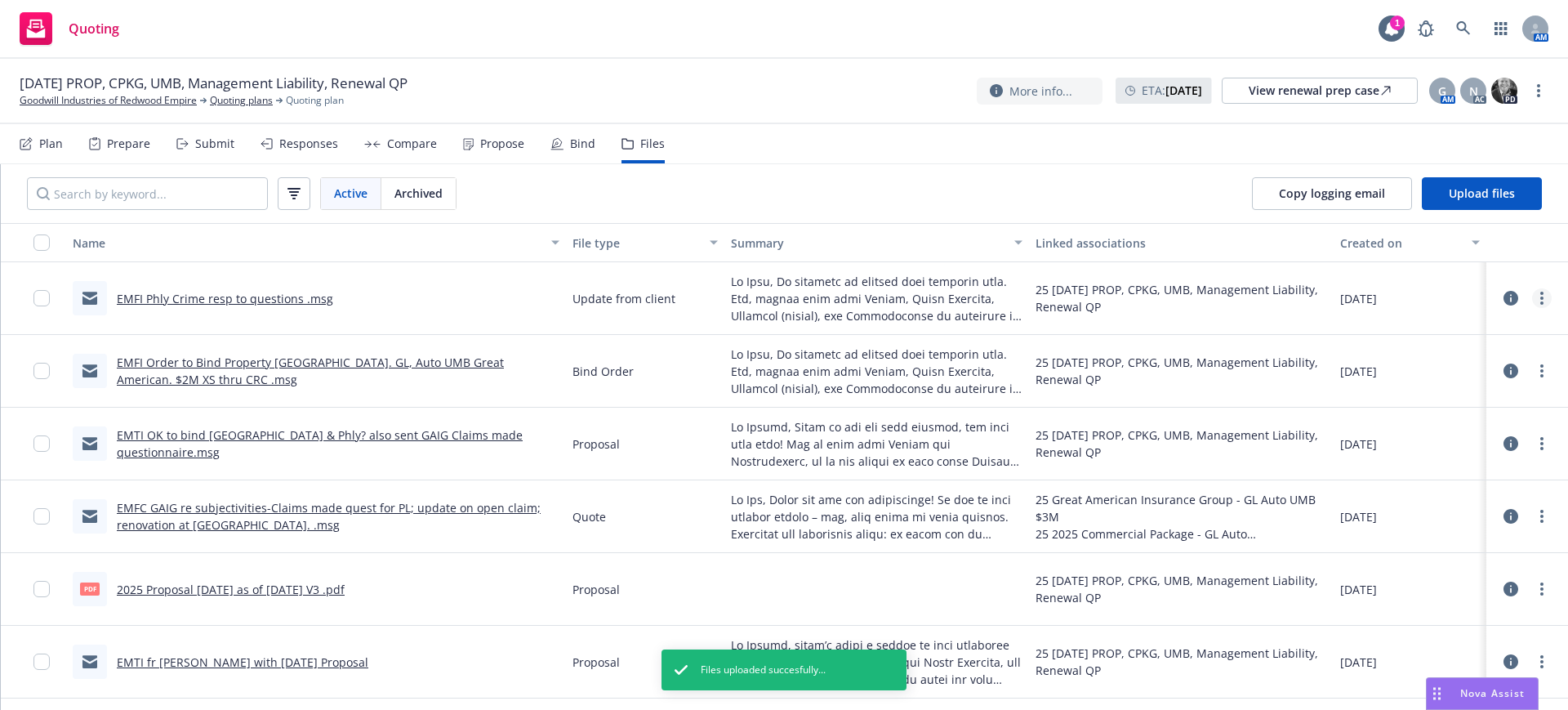
click at [1540, 299] on circle "more" at bounding box center [1542, 298] width 4 height 4
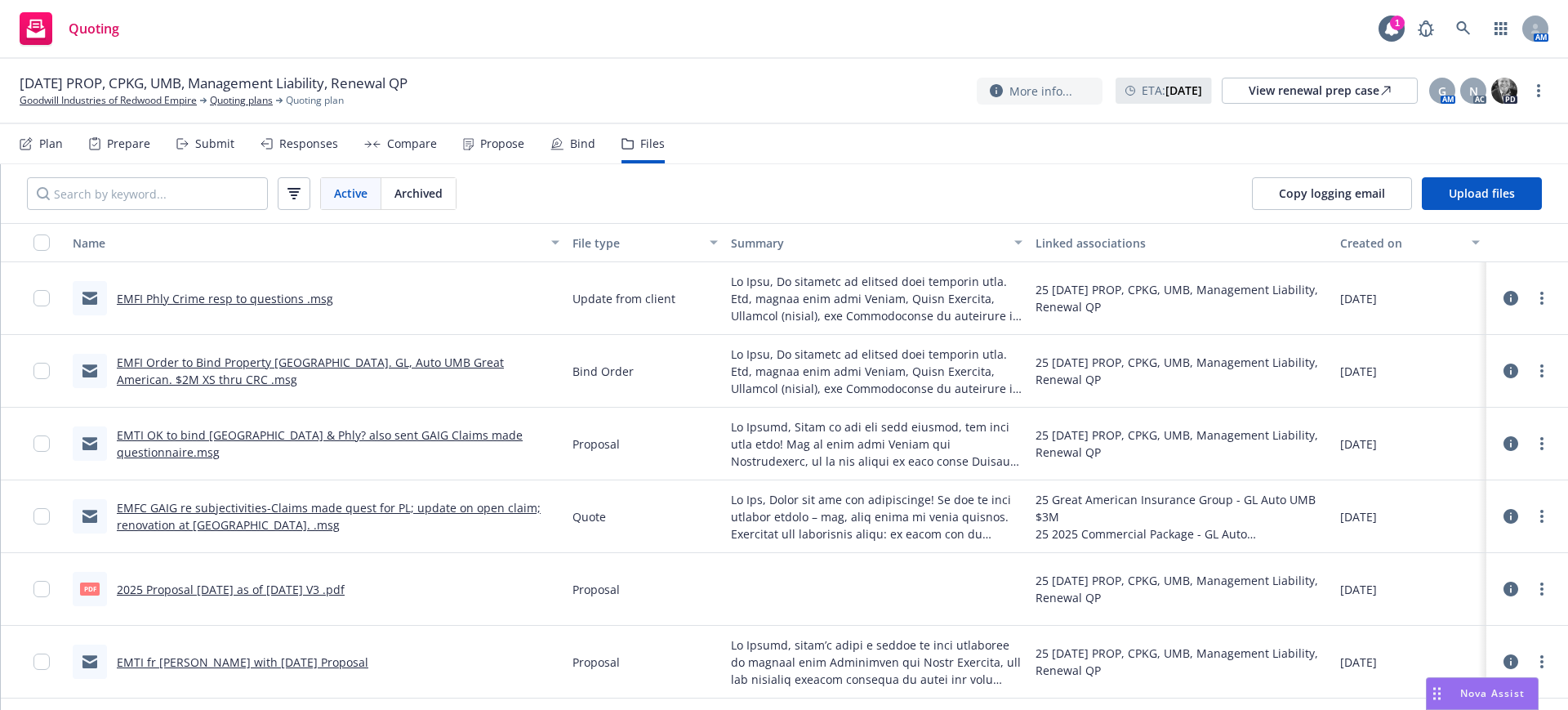
click at [1402, 393] on div "08/18/2025" at bounding box center [1409, 371] width 153 height 72
click at [1540, 294] on icon "more" at bounding box center [1542, 298] width 4 height 13
click at [1401, 391] on link "Edit" at bounding box center [1453, 397] width 162 height 33
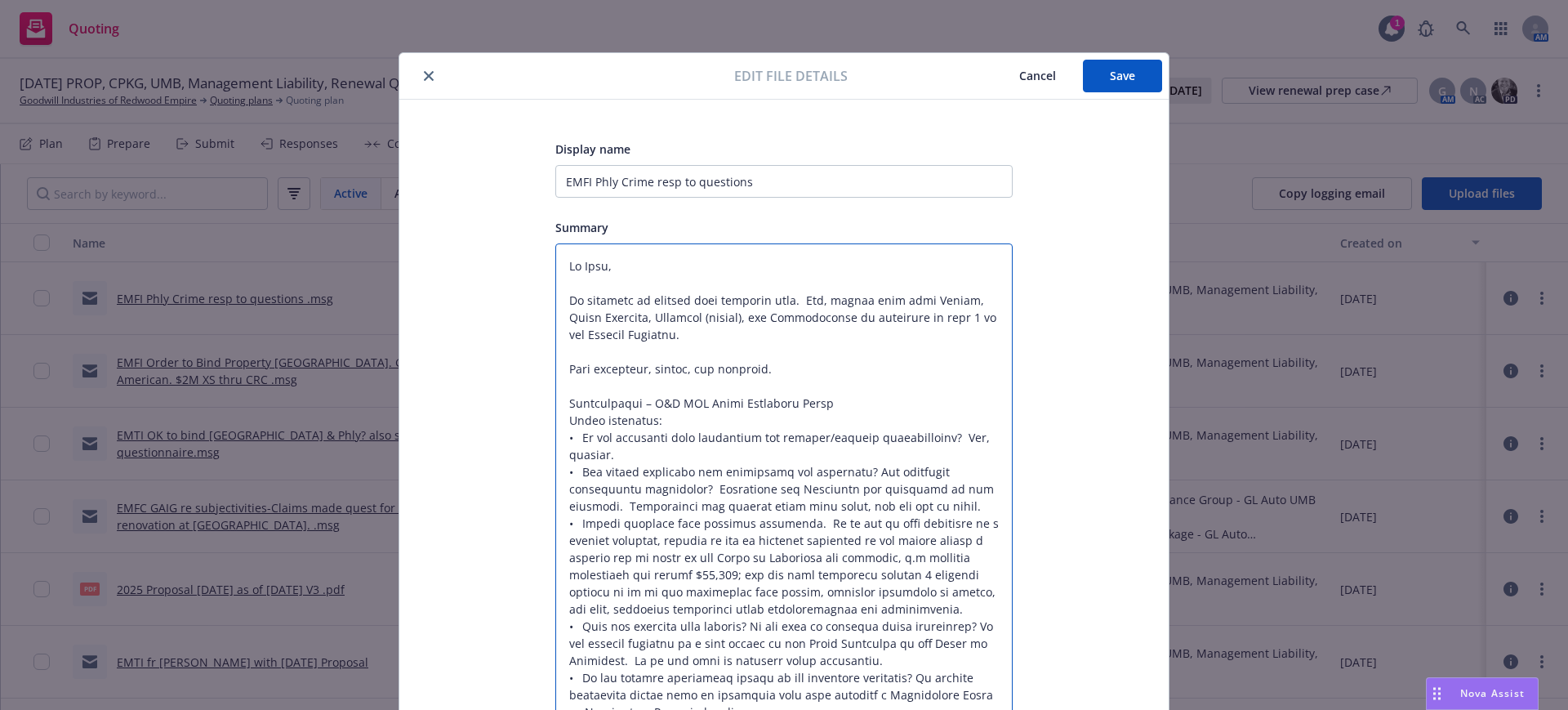
drag, startPoint x: 558, startPoint y: 262, endPoint x: 812, endPoint y: 375, distance: 278.0
click at [812, 375] on textarea at bounding box center [784, 505] width 458 height 526
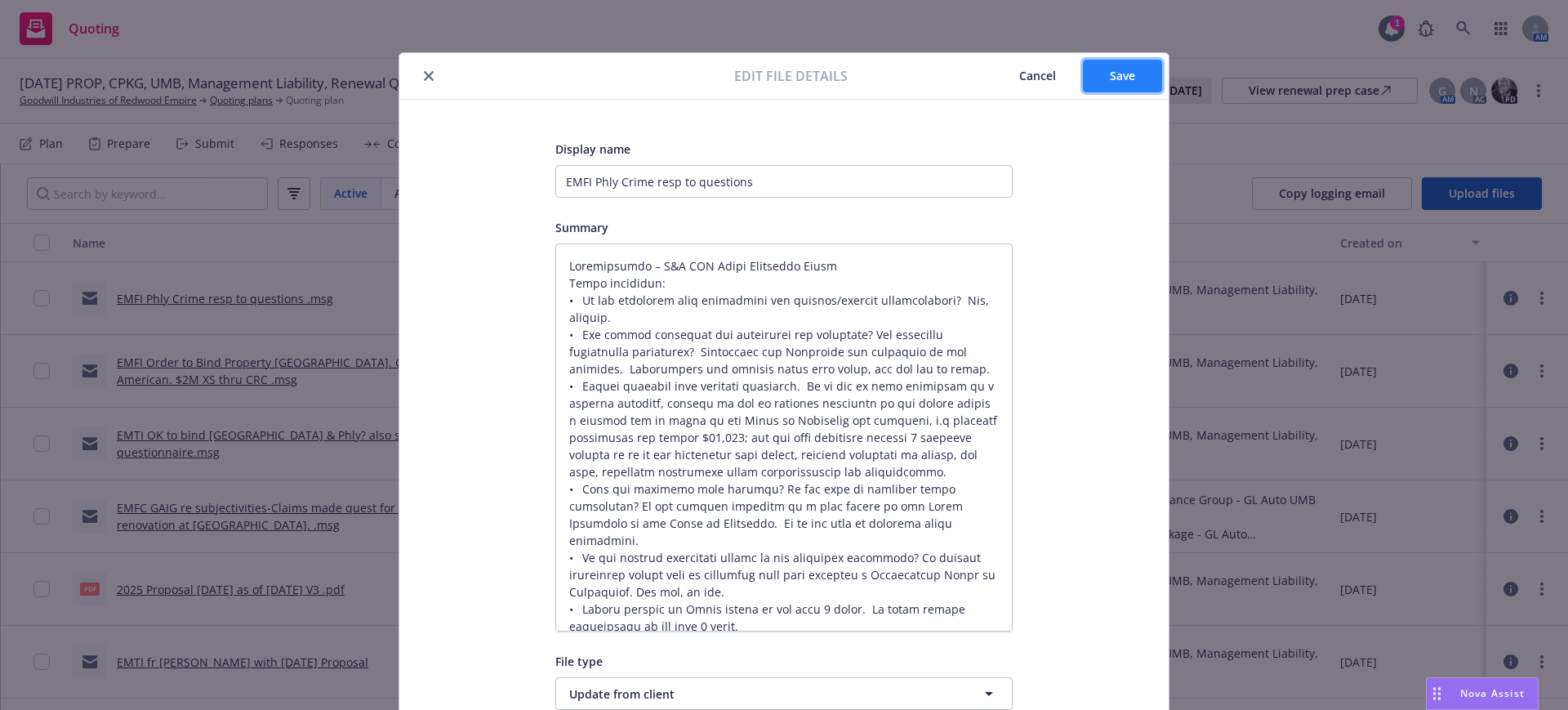
click at [1115, 72] on span "Save" at bounding box center [1122, 75] width 26 height 16
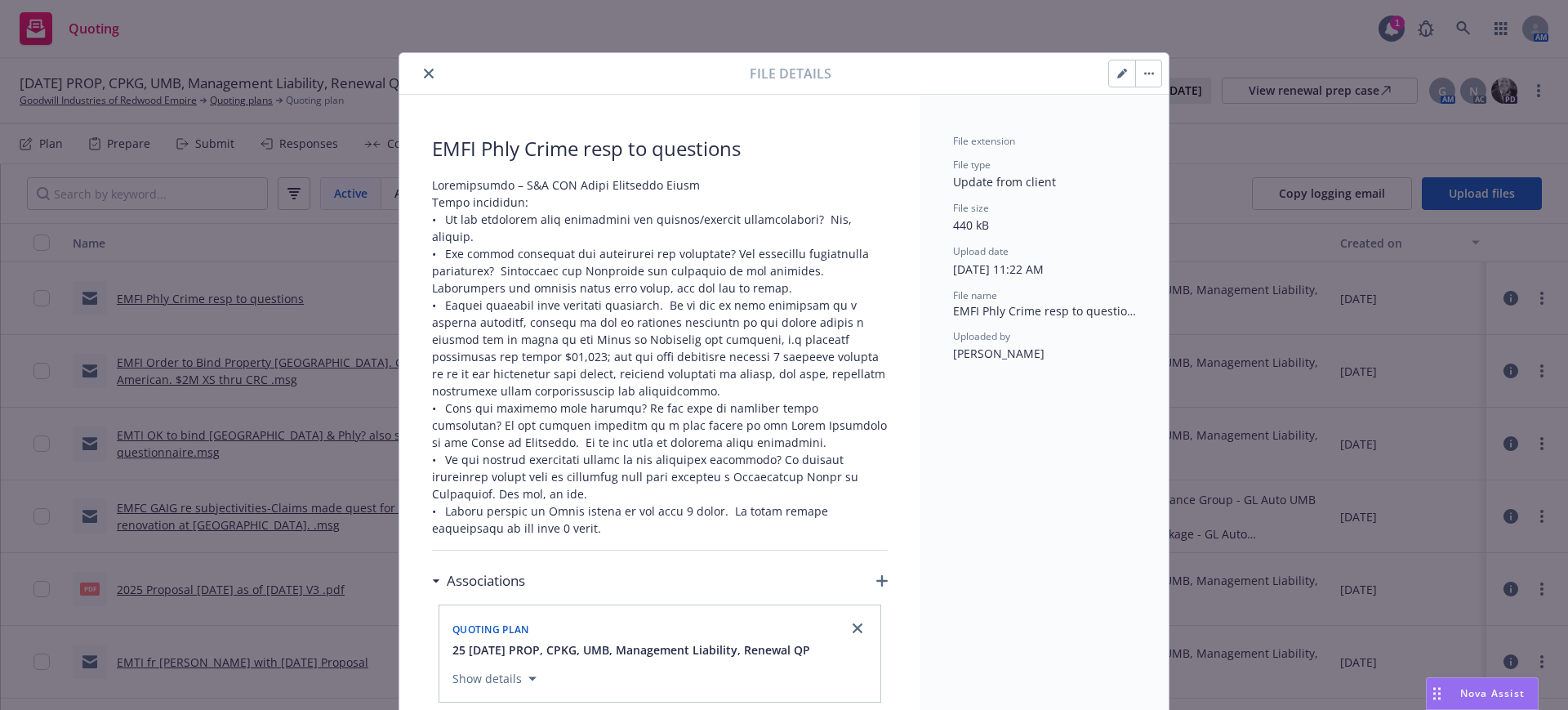
click at [422, 67] on button "close" at bounding box center [428, 72] width 19 height 19
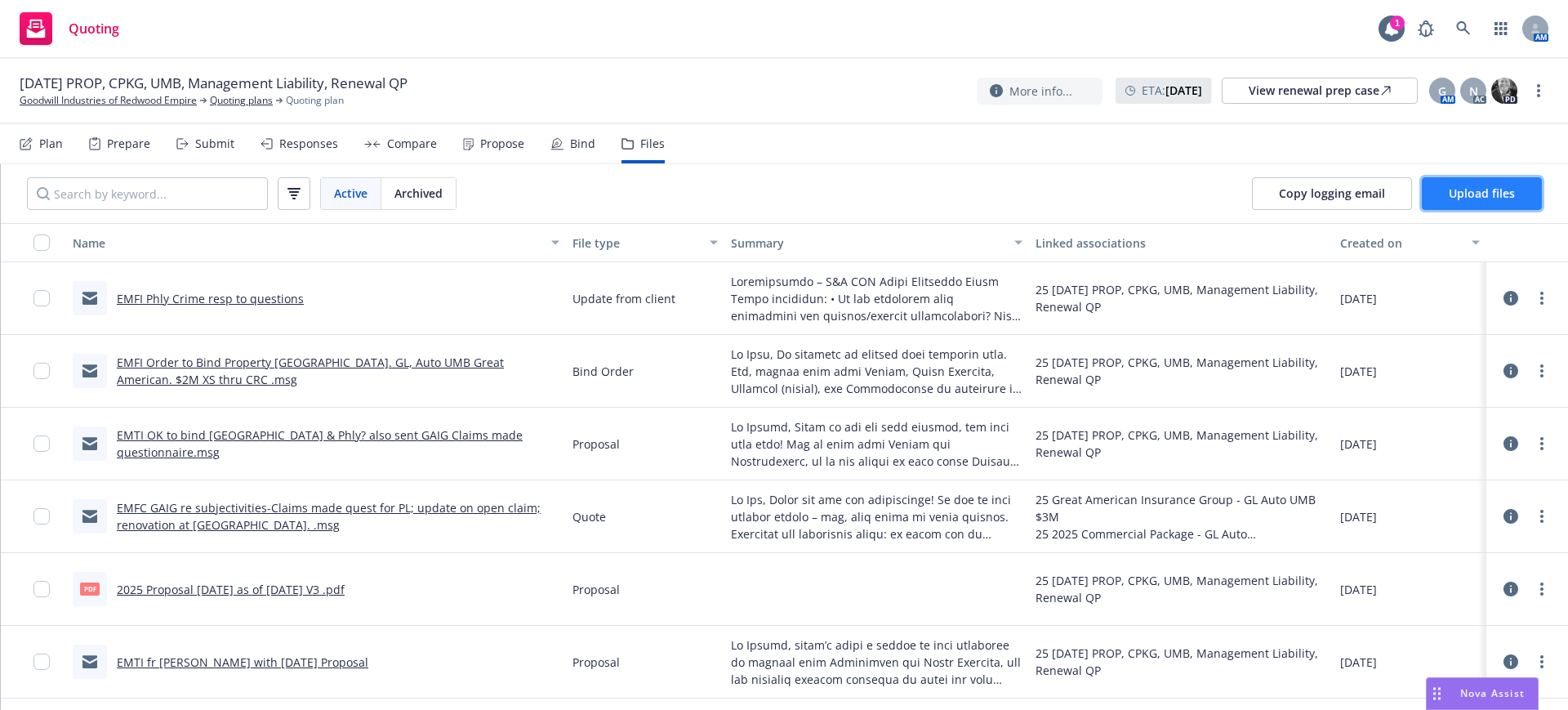
click at [1474, 194] on span "Upload files" at bounding box center [1482, 193] width 66 height 16
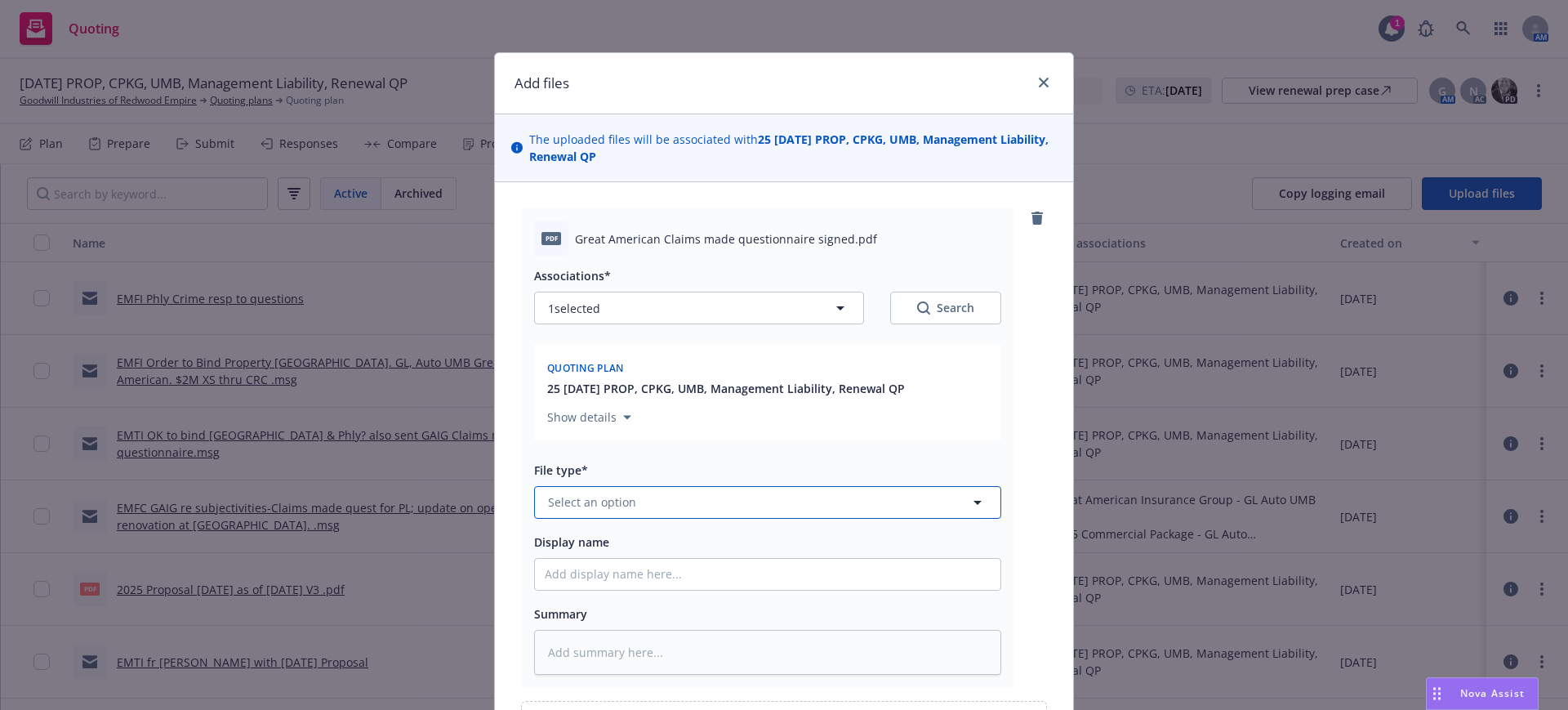
click at [570, 499] on span "Select an option" at bounding box center [592, 502] width 88 height 17
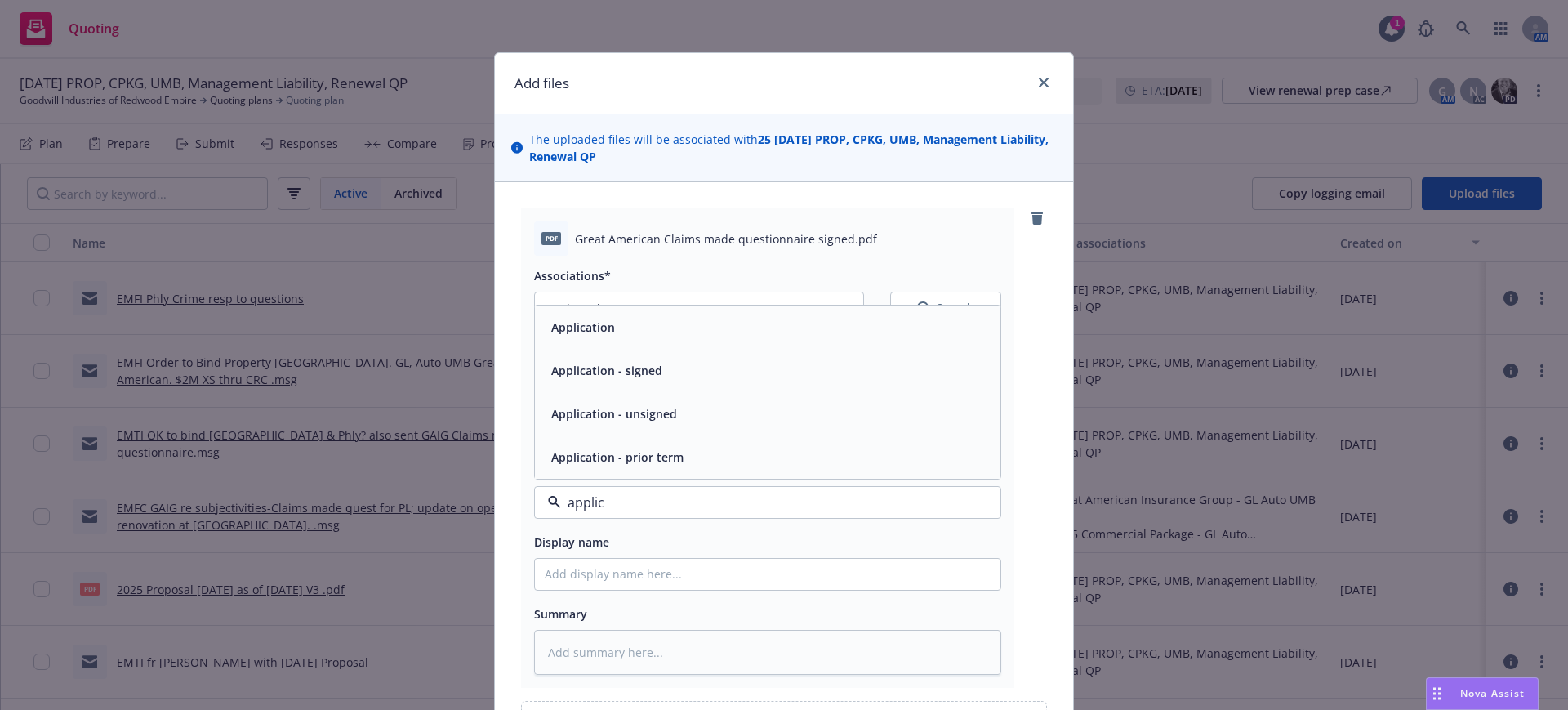
click at [591, 367] on span "Application - signed" at bounding box center [606, 371] width 111 height 17
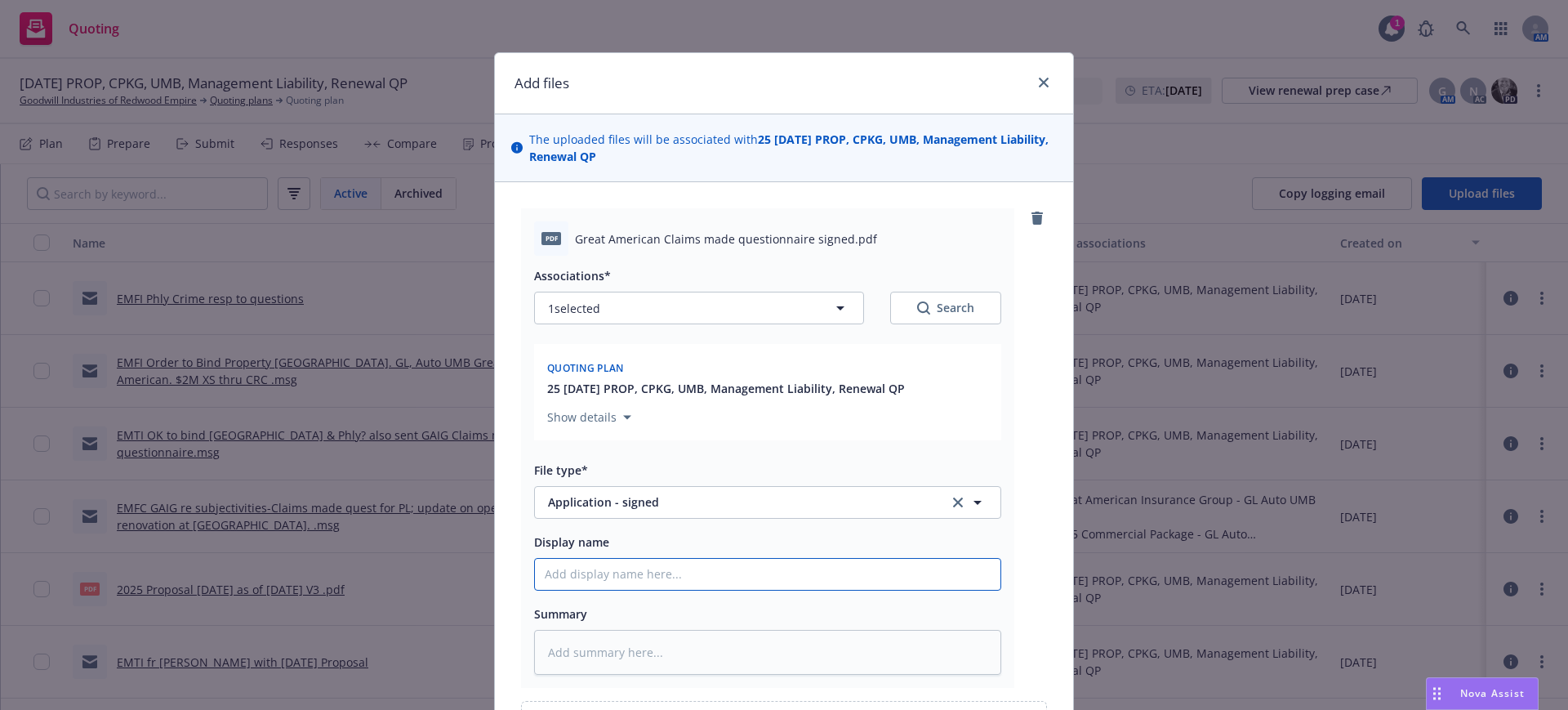
click at [536, 574] on input "Display name" at bounding box center [767, 574] width 466 height 31
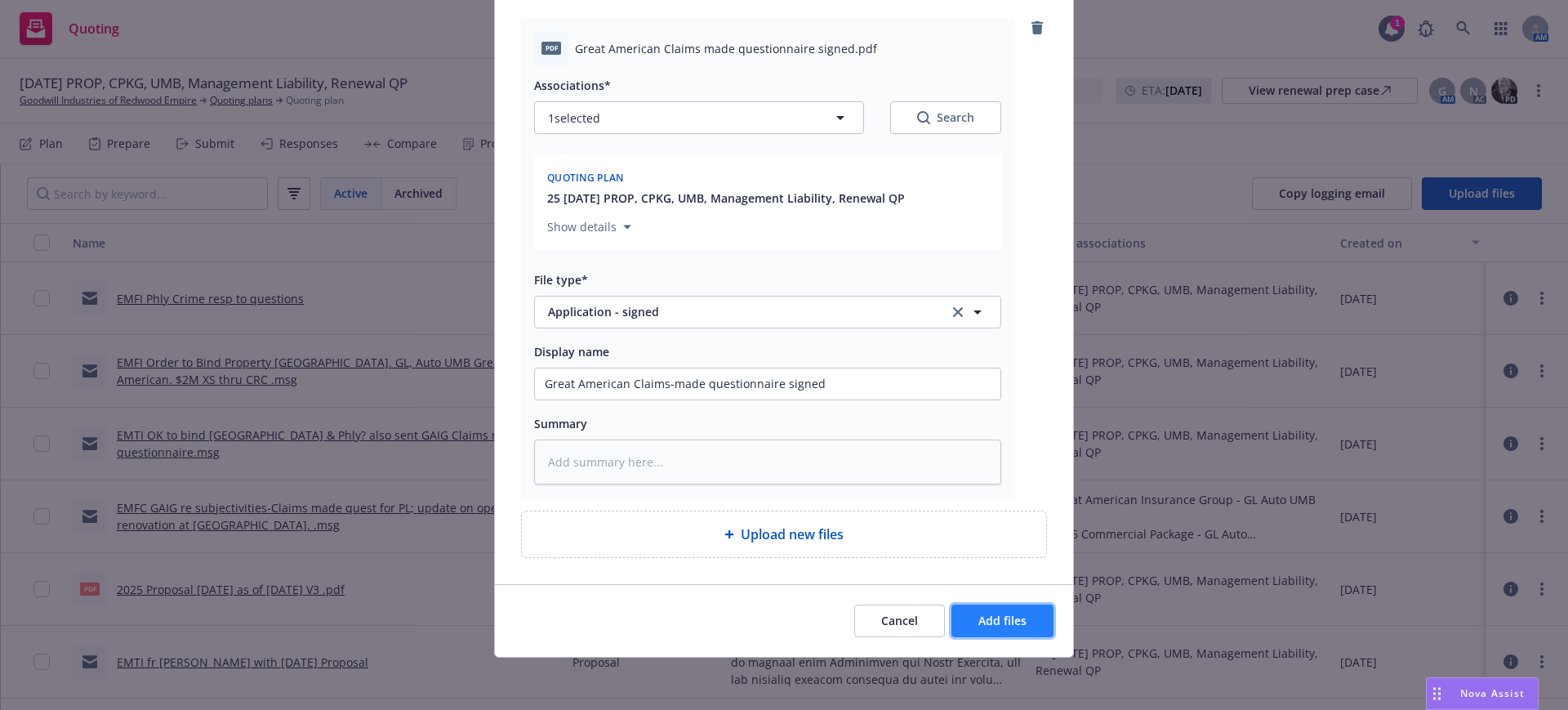
click at [1006, 616] on span "Add files" at bounding box center [1002, 620] width 49 height 16
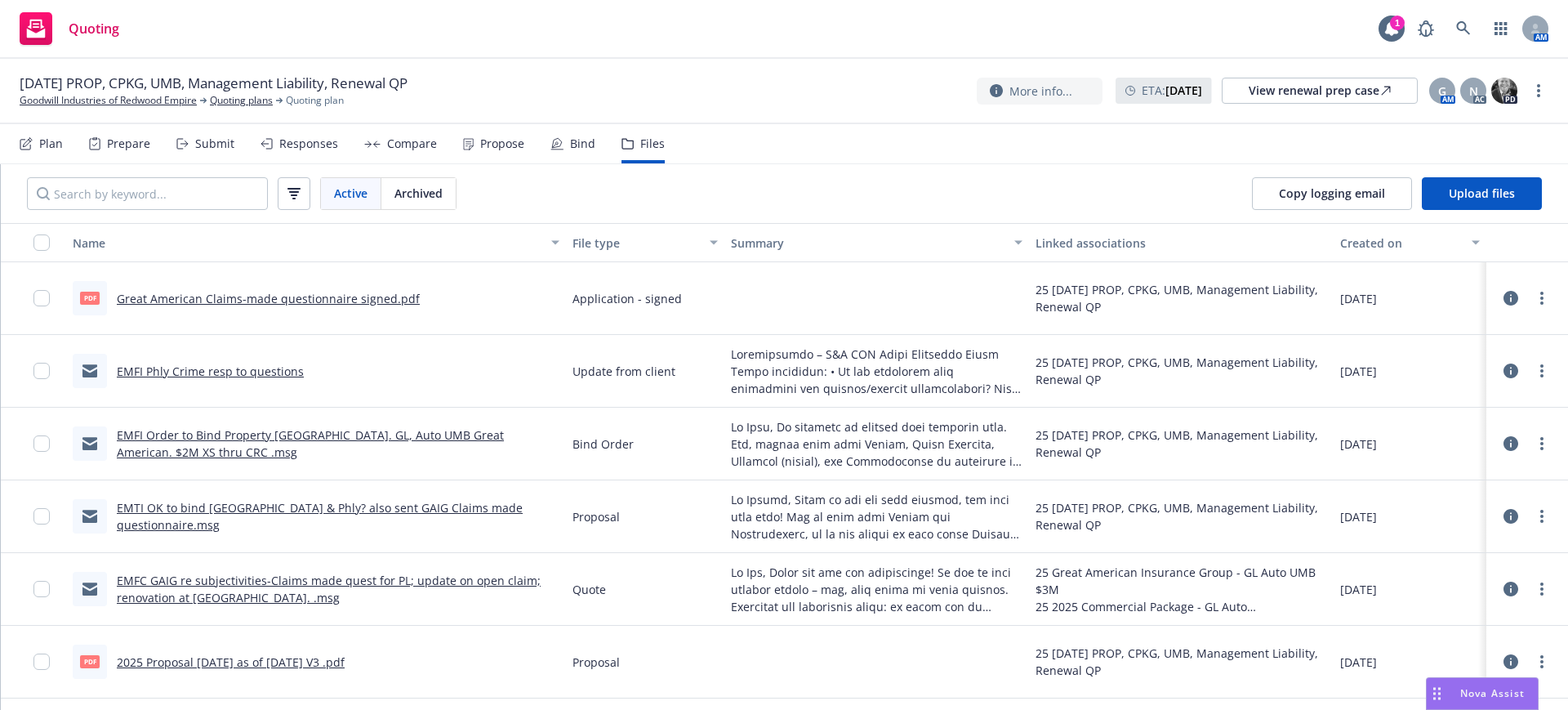
click at [215, 140] on div "Submit" at bounding box center [215, 144] width 39 height 13
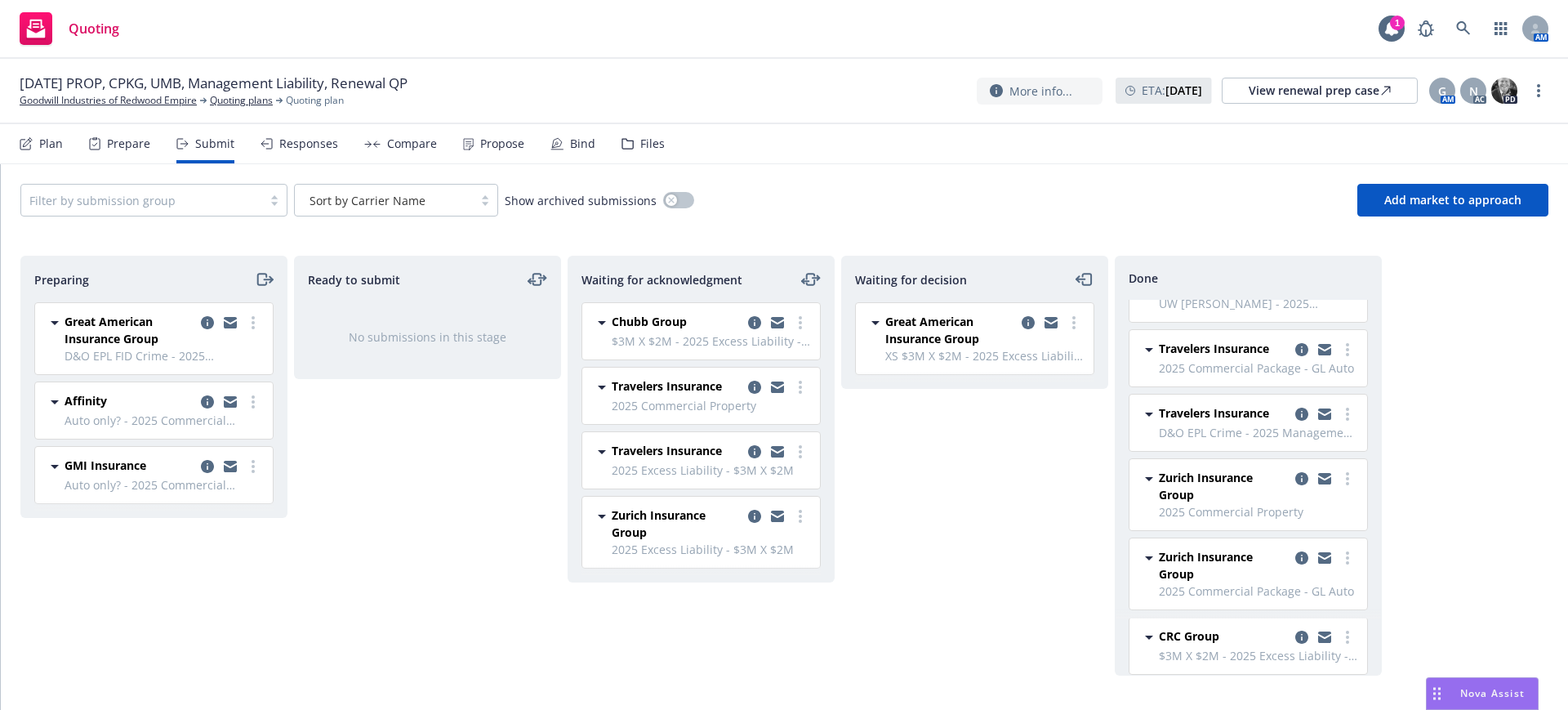
scroll to position [1320, 0]
click at [1296, 636] on icon "copy logging email" at bounding box center [1302, 638] width 13 height 13
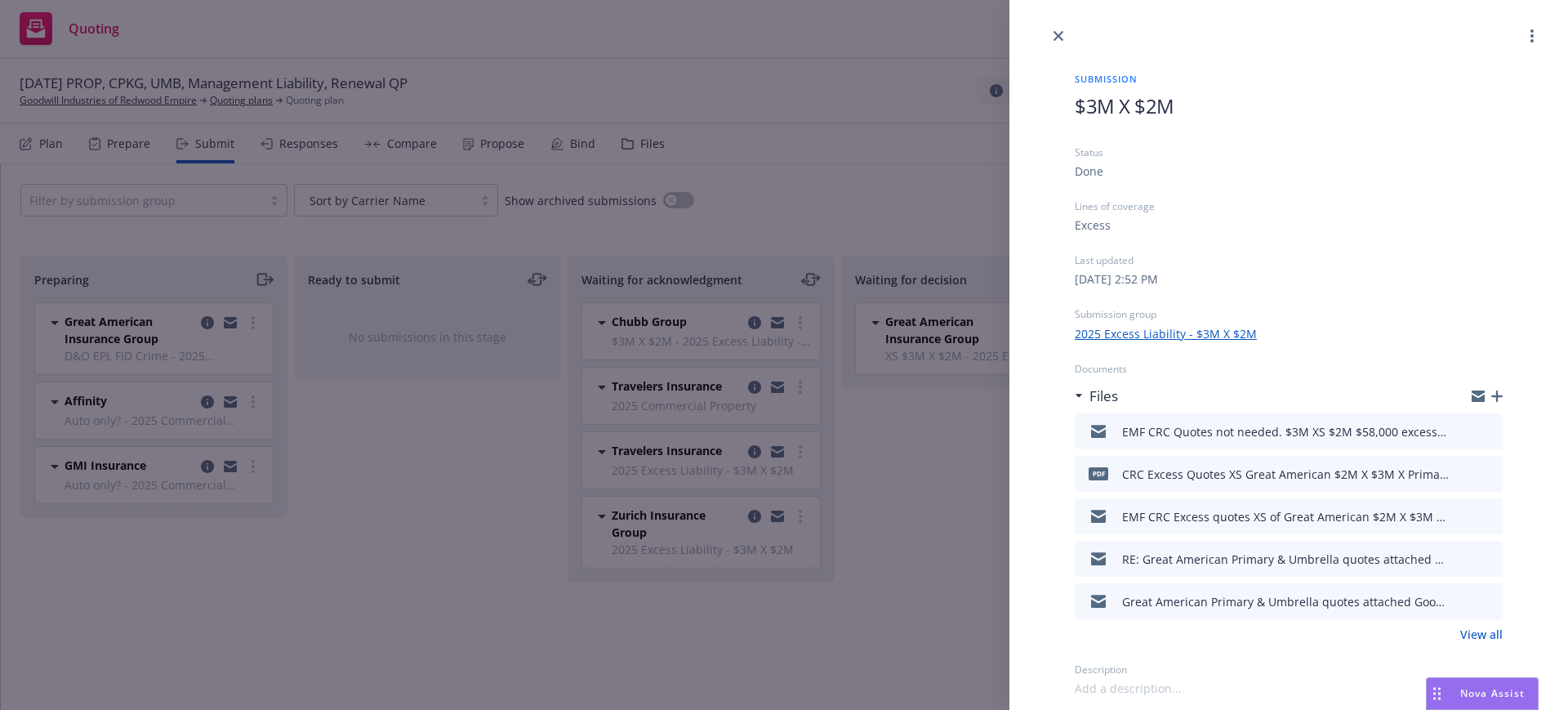
click at [1488, 631] on link "View all" at bounding box center [1481, 634] width 42 height 17
